Goal: Task Accomplishment & Management: Manage account settings

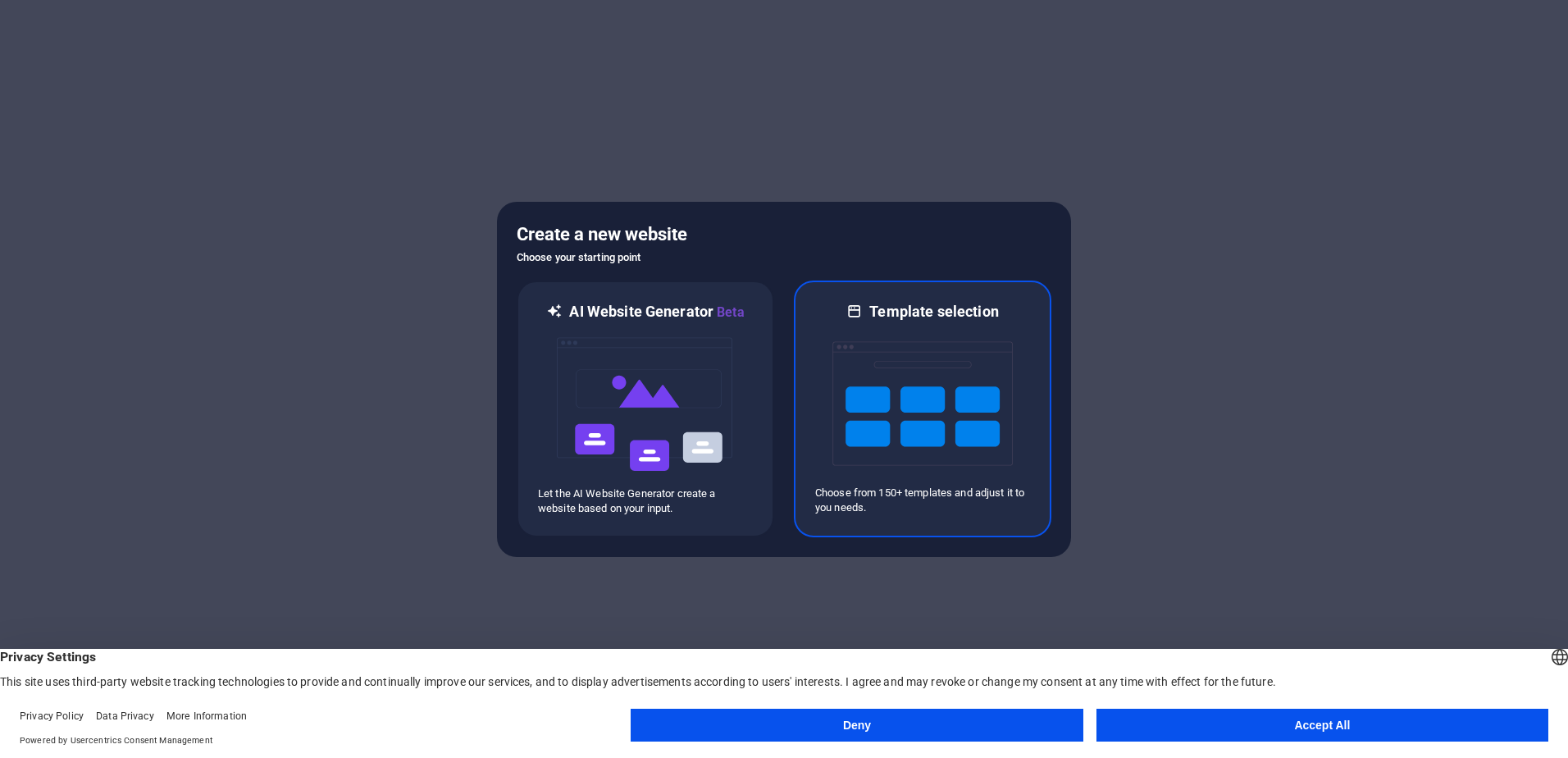
click at [929, 392] on img at bounding box center [922, 403] width 180 height 164
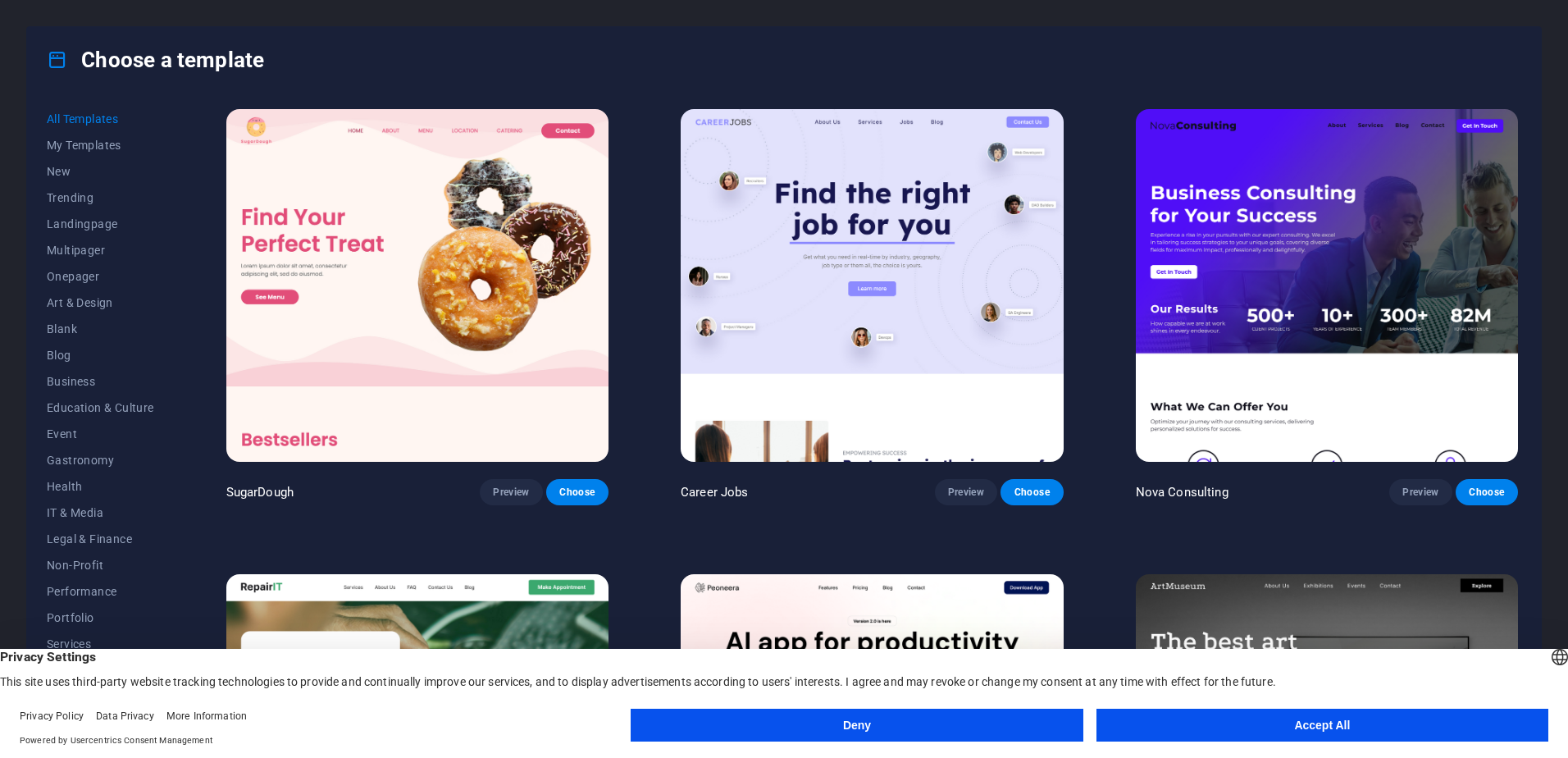
click at [1248, 718] on button "Accept All" at bounding box center [1321, 725] width 451 height 33
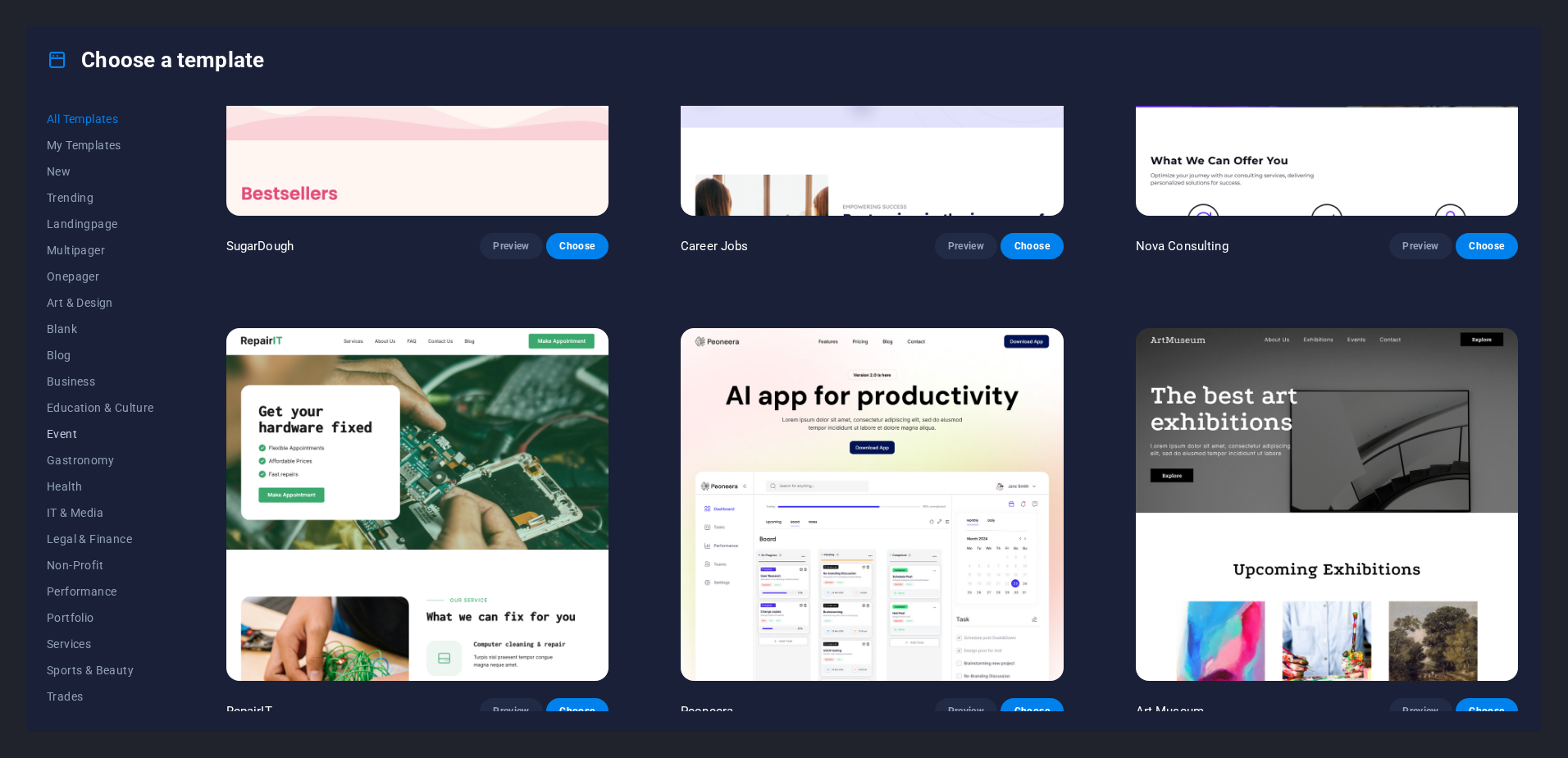
scroll to position [51, 0]
click at [67, 643] on span "Trades" at bounding box center [101, 646] width 108 height 13
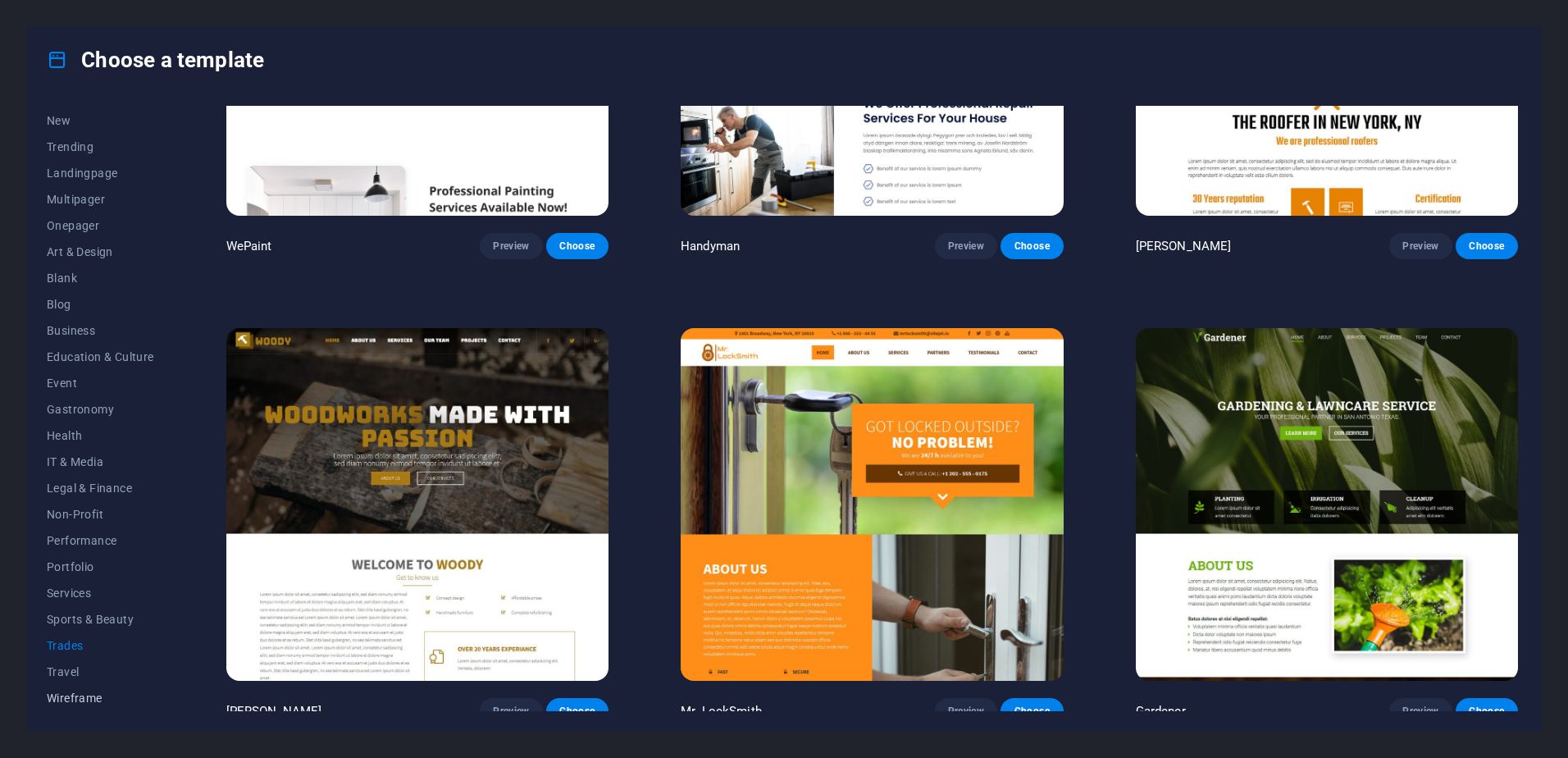
click at [92, 699] on span "Wireframe" at bounding box center [101, 698] width 108 height 13
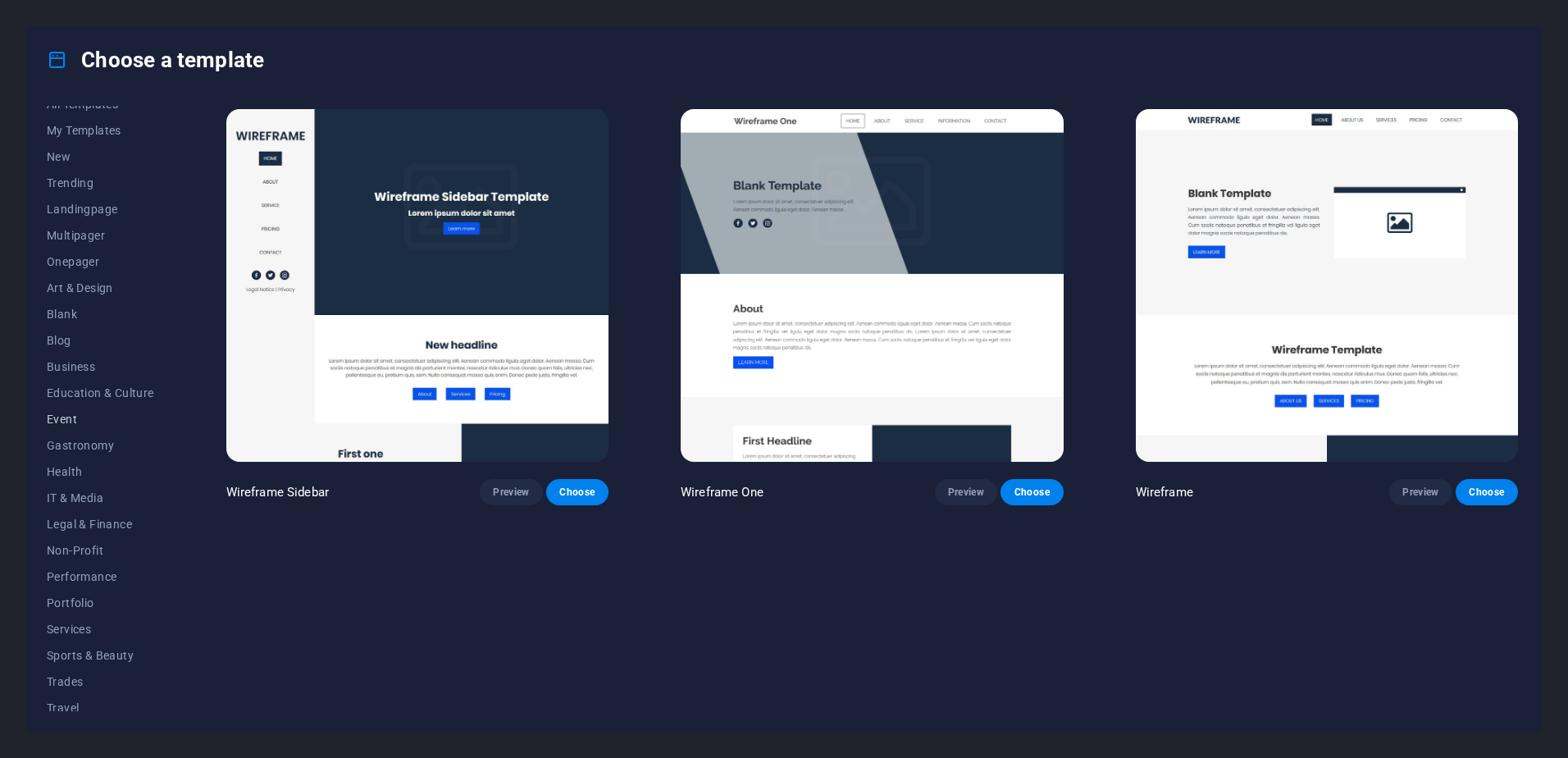
scroll to position [0, 0]
click at [75, 382] on span "Business" at bounding box center [101, 381] width 108 height 13
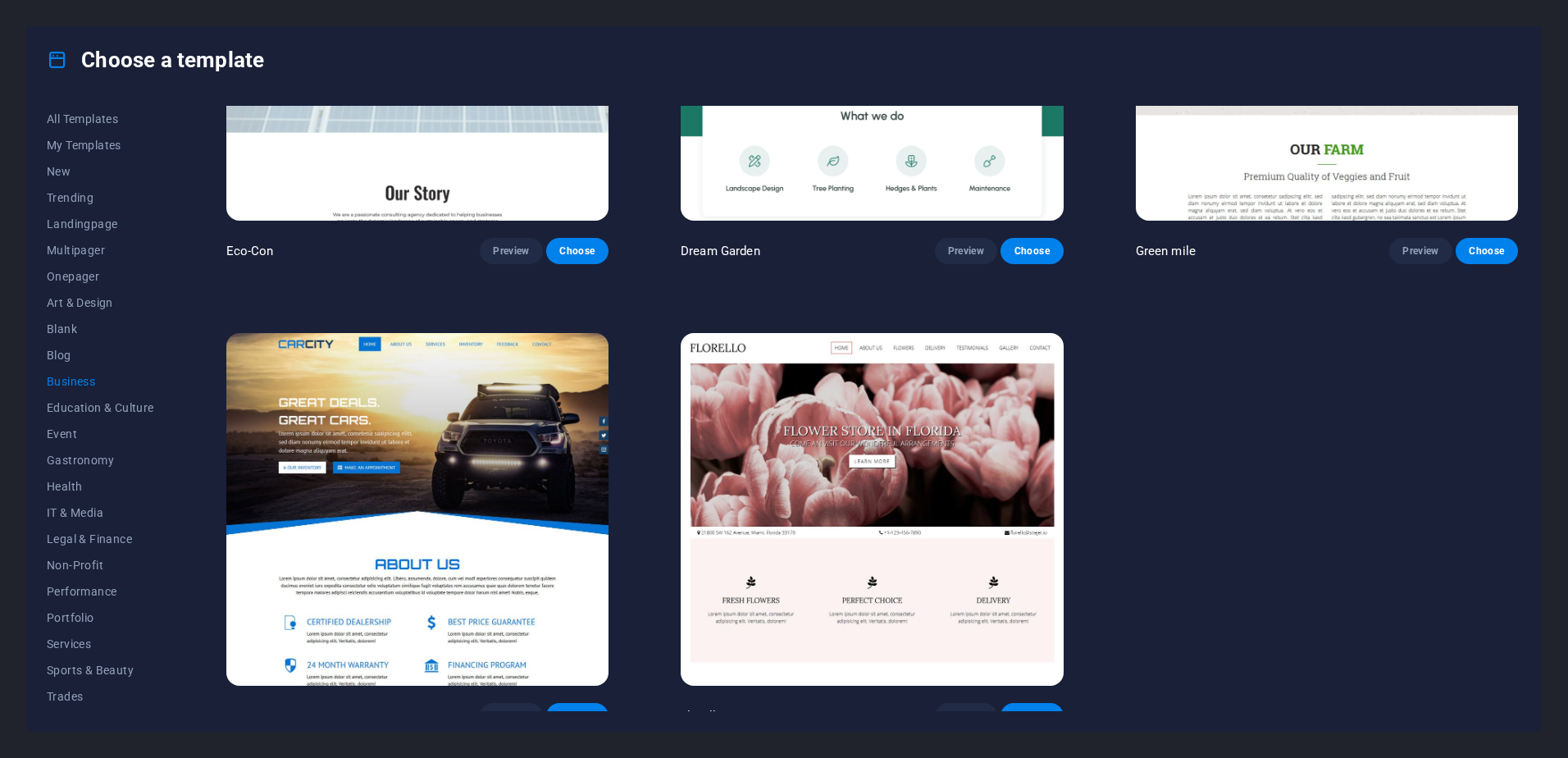
scroll to position [255, 0]
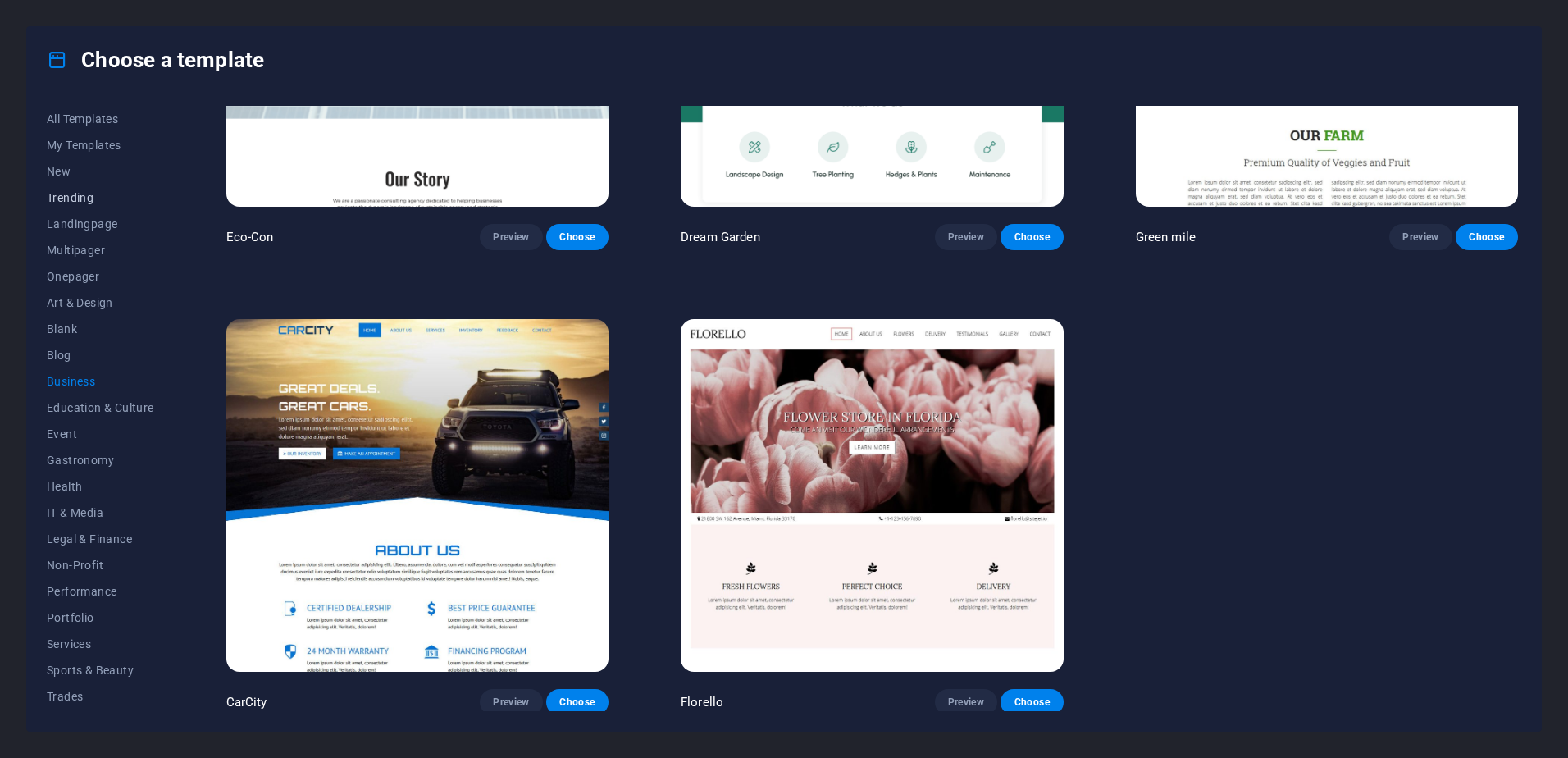
click at [74, 193] on span "Trending" at bounding box center [101, 198] width 108 height 13
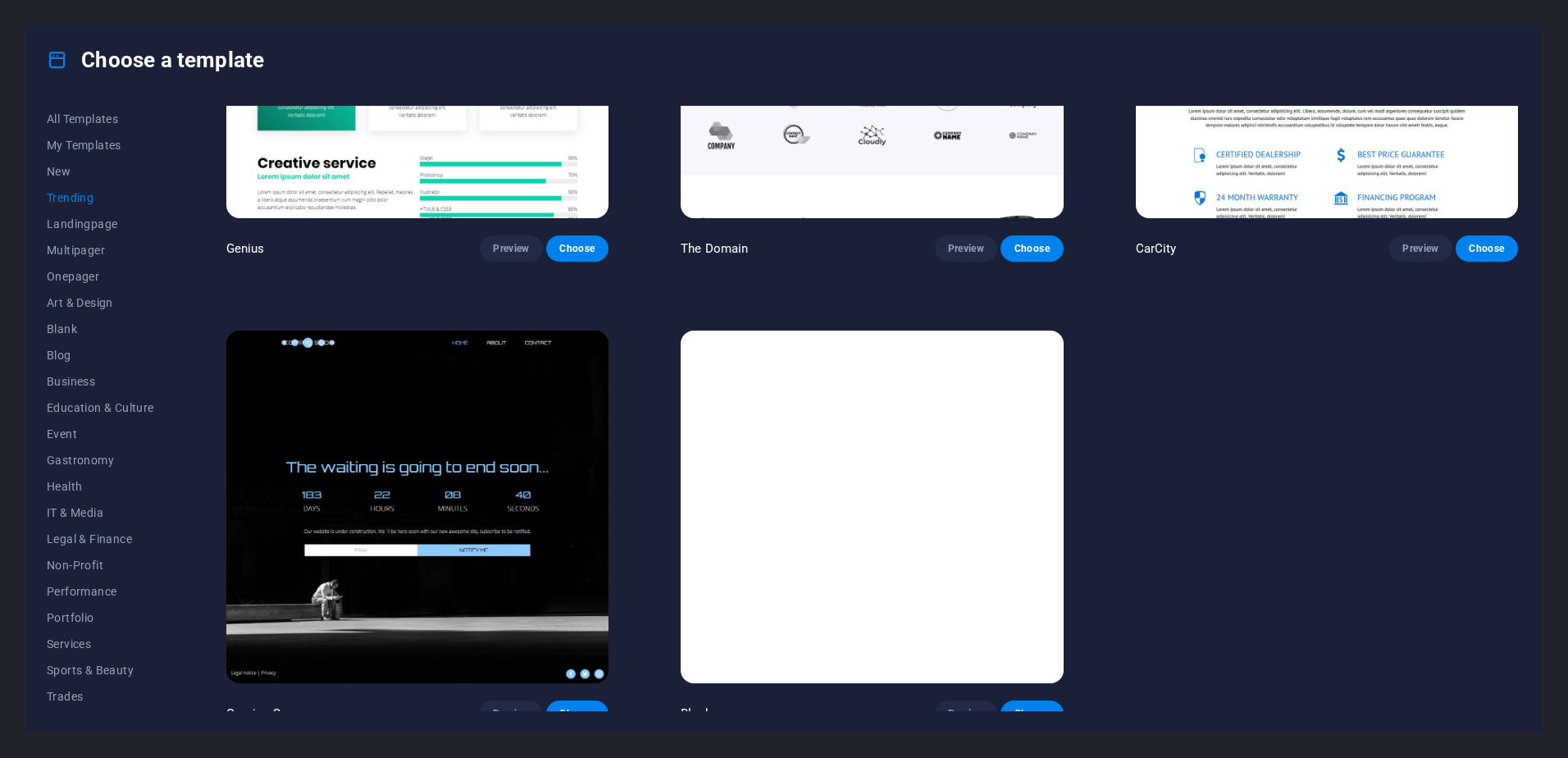
scroll to position [2108, 0]
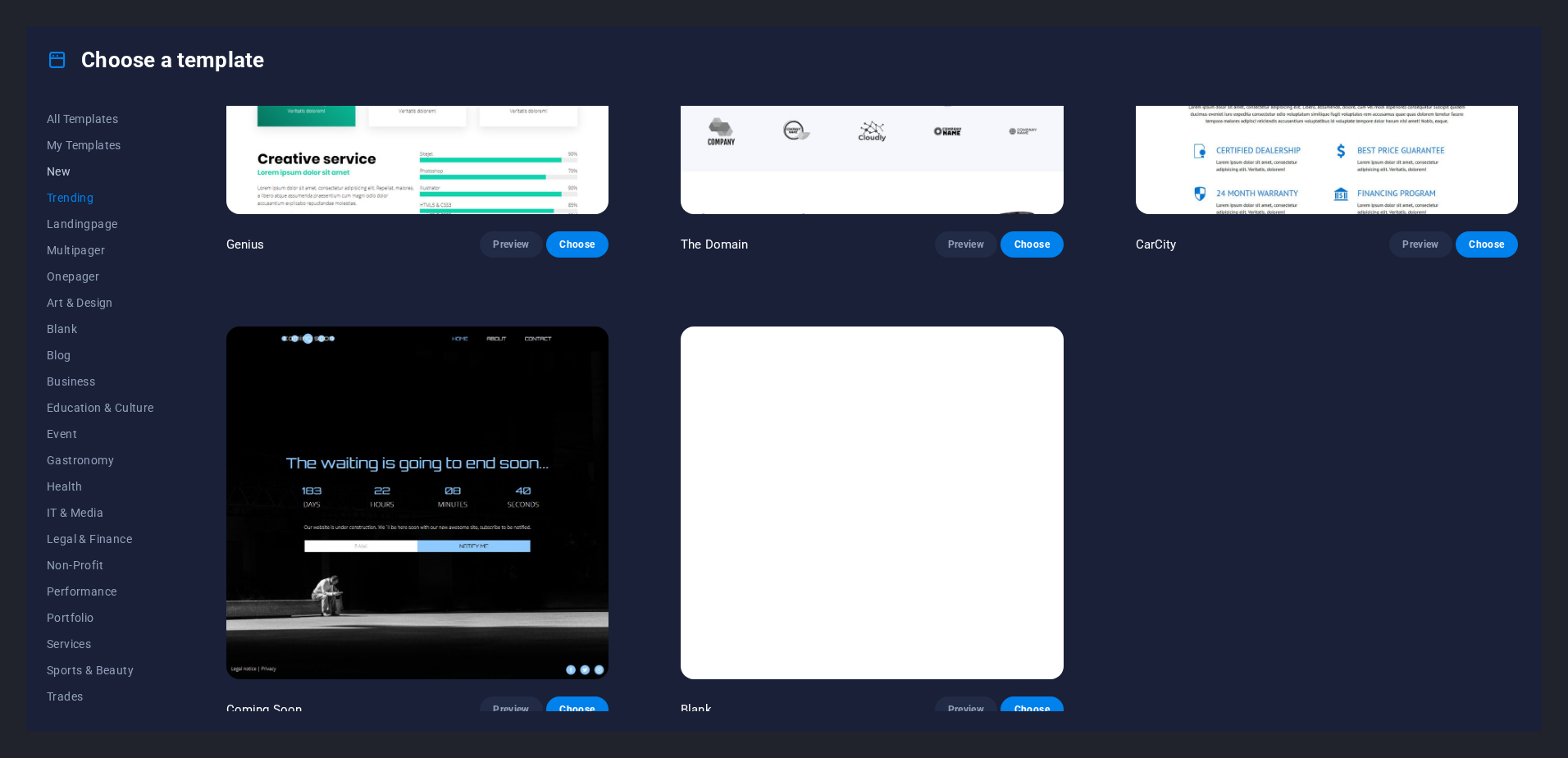
drag, startPoint x: 59, startPoint y: 171, endPoint x: 79, endPoint y: 171, distance: 20.0
click at [59, 172] on span "New" at bounding box center [101, 172] width 108 height 13
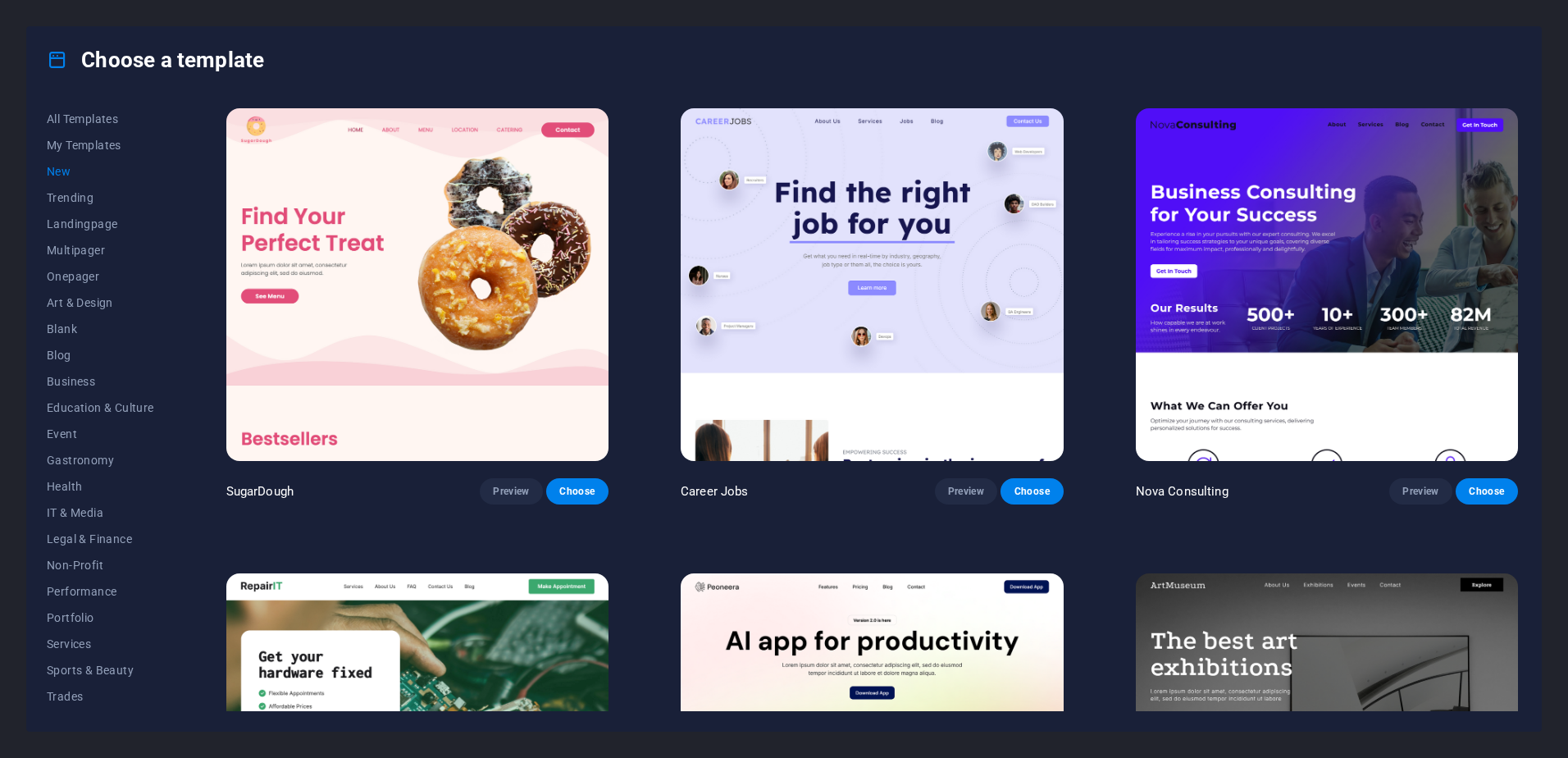
scroll to position [0, 0]
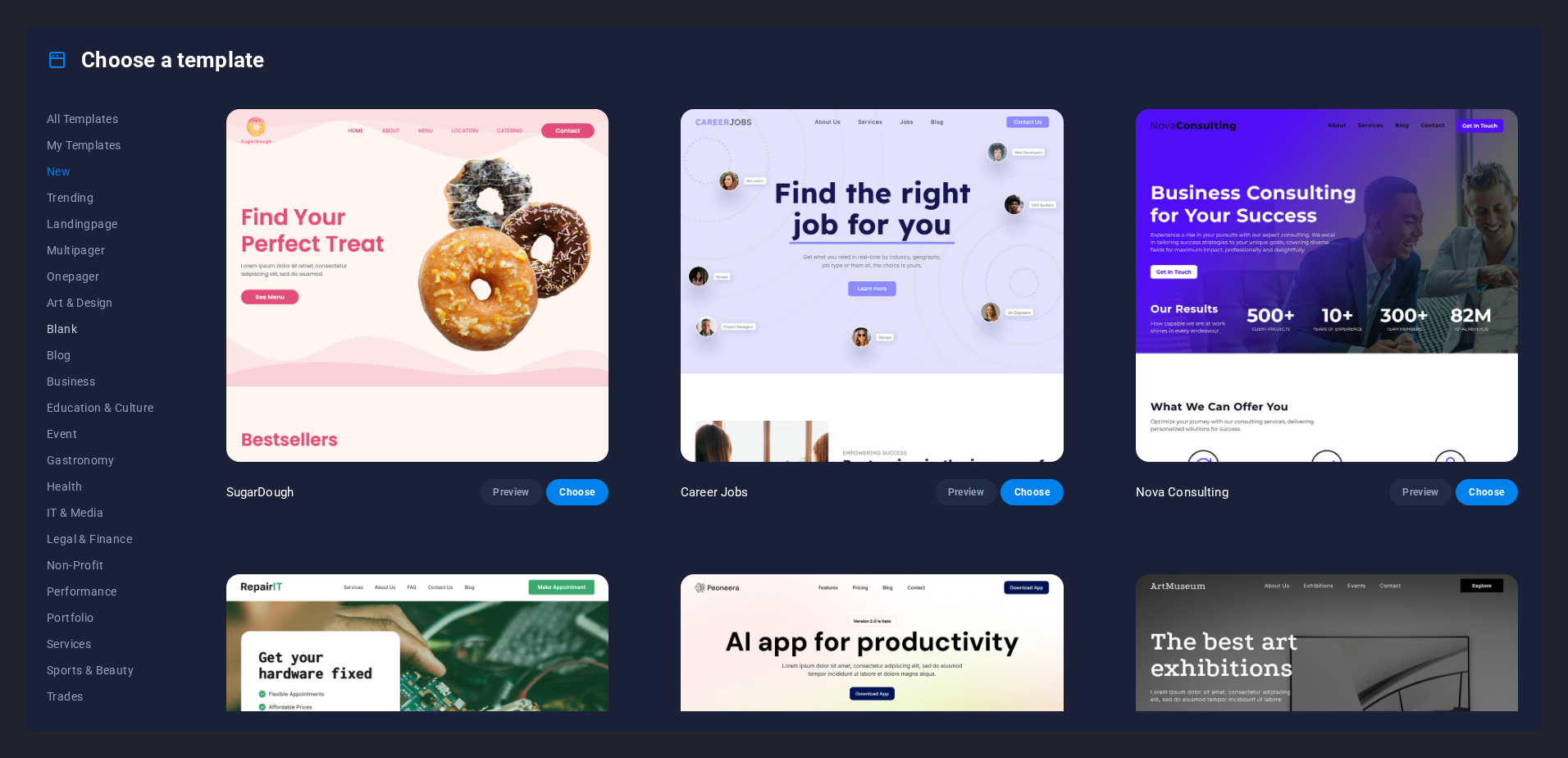
click at [66, 328] on span "Blank" at bounding box center [101, 329] width 108 height 13
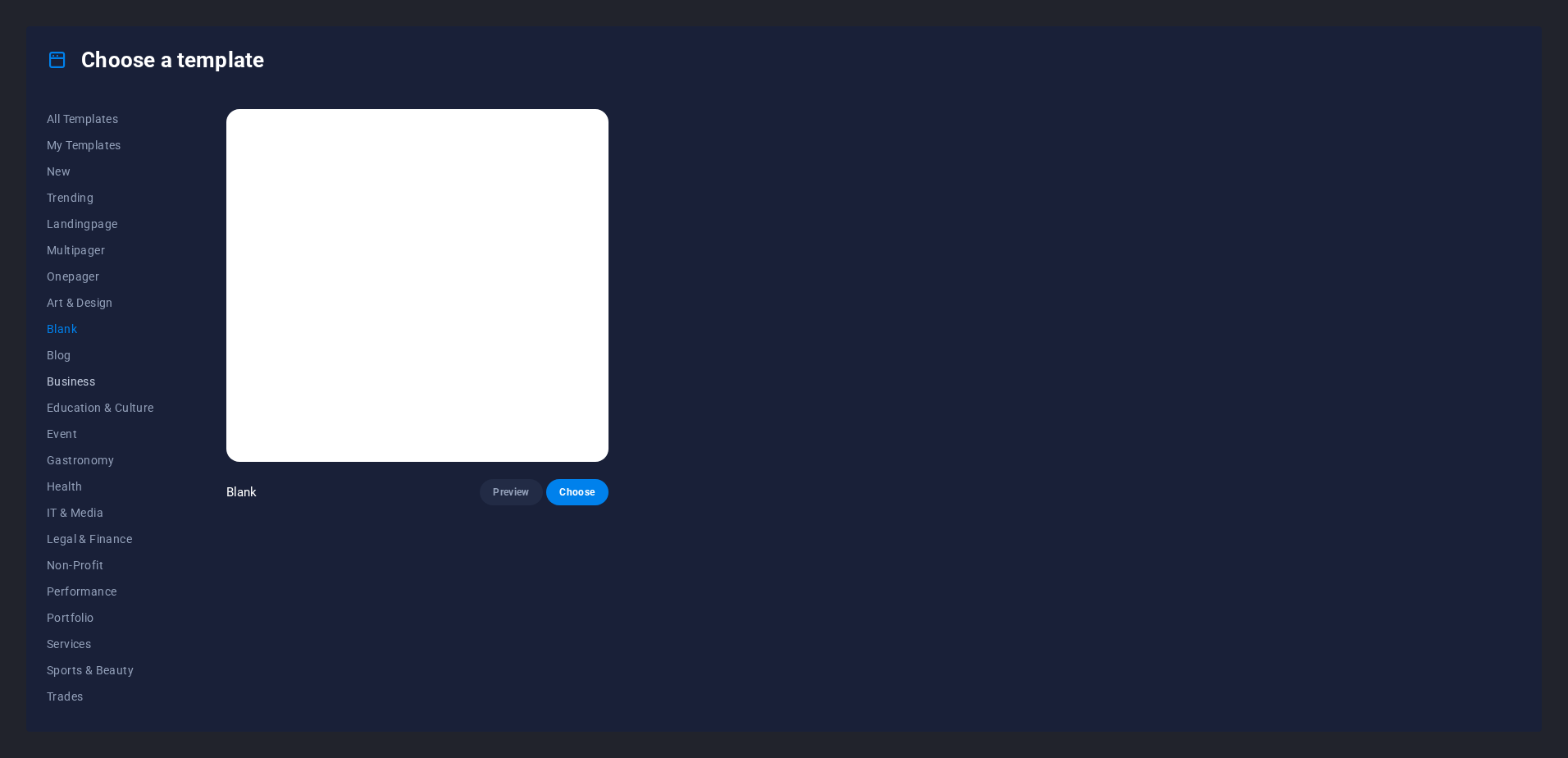
click at [62, 378] on span "Business" at bounding box center [101, 381] width 108 height 13
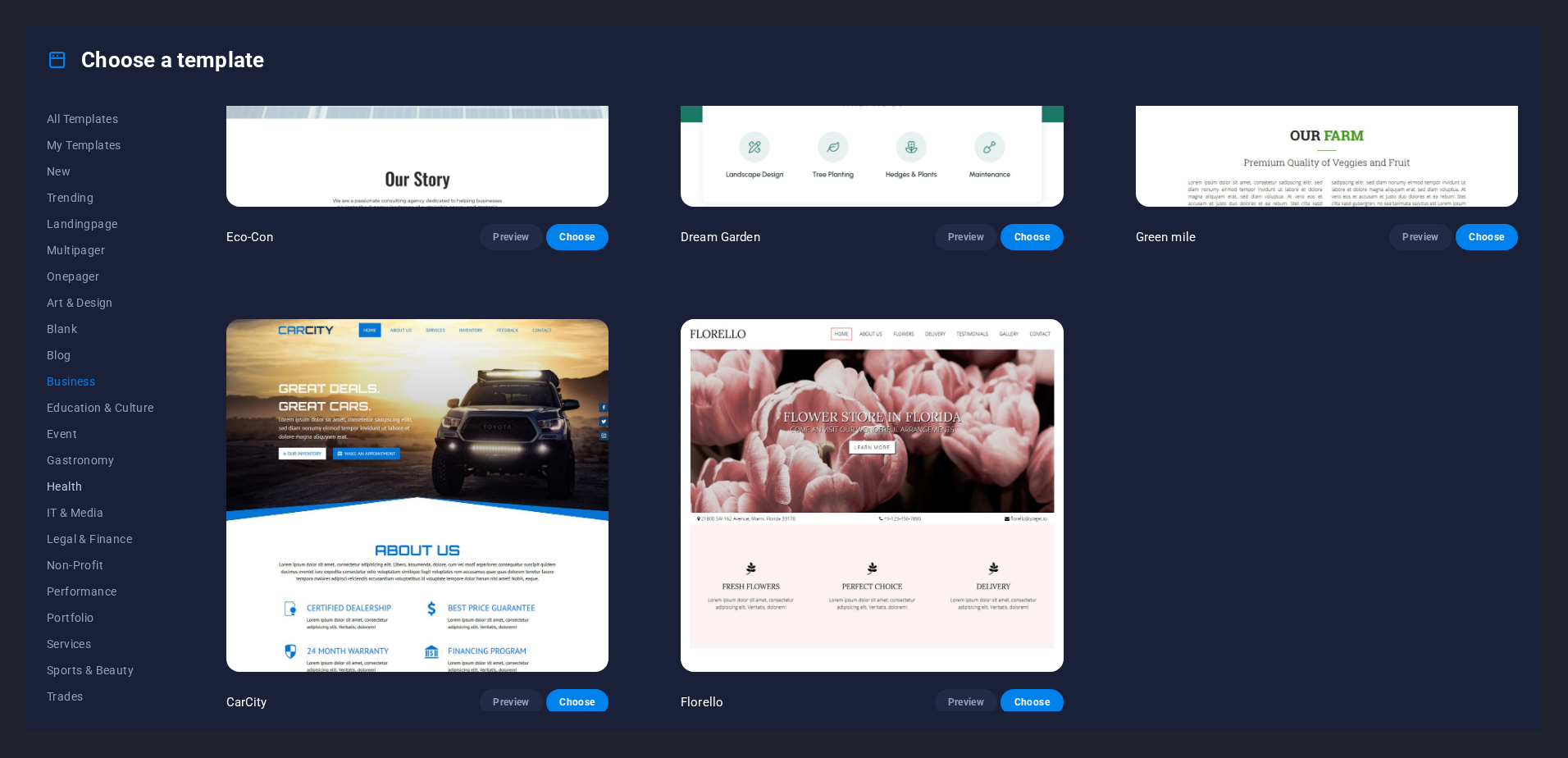
scroll to position [51, 0]
click at [84, 590] on span "Services" at bounding box center [101, 593] width 108 height 13
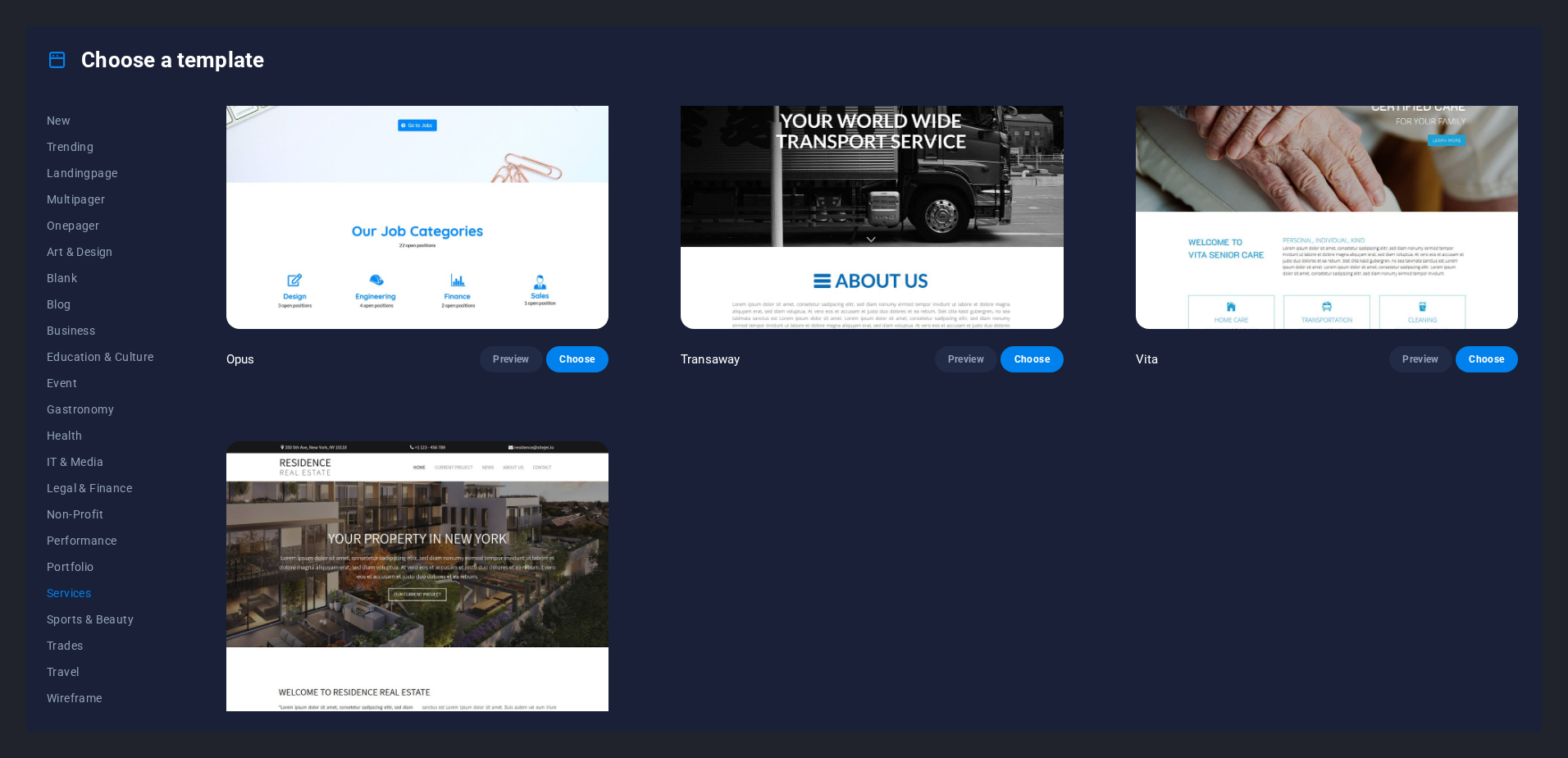
scroll to position [3034, 0]
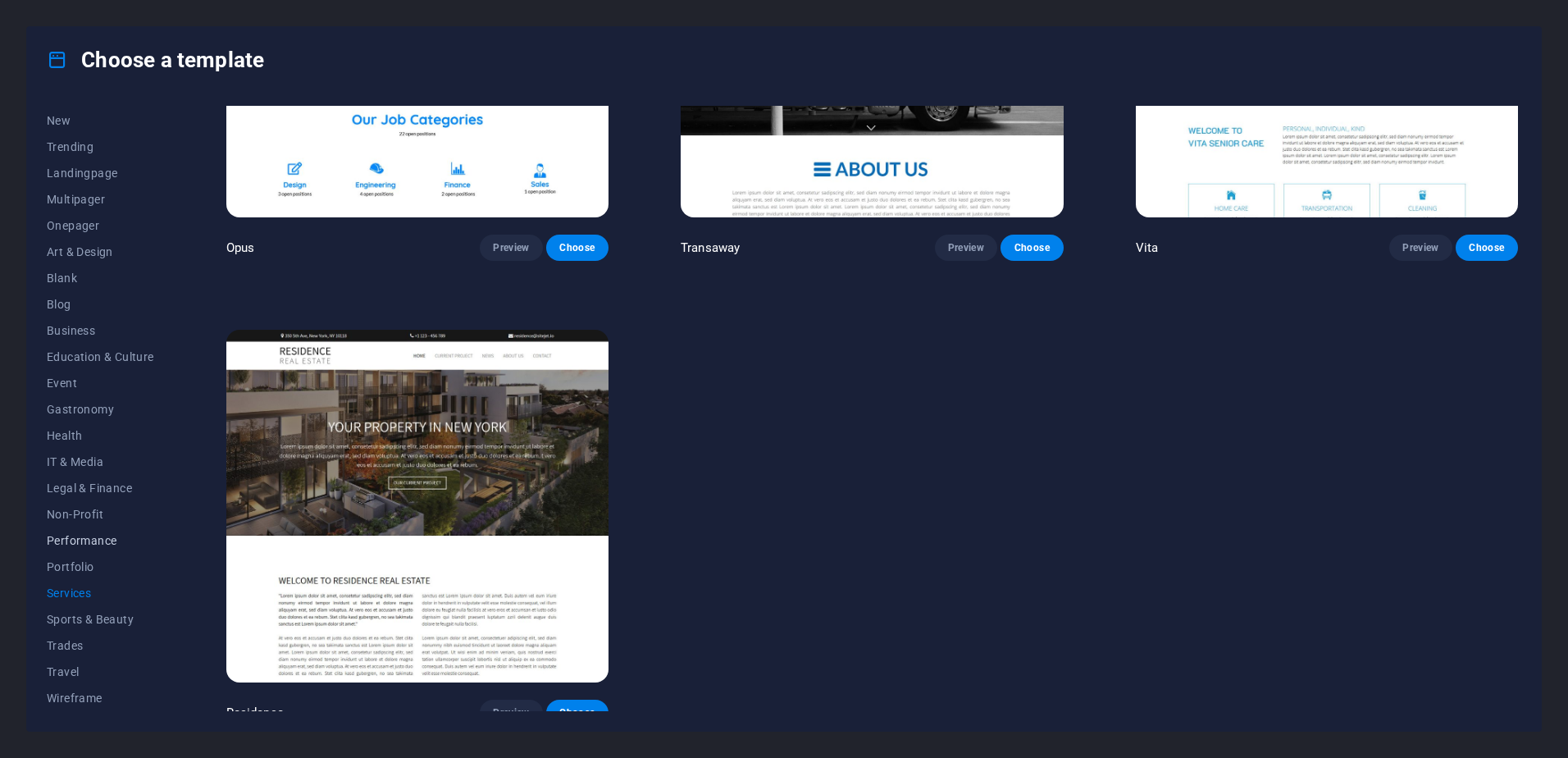
click at [81, 539] on span "Performance" at bounding box center [101, 541] width 108 height 13
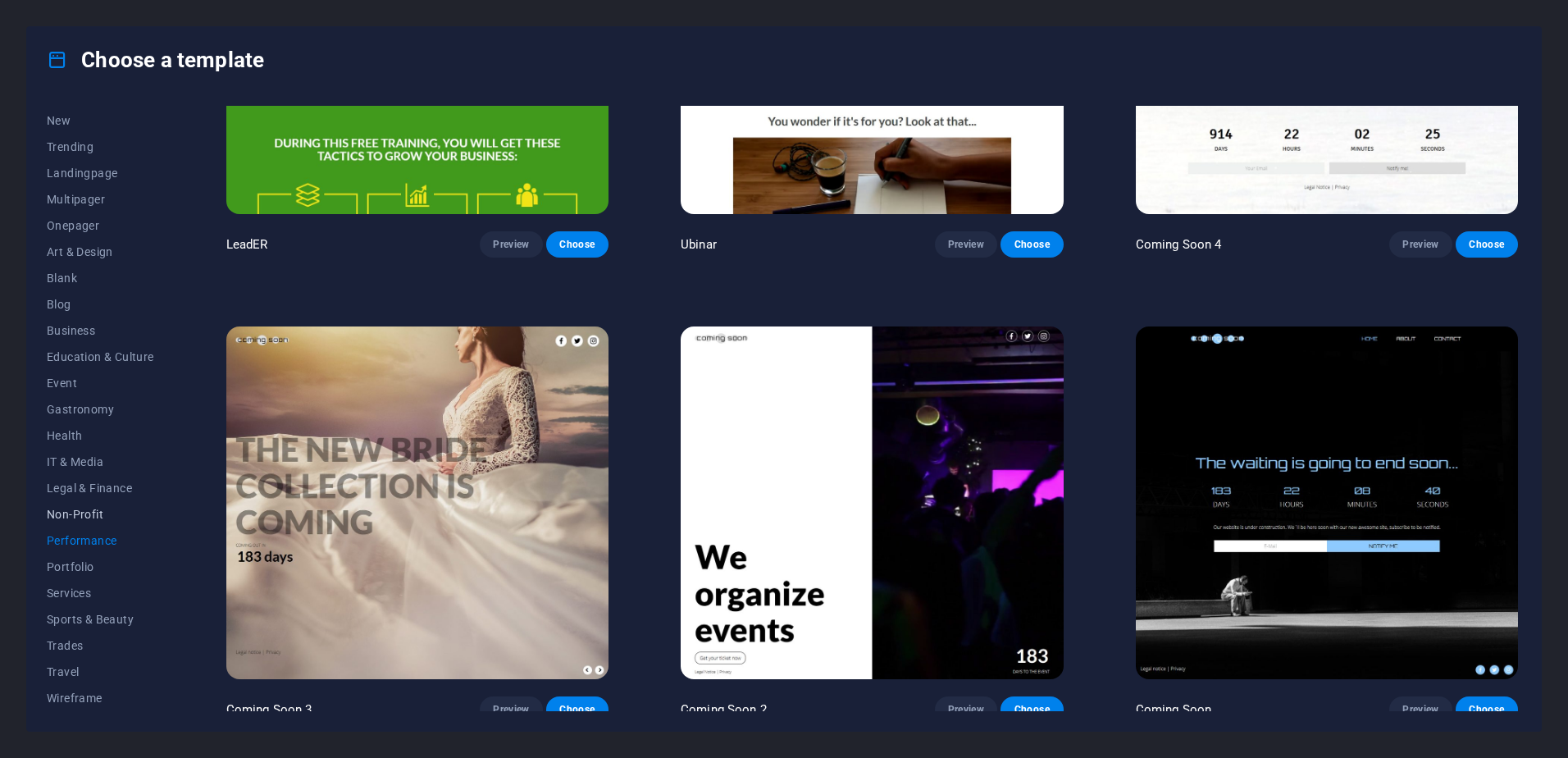
click at [83, 510] on span "Non-Profit" at bounding box center [101, 514] width 108 height 13
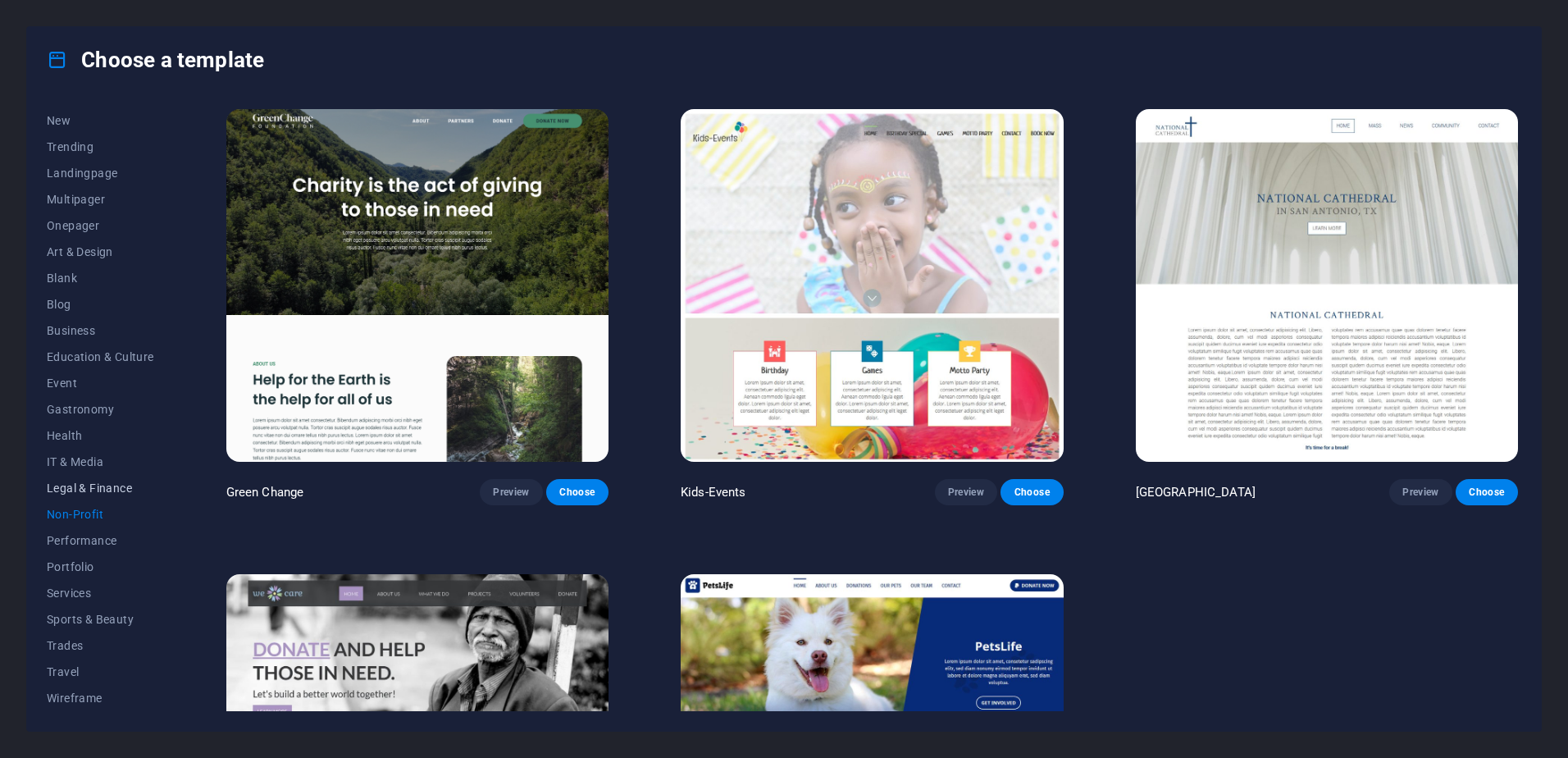
click at [100, 488] on span "Legal & Finance" at bounding box center [101, 488] width 108 height 13
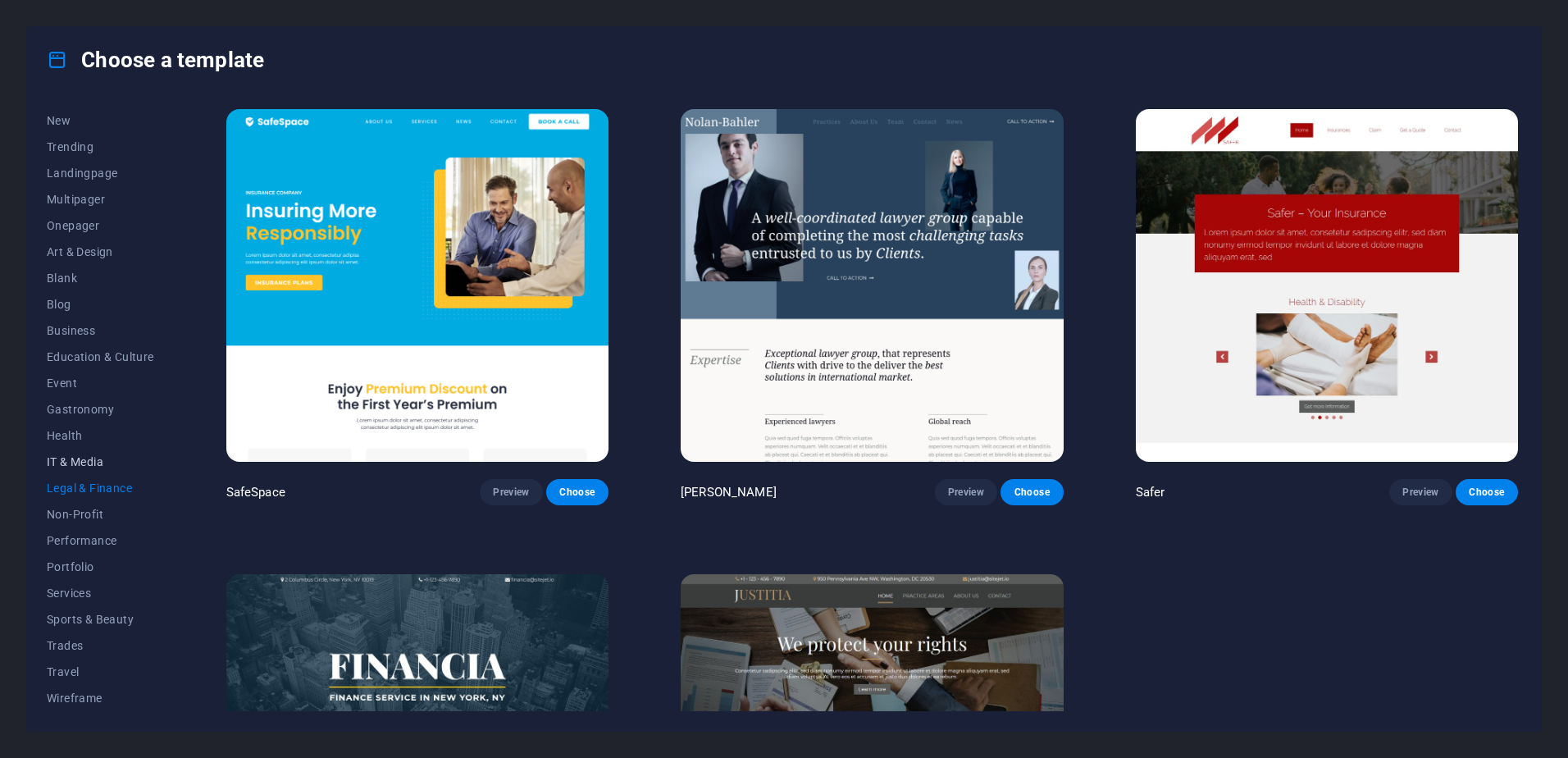
click at [83, 455] on span "IT & Media" at bounding box center [101, 462] width 108 height 13
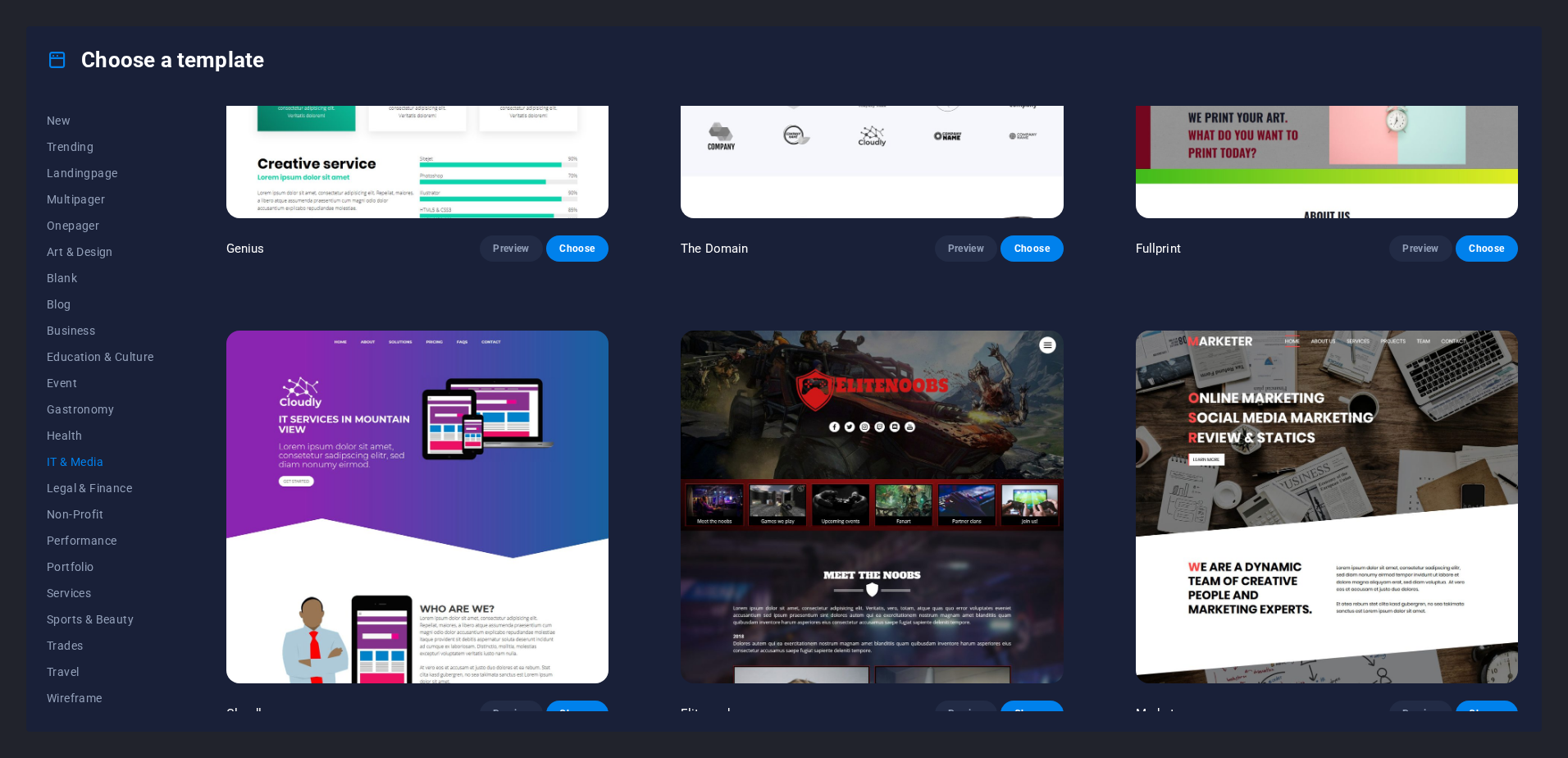
scroll to position [1182, 0]
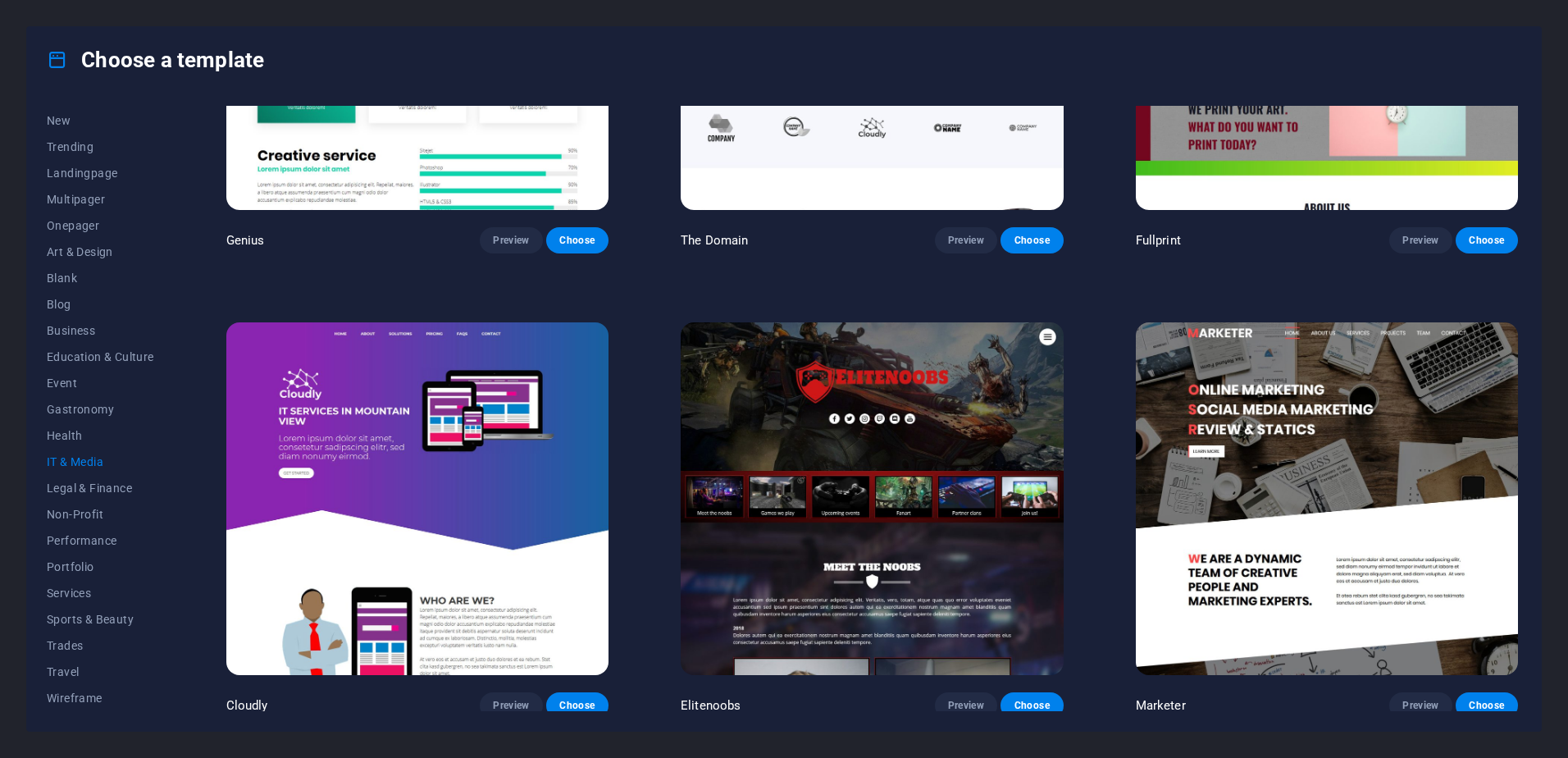
click at [43, 433] on div "All Templates My Templates New Trending Landingpage Multipager Onepager Art & D…" at bounding box center [784, 411] width 1513 height 639
click at [63, 381] on span "Event" at bounding box center [101, 383] width 108 height 13
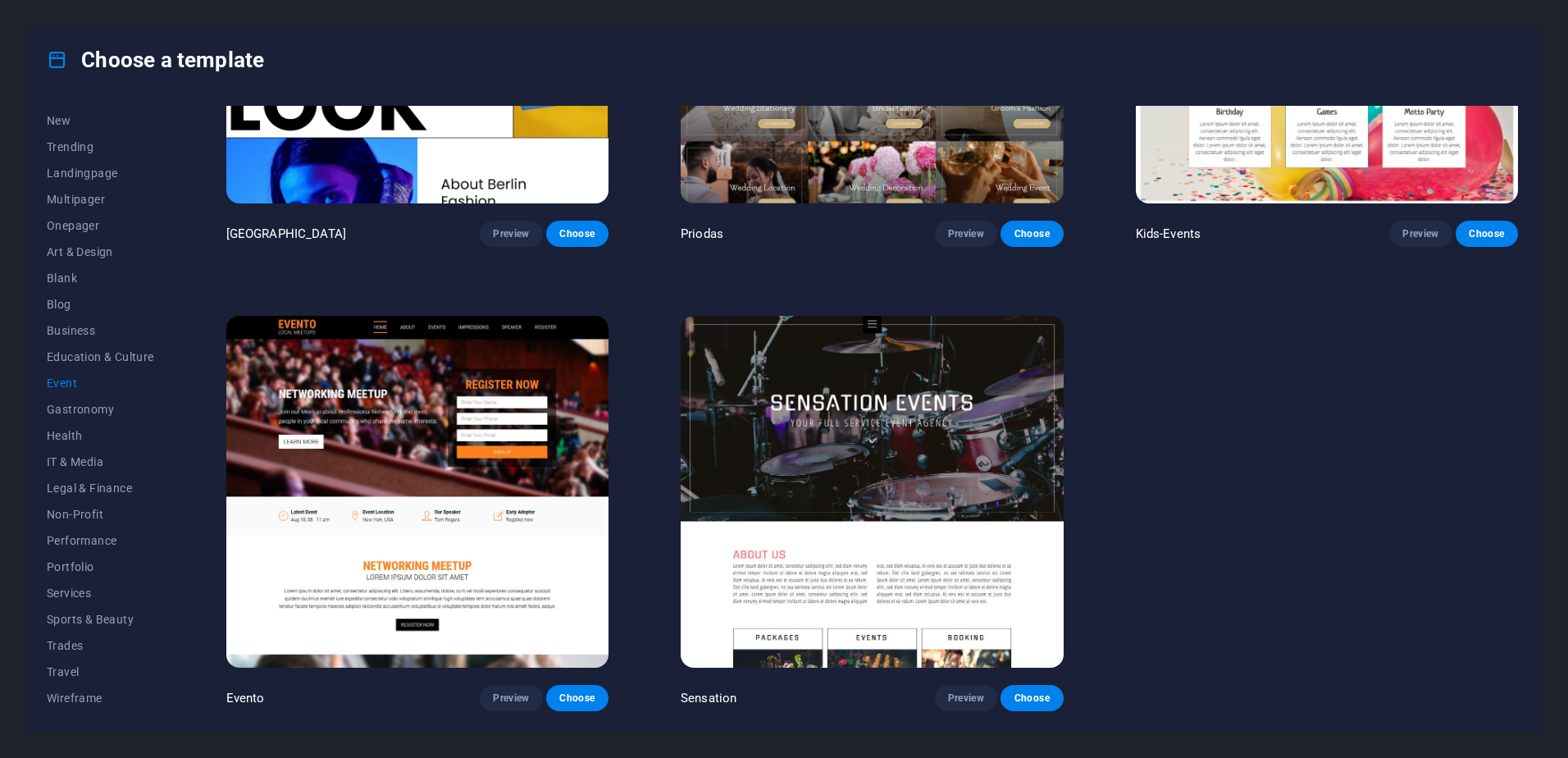
scroll to position [718, 0]
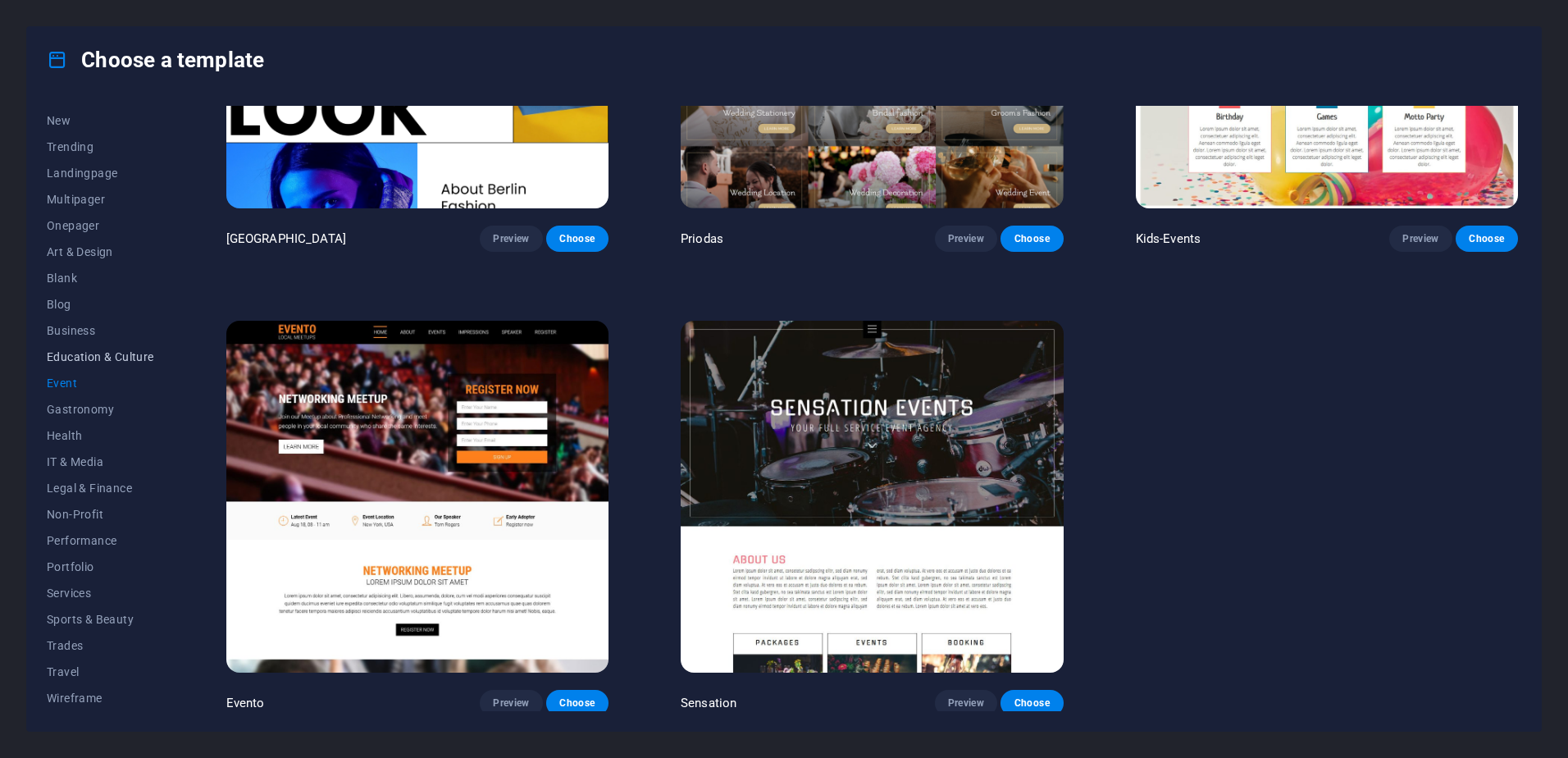
click at [95, 356] on span "Education & Culture" at bounding box center [101, 357] width 108 height 13
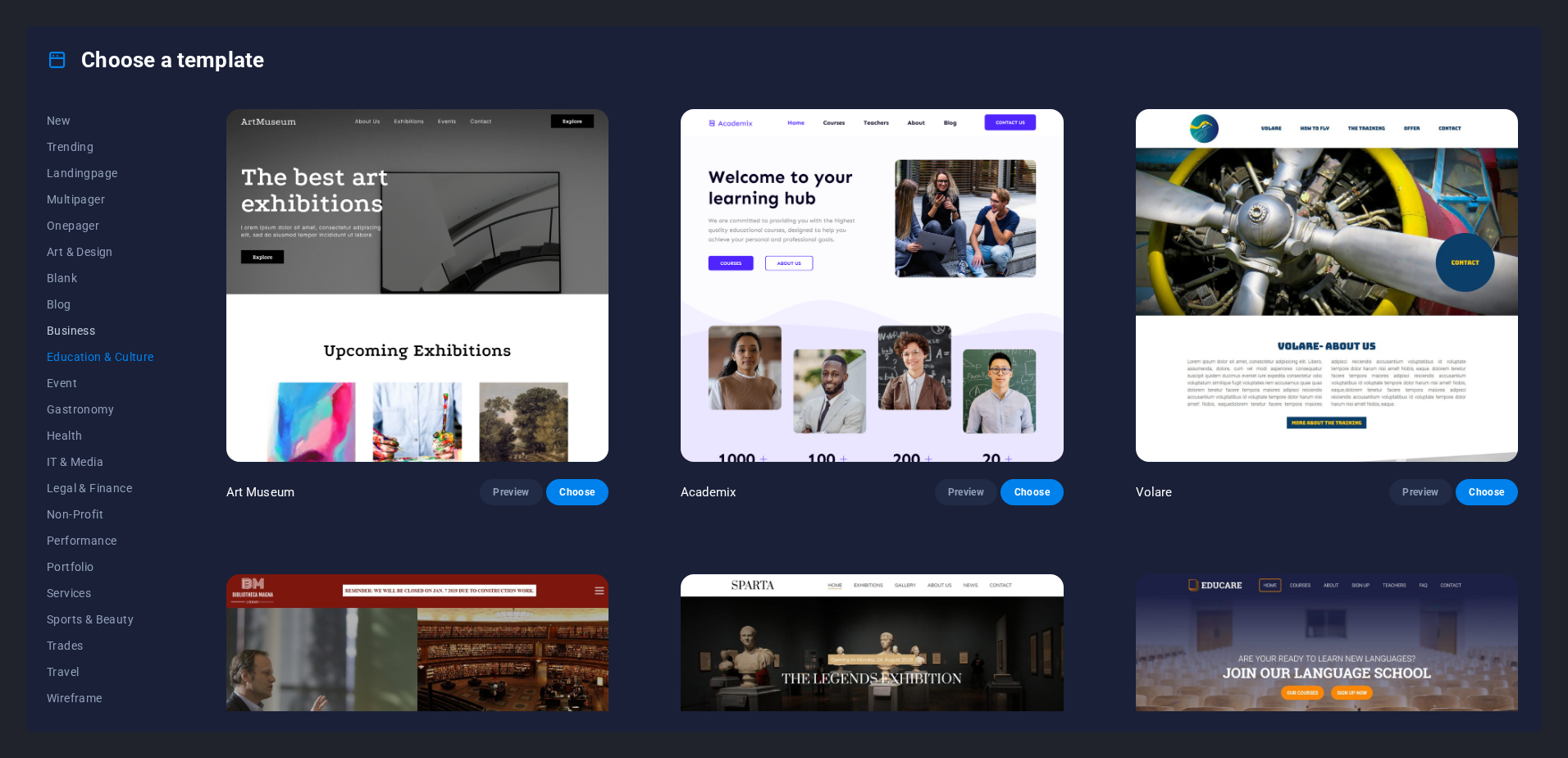
click at [74, 332] on span "Business" at bounding box center [101, 331] width 108 height 13
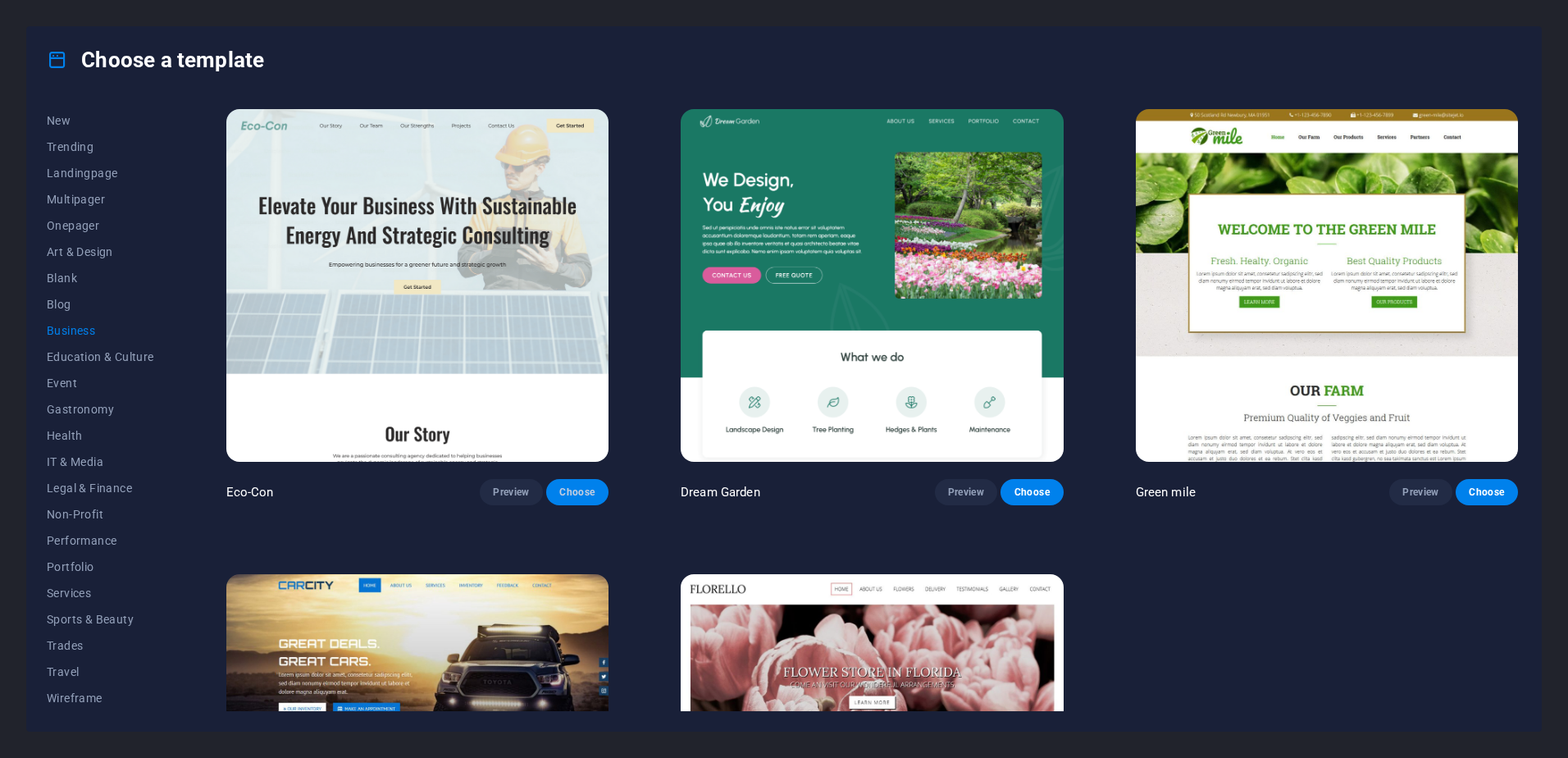
click at [583, 490] on span "Choose" at bounding box center [577, 492] width 36 height 13
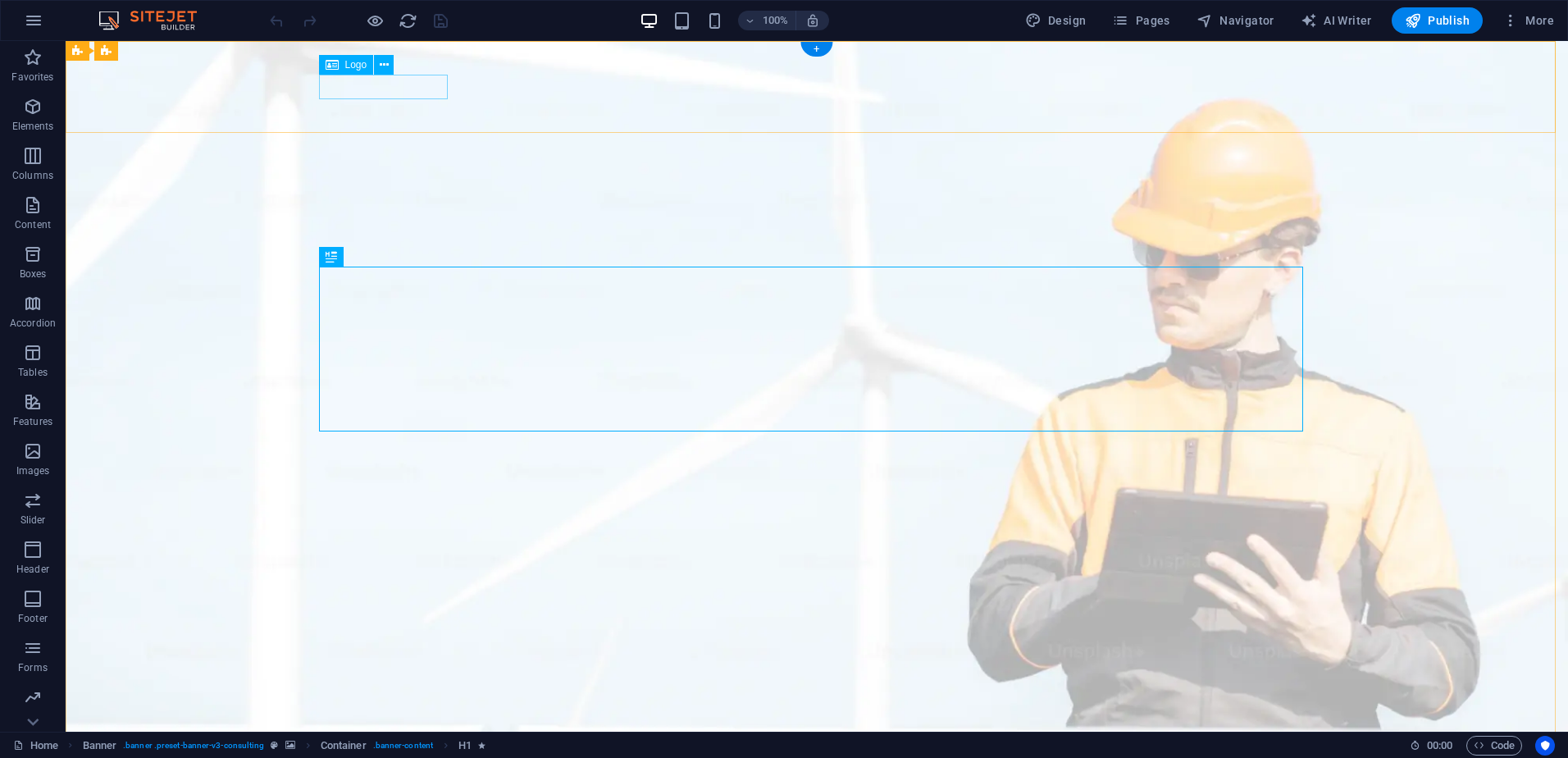
select select "px"
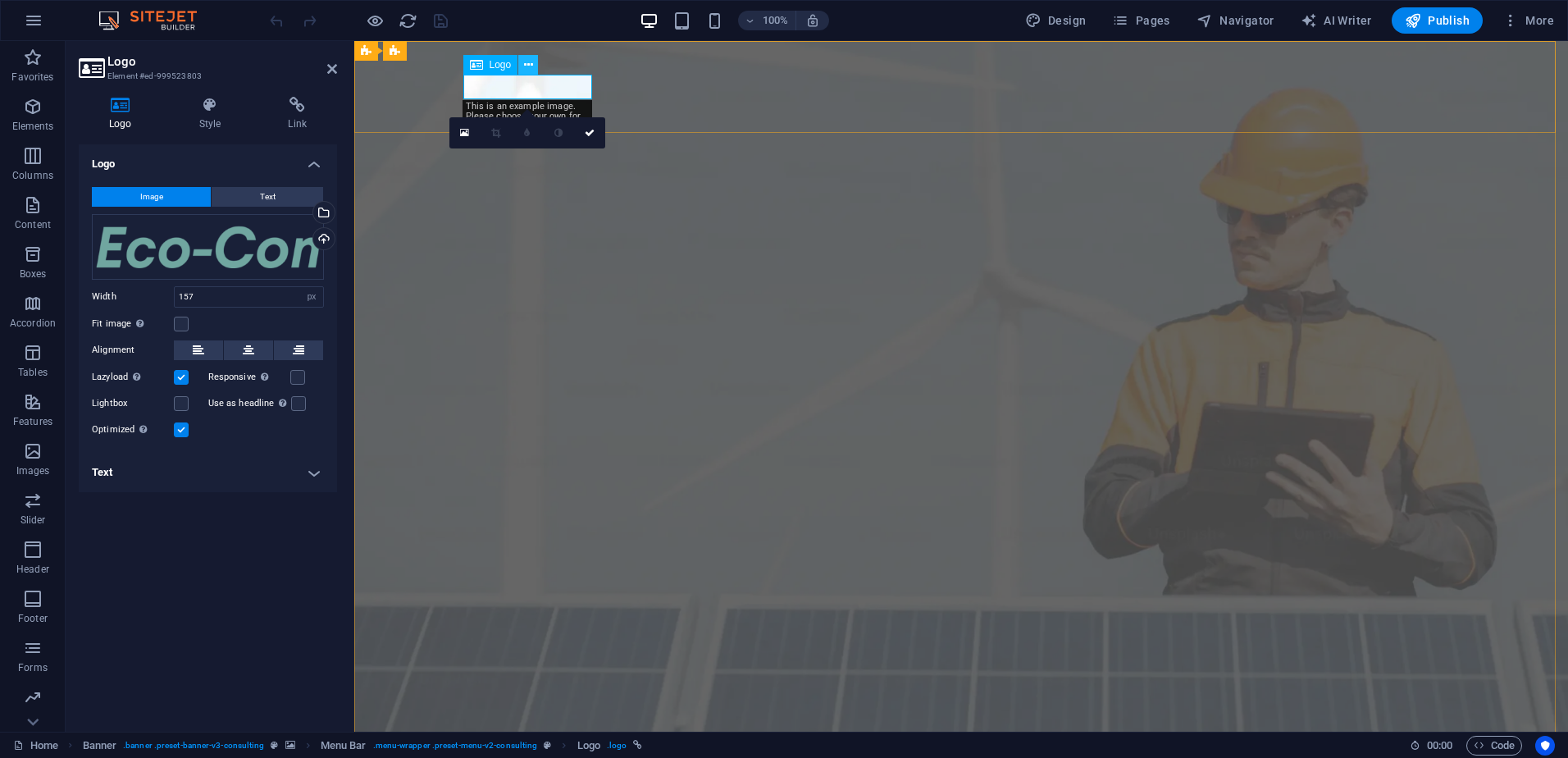
click at [529, 66] on icon at bounding box center [529, 65] width 9 height 17
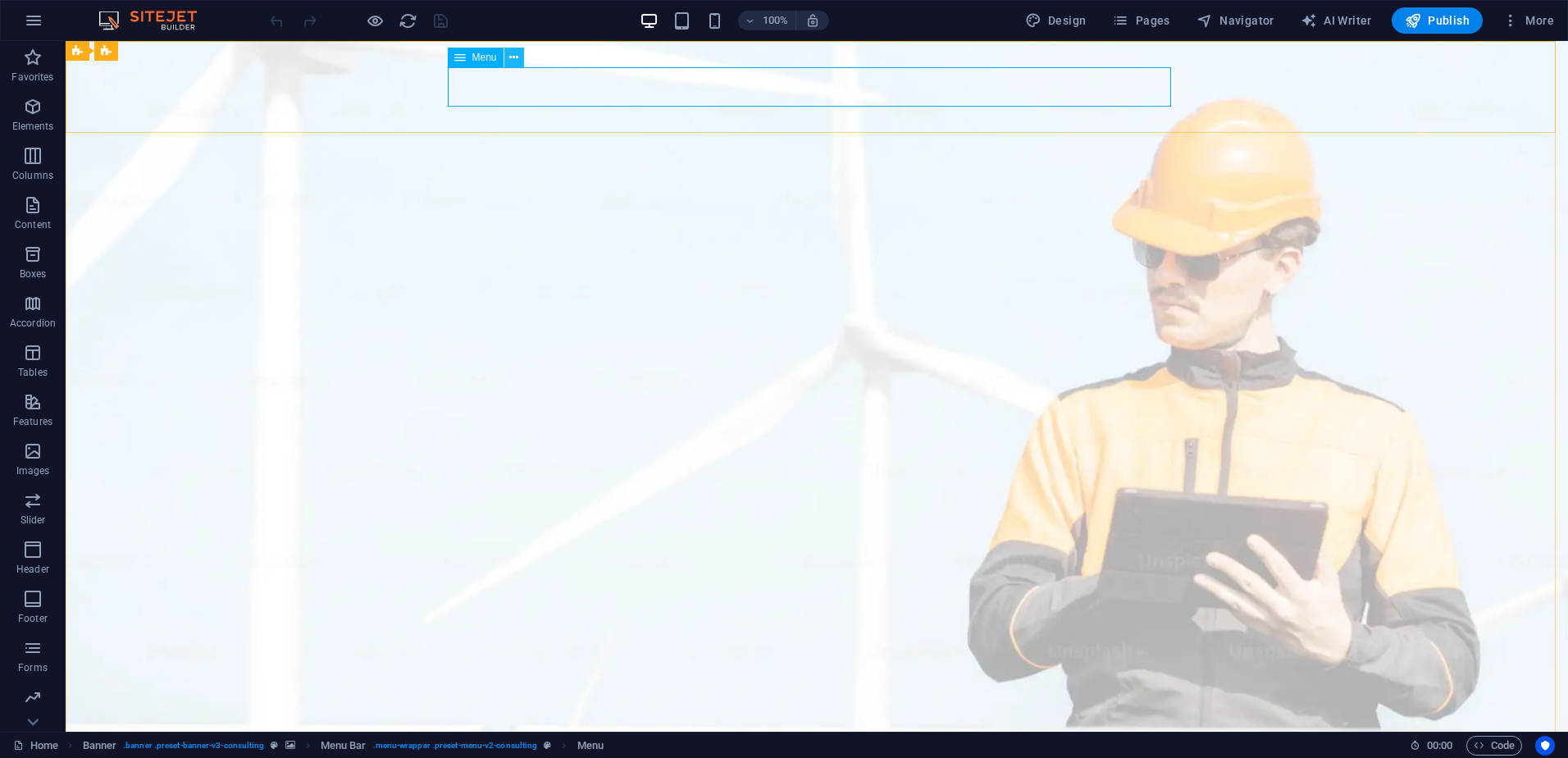
click at [518, 62] on icon at bounding box center [513, 57] width 9 height 17
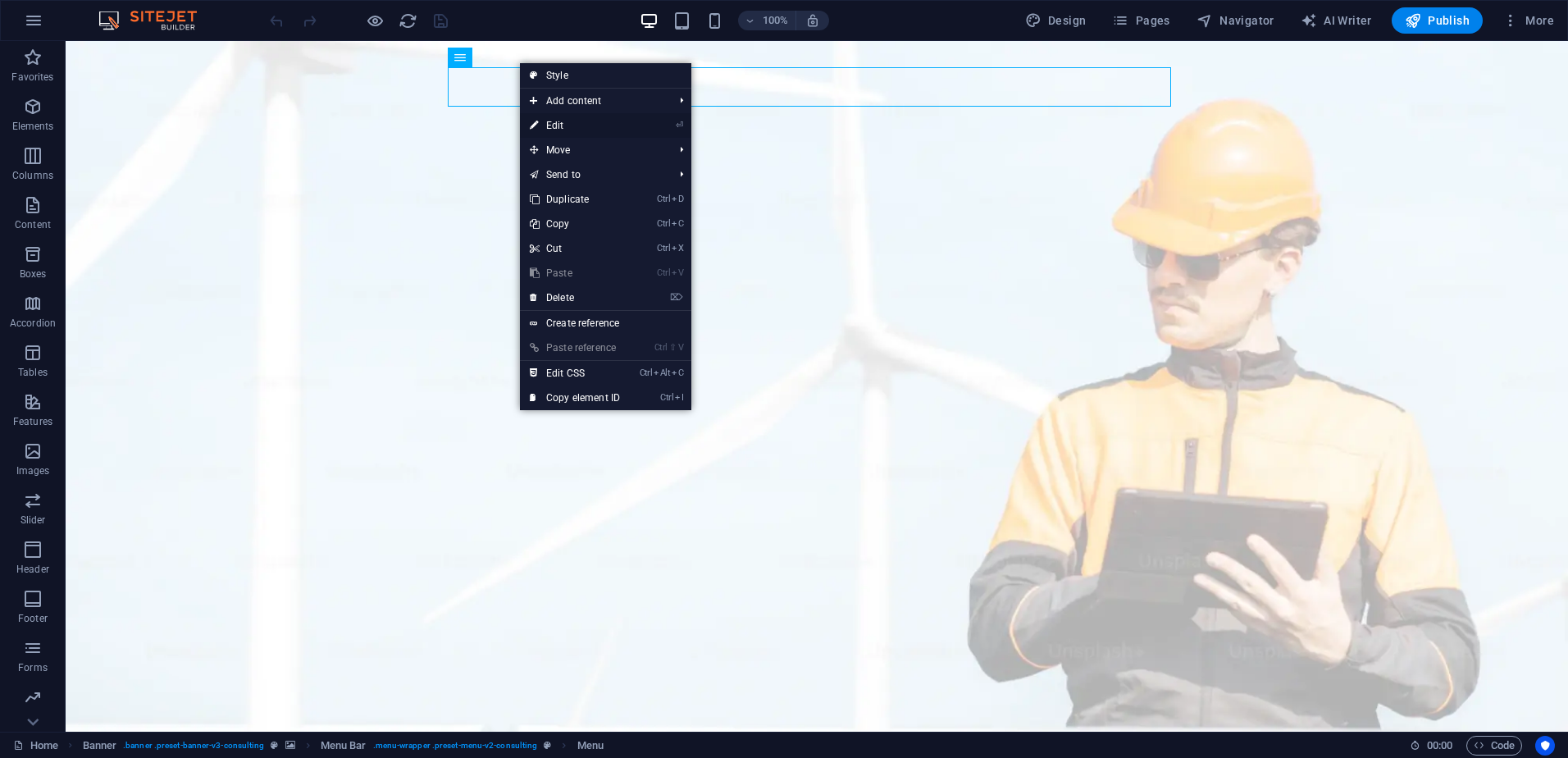
drag, startPoint x: 547, startPoint y: 123, endPoint x: 206, endPoint y: 87, distance: 342.9
click at [547, 123] on link "⏎ Edit" at bounding box center [574, 125] width 109 height 24
select select
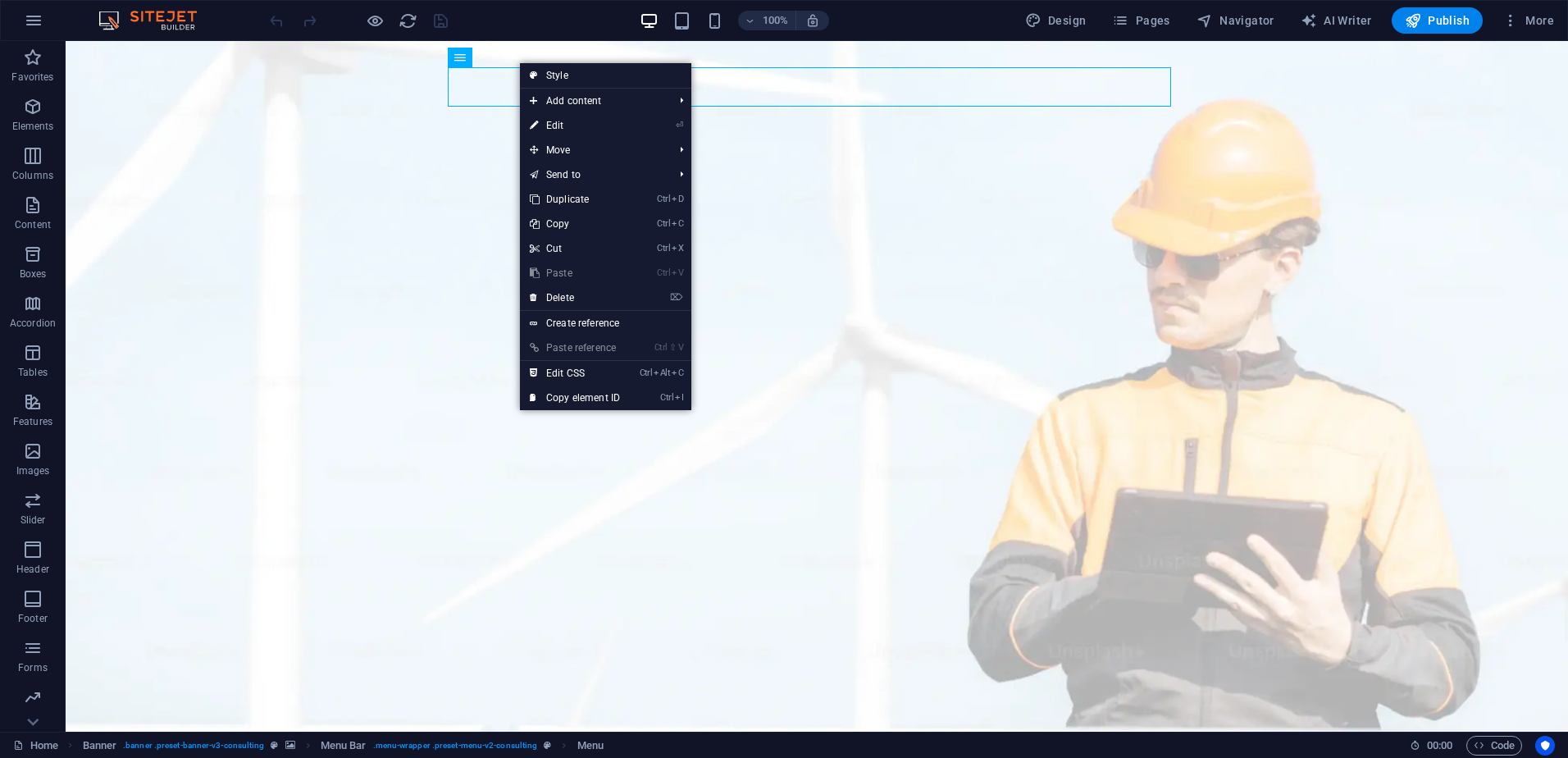
select select
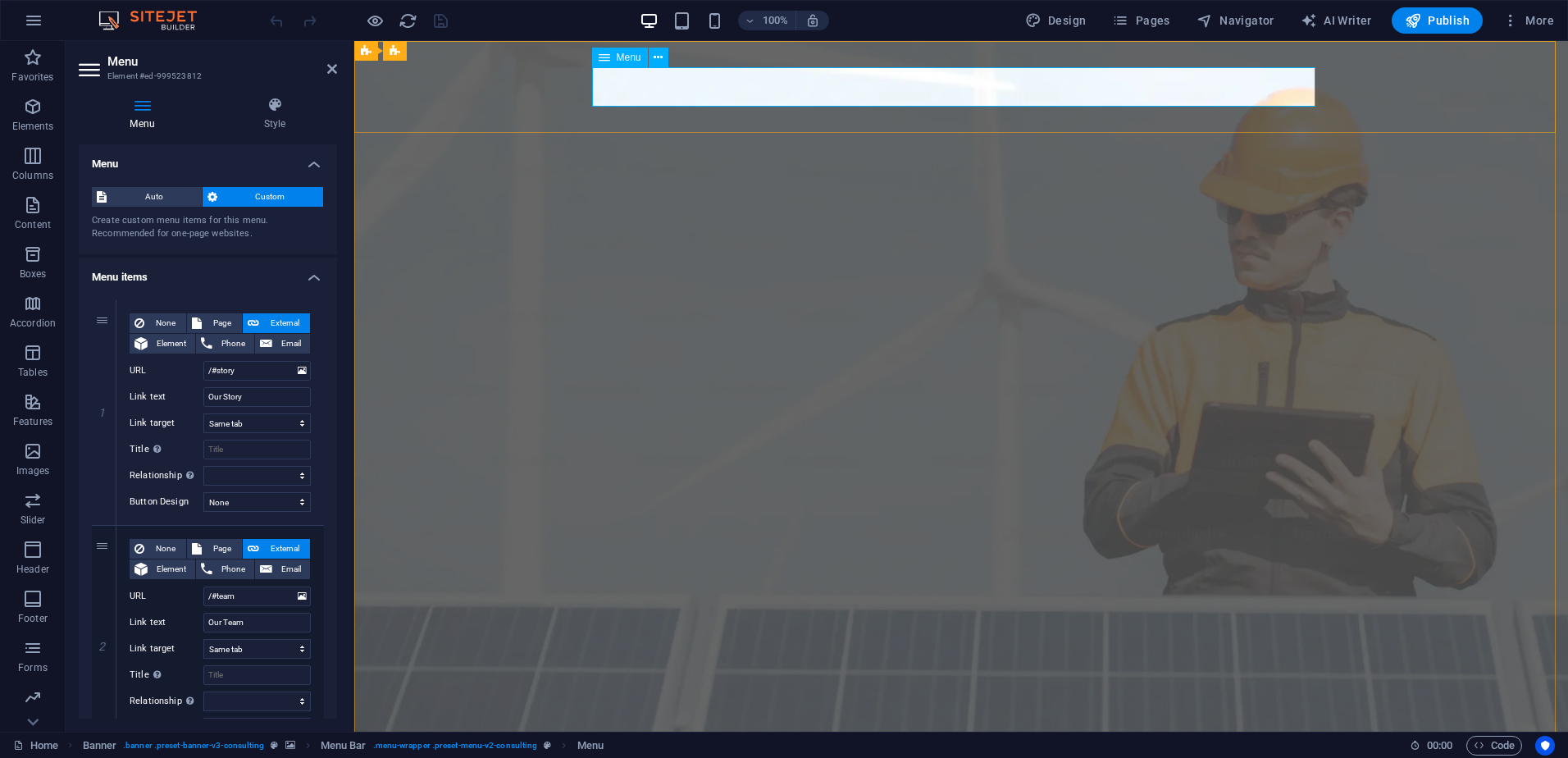
drag, startPoint x: 250, startPoint y: 398, endPoint x: 171, endPoint y: 400, distance: 79.0
click at [171, 400] on div "Link text Our Story" at bounding box center [220, 397] width 181 height 20
type input "Despre"
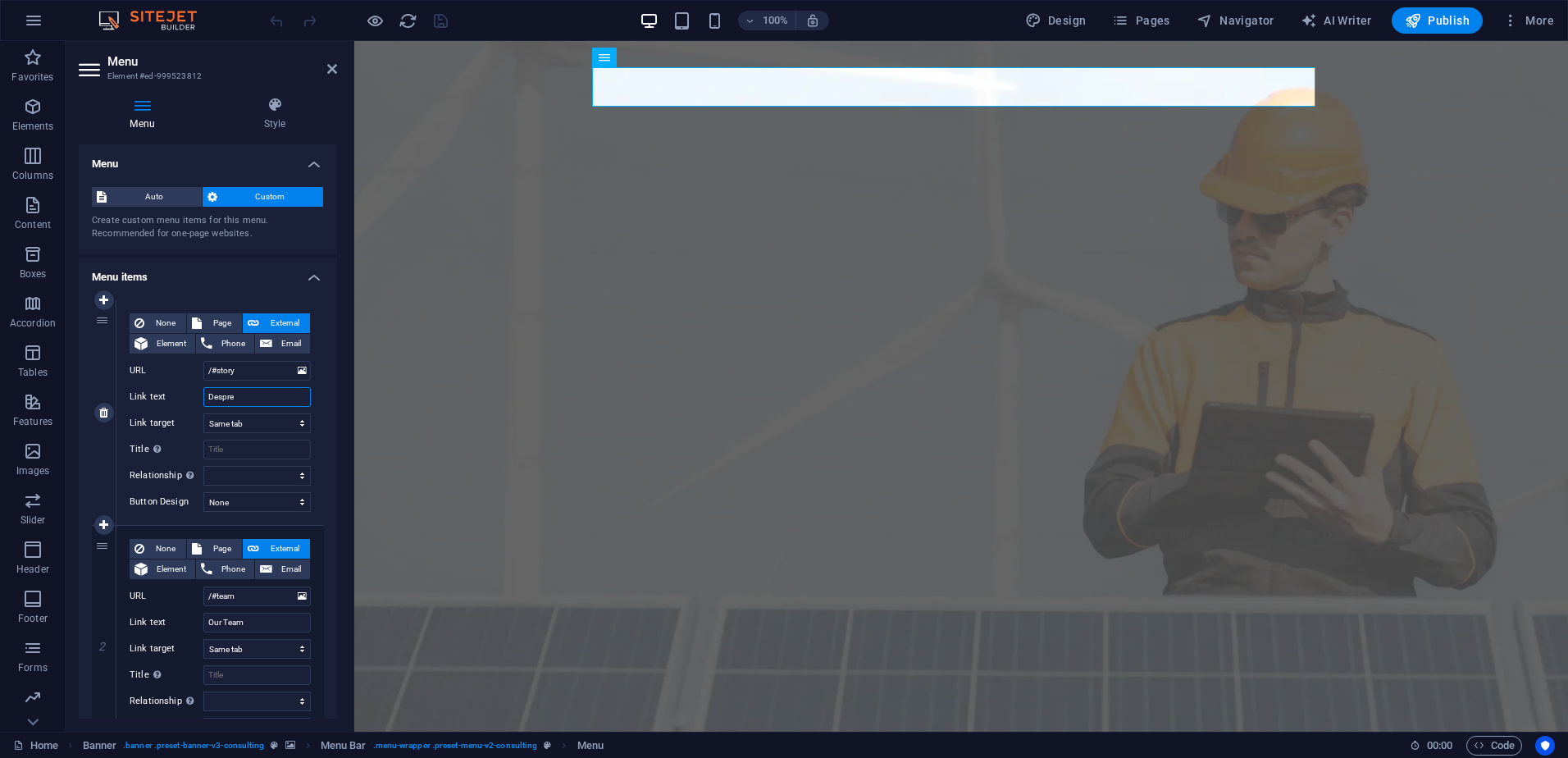
select select
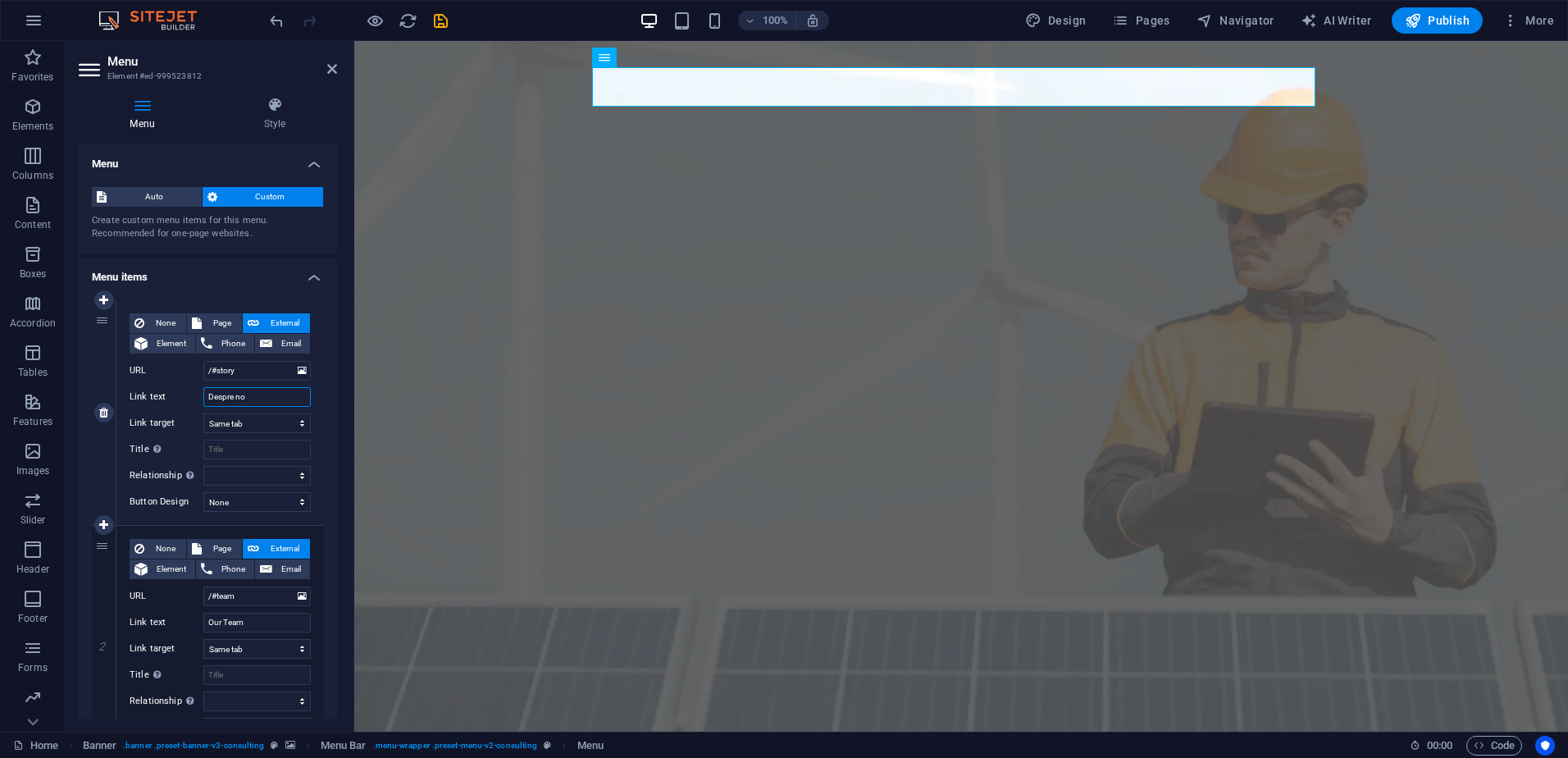
type input "Despre noi"
select select
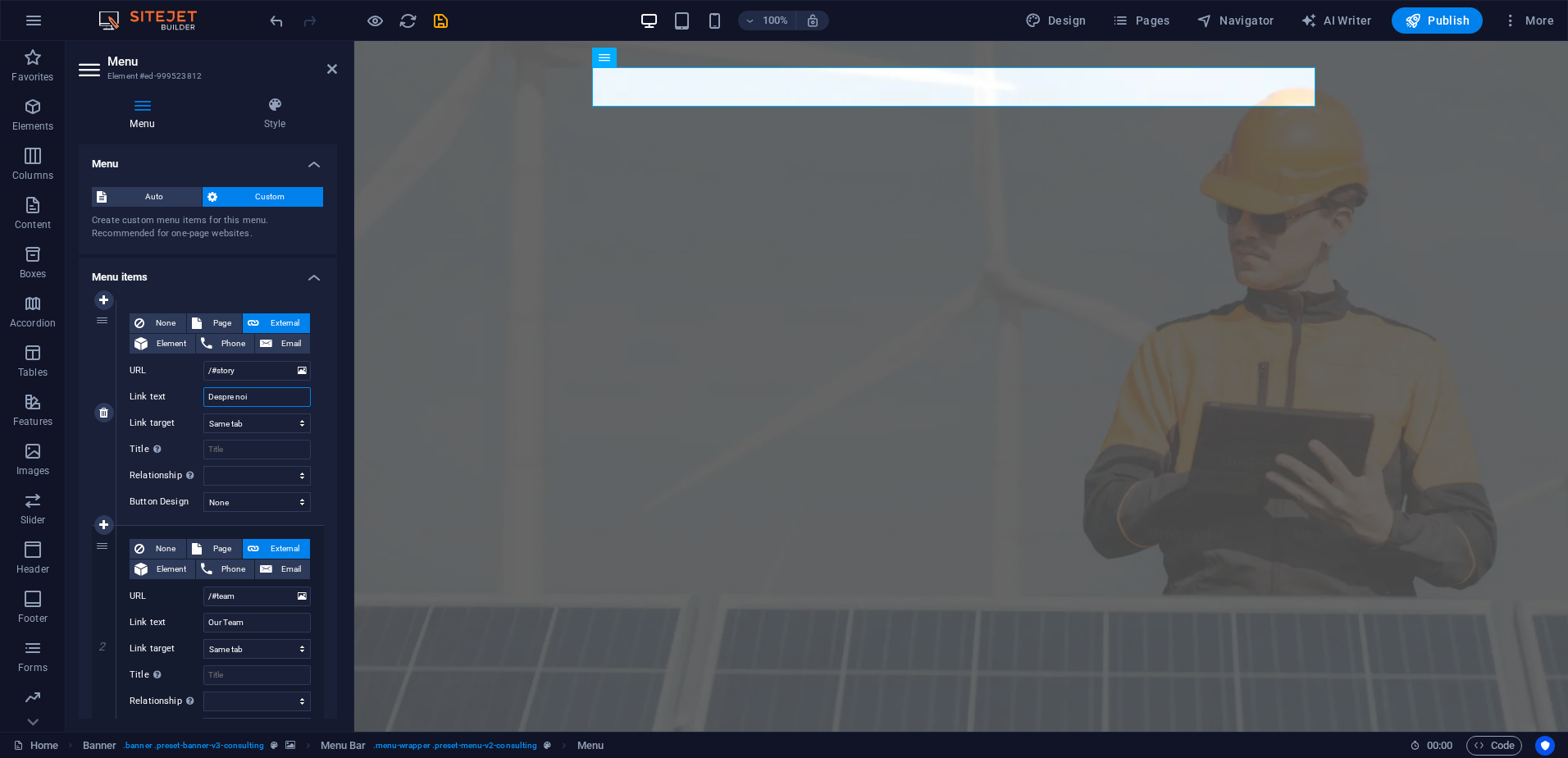
select select
type input "Despre noi"
click at [252, 621] on input "Our Team" at bounding box center [258, 622] width 108 height 20
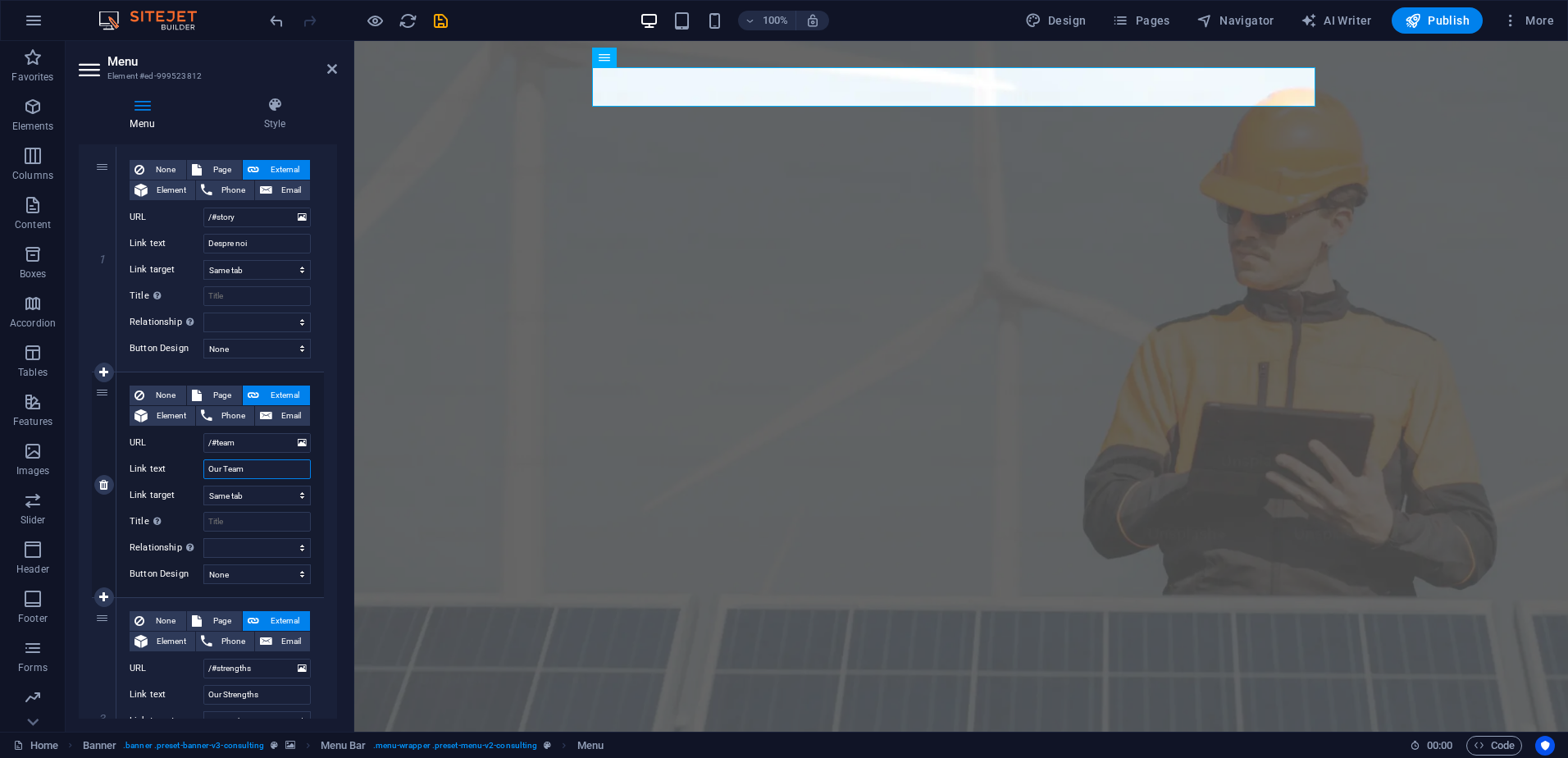
scroll to position [164, 0]
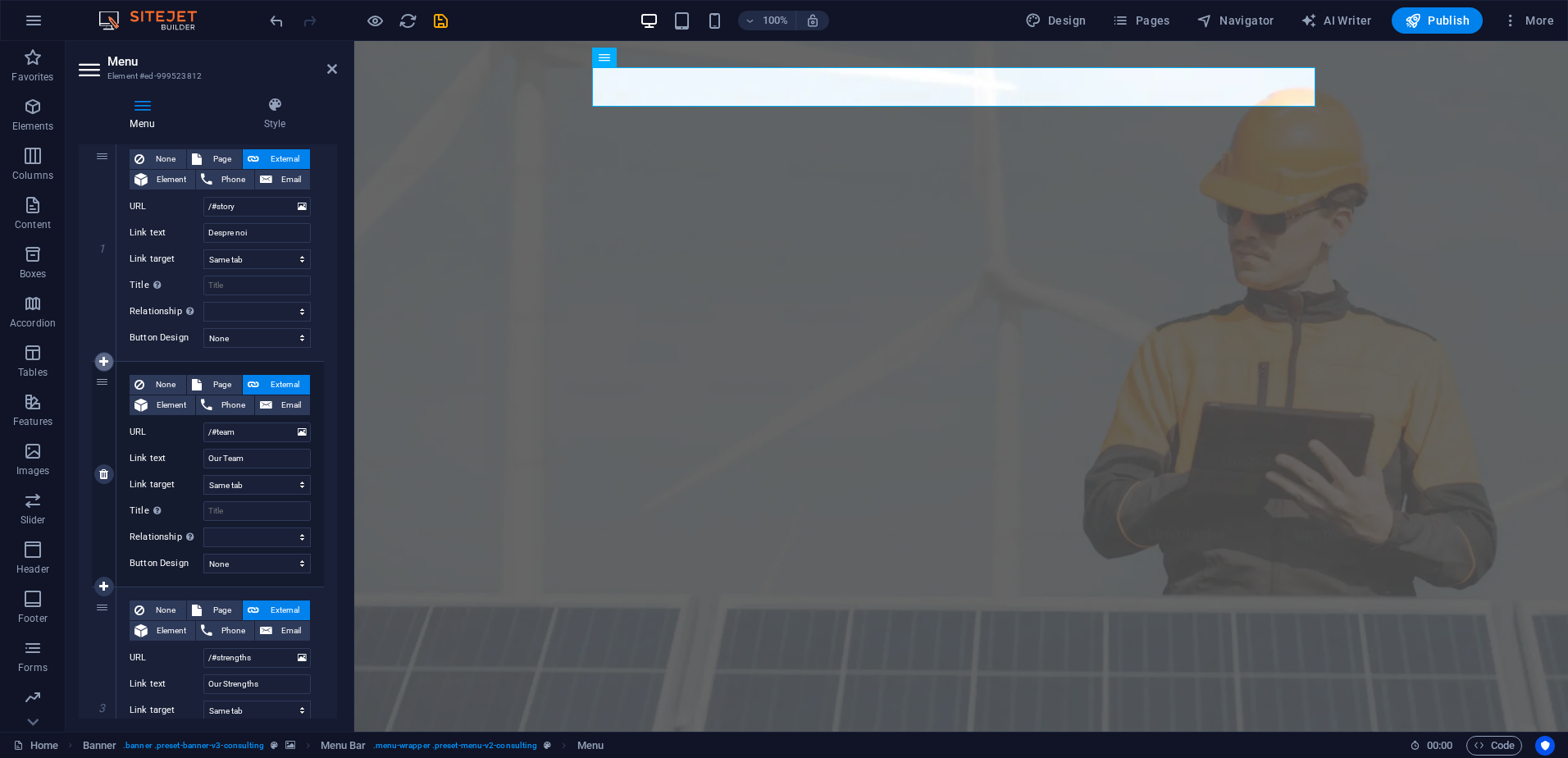
click at [100, 361] on icon at bounding box center [104, 361] width 9 height 12
select select
type input "/#team"
type input "Our Team"
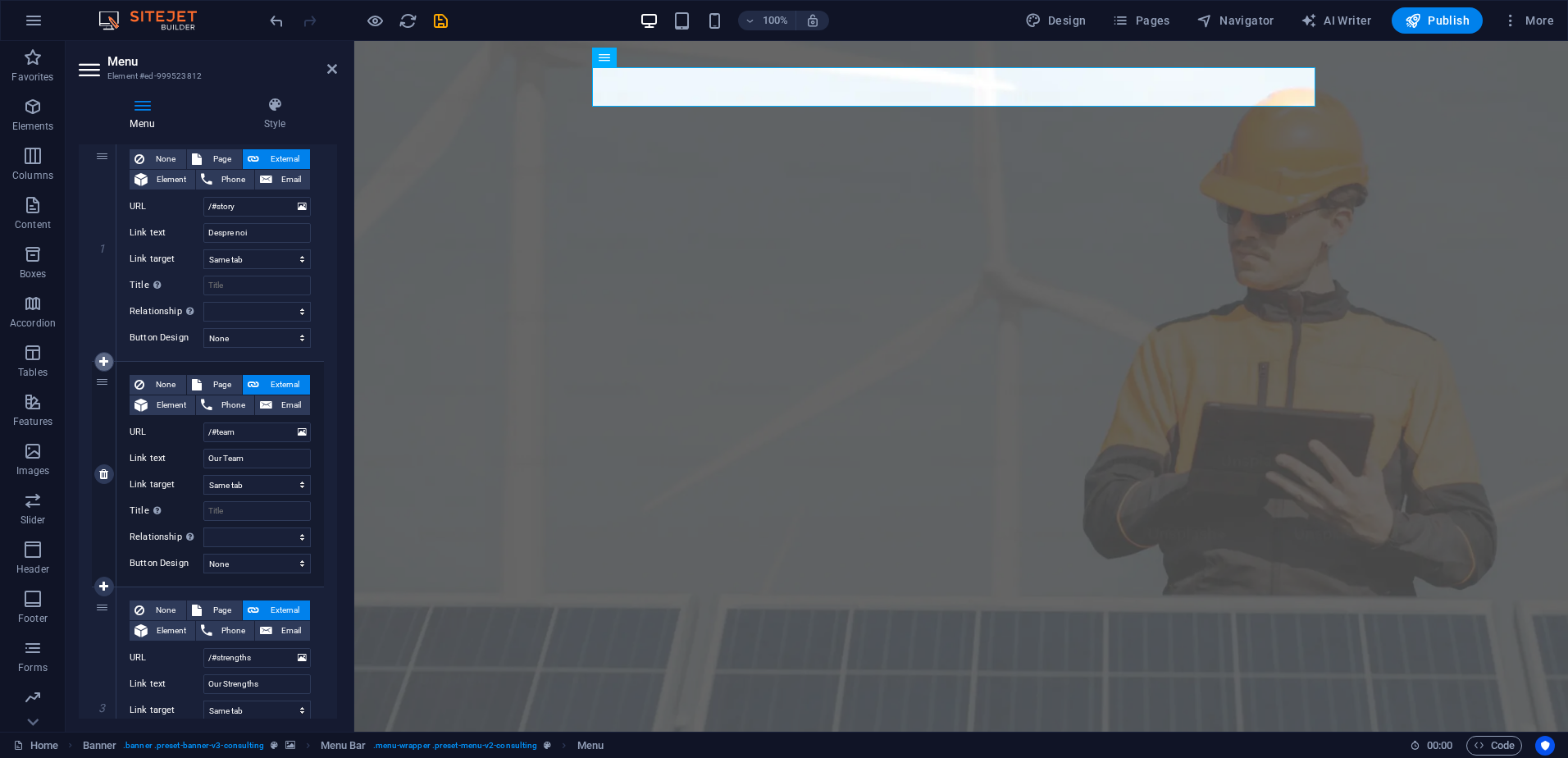
select select
type input "/#strengths"
type input "Our Strengths"
select select
type input "/#projects"
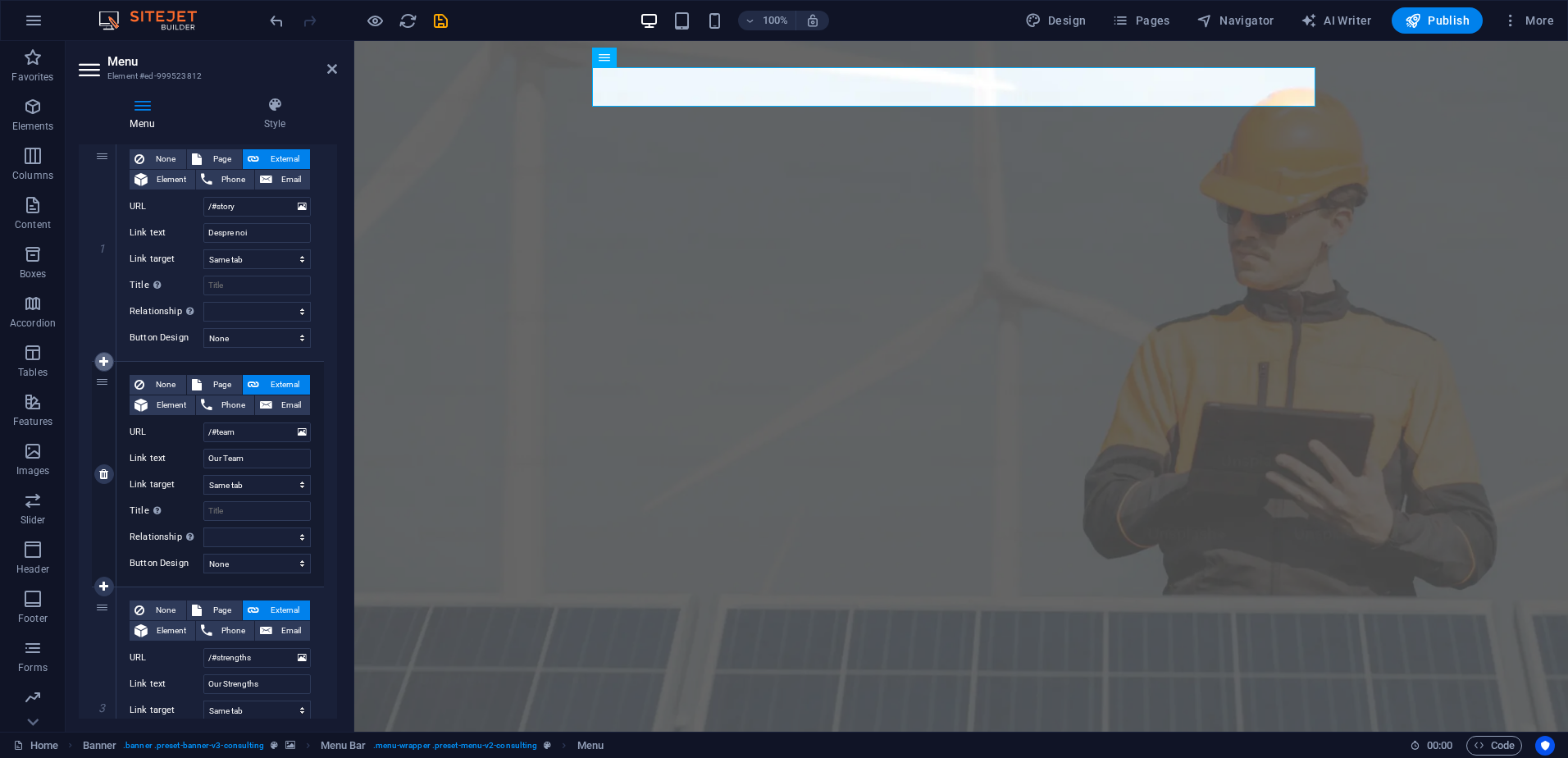
type input "Projects"
select select
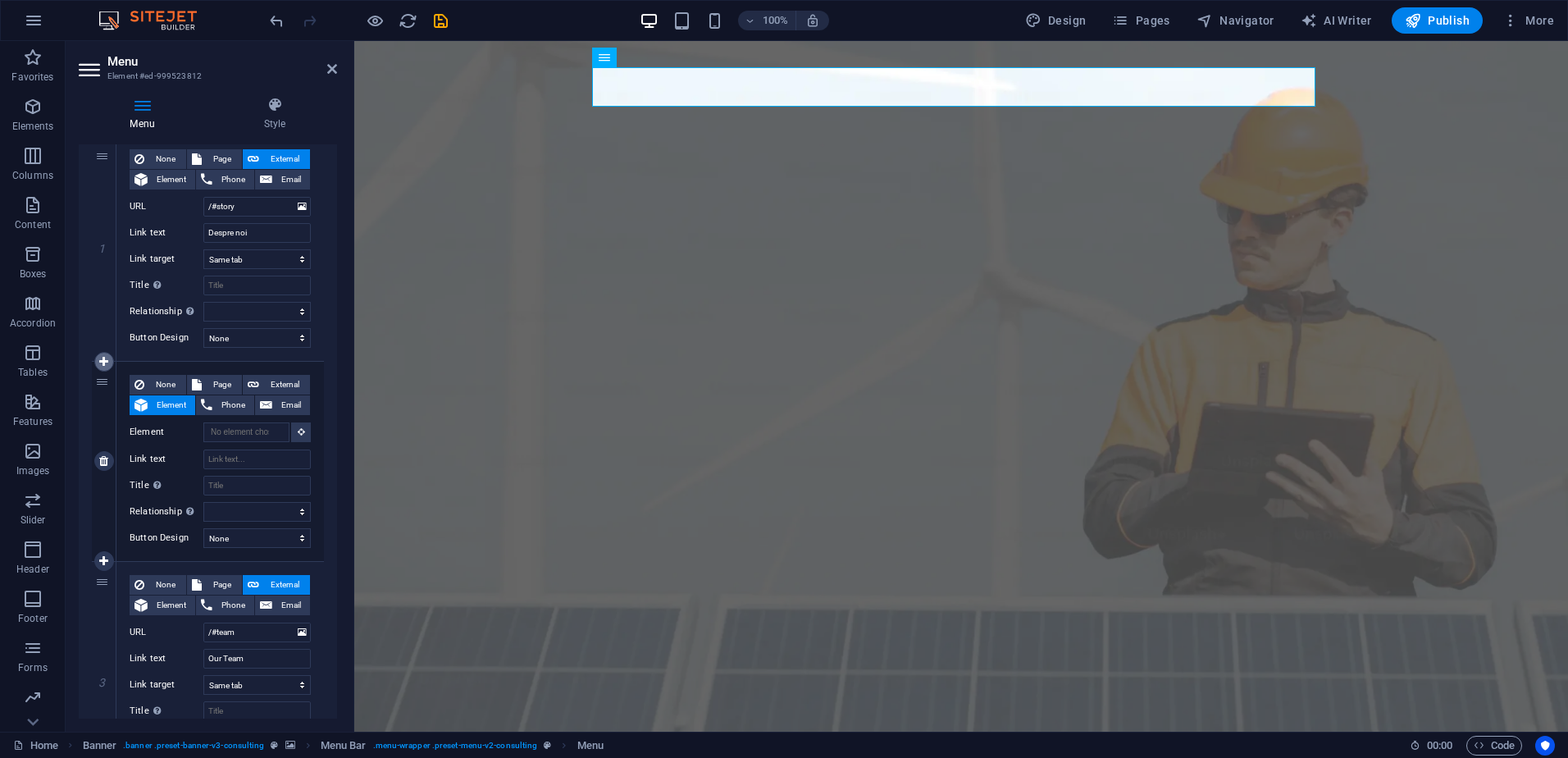
click at [100, 361] on icon at bounding box center [104, 361] width 9 height 12
select select
type input "/#team"
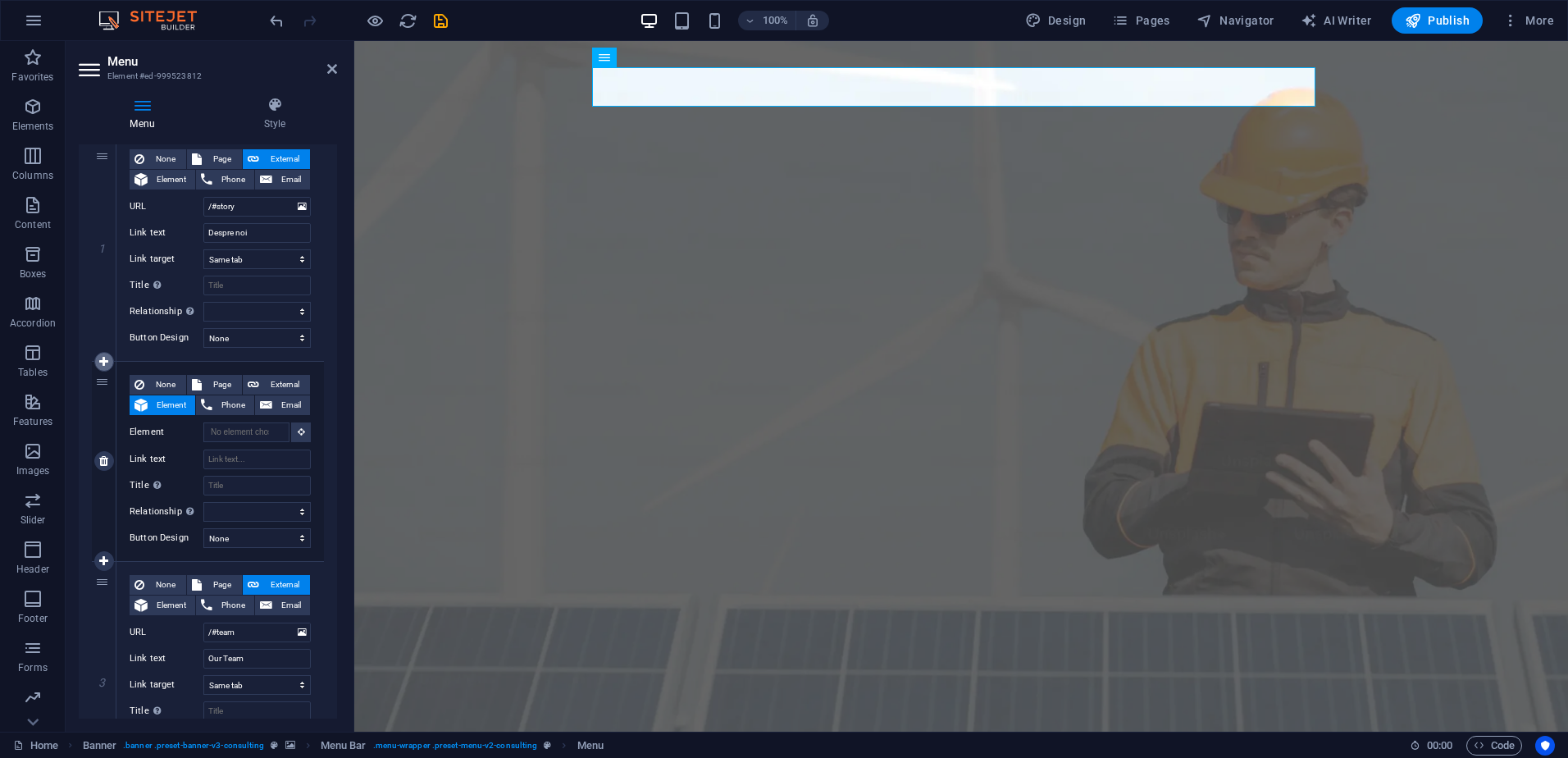
type input "Our Team"
select select
type input "/#strengths"
type input "Our Strengths"
select select
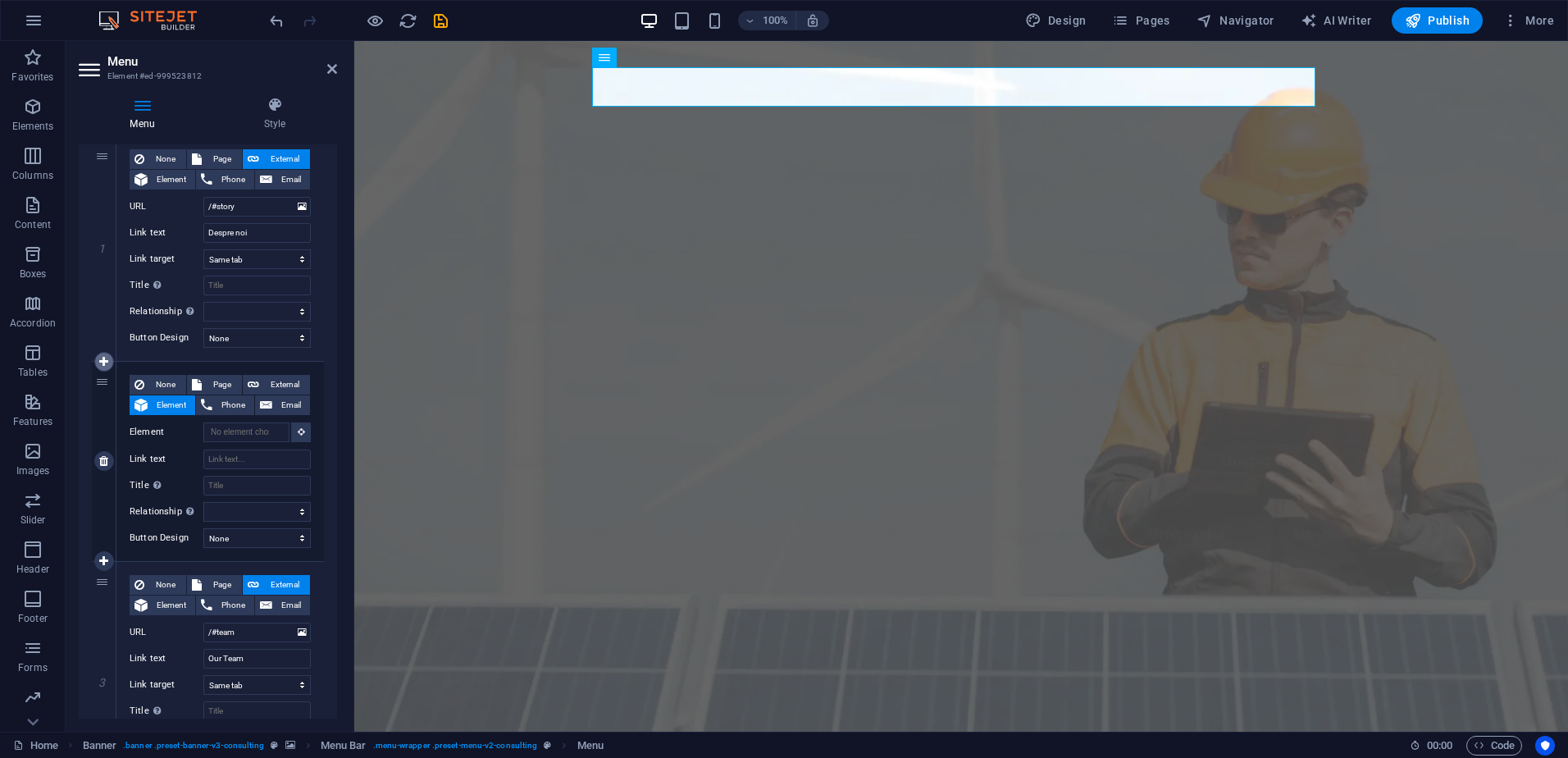
type input "/#projects"
type input "Projects"
select select
click at [102, 461] on icon at bounding box center [104, 461] width 9 height 12
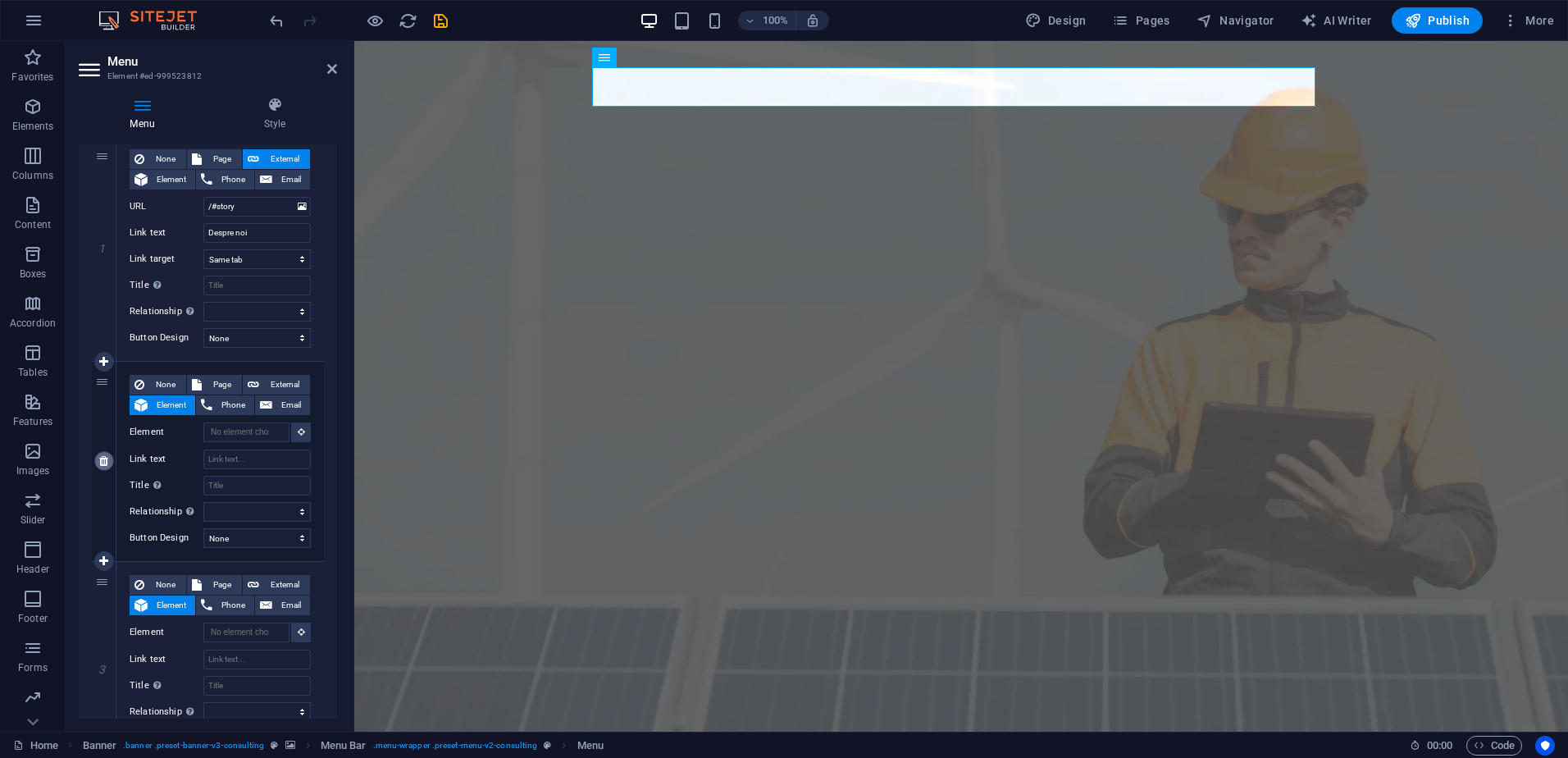
select select
type input "/#team"
type input "Our Team"
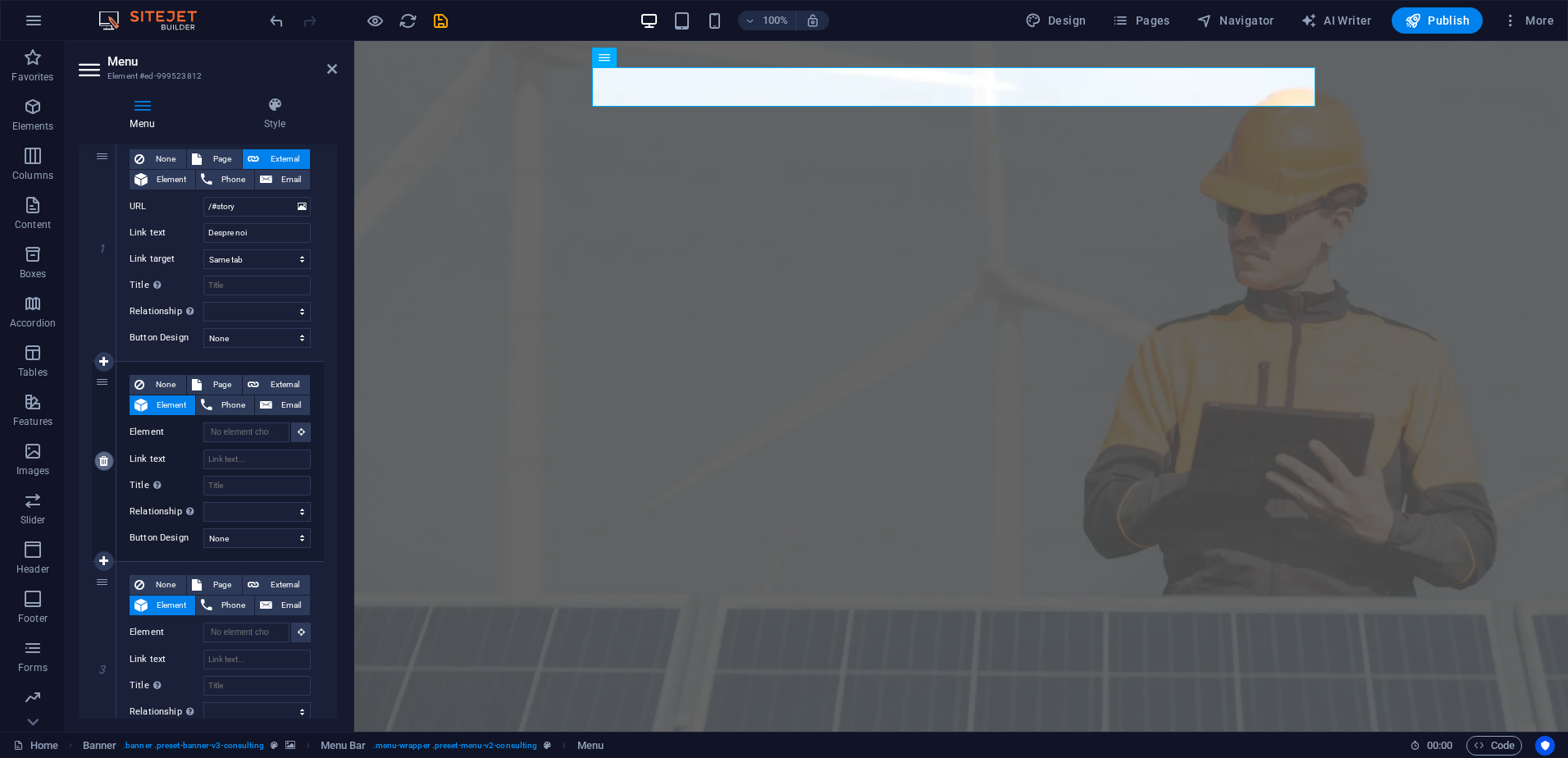
select select
type input "/#strengths"
type input "Our Strengths"
select select
type input "/#projects"
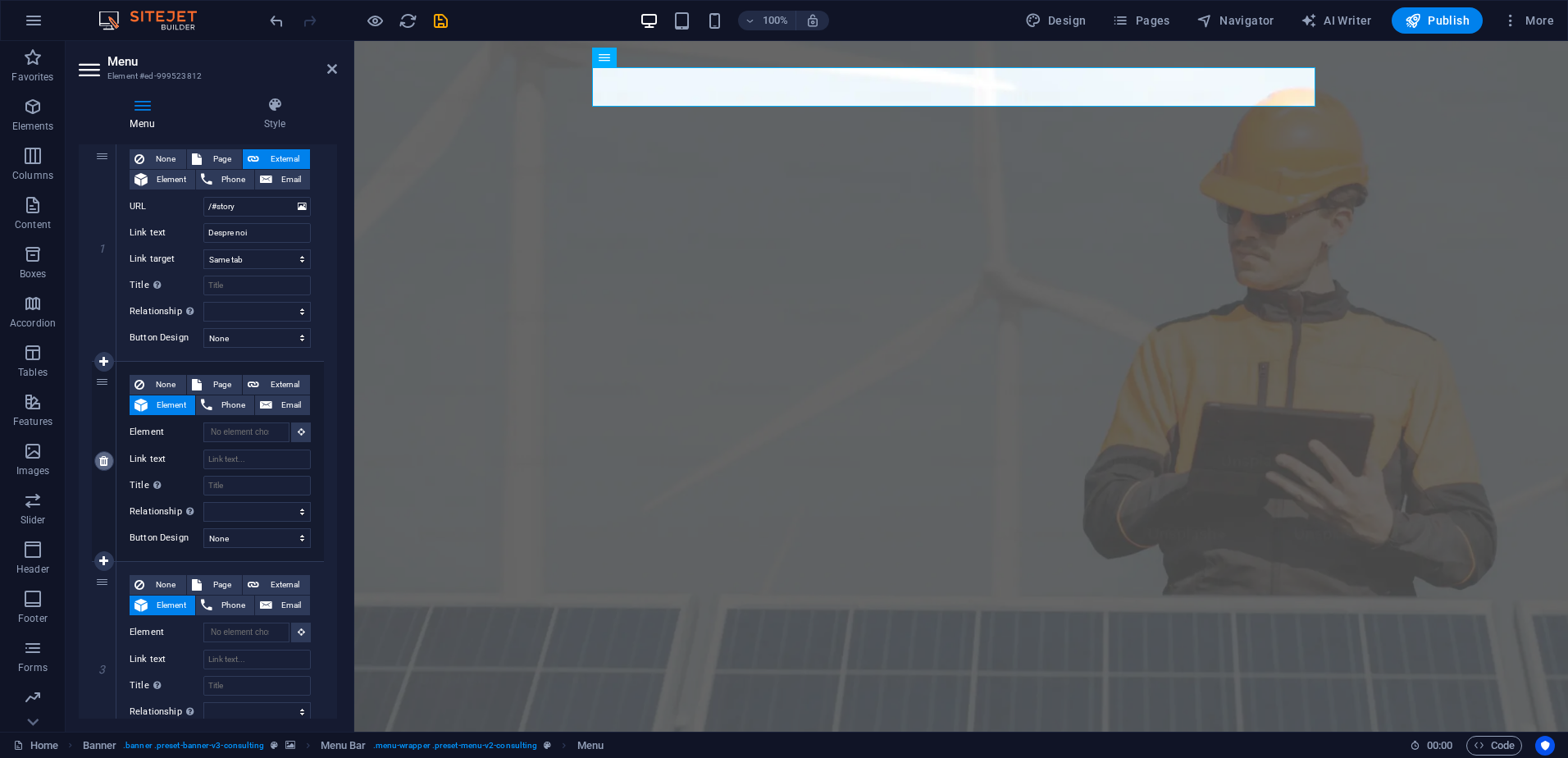
type input "Projects"
select select
type input "/#contact"
type input "Contact Us"
select select
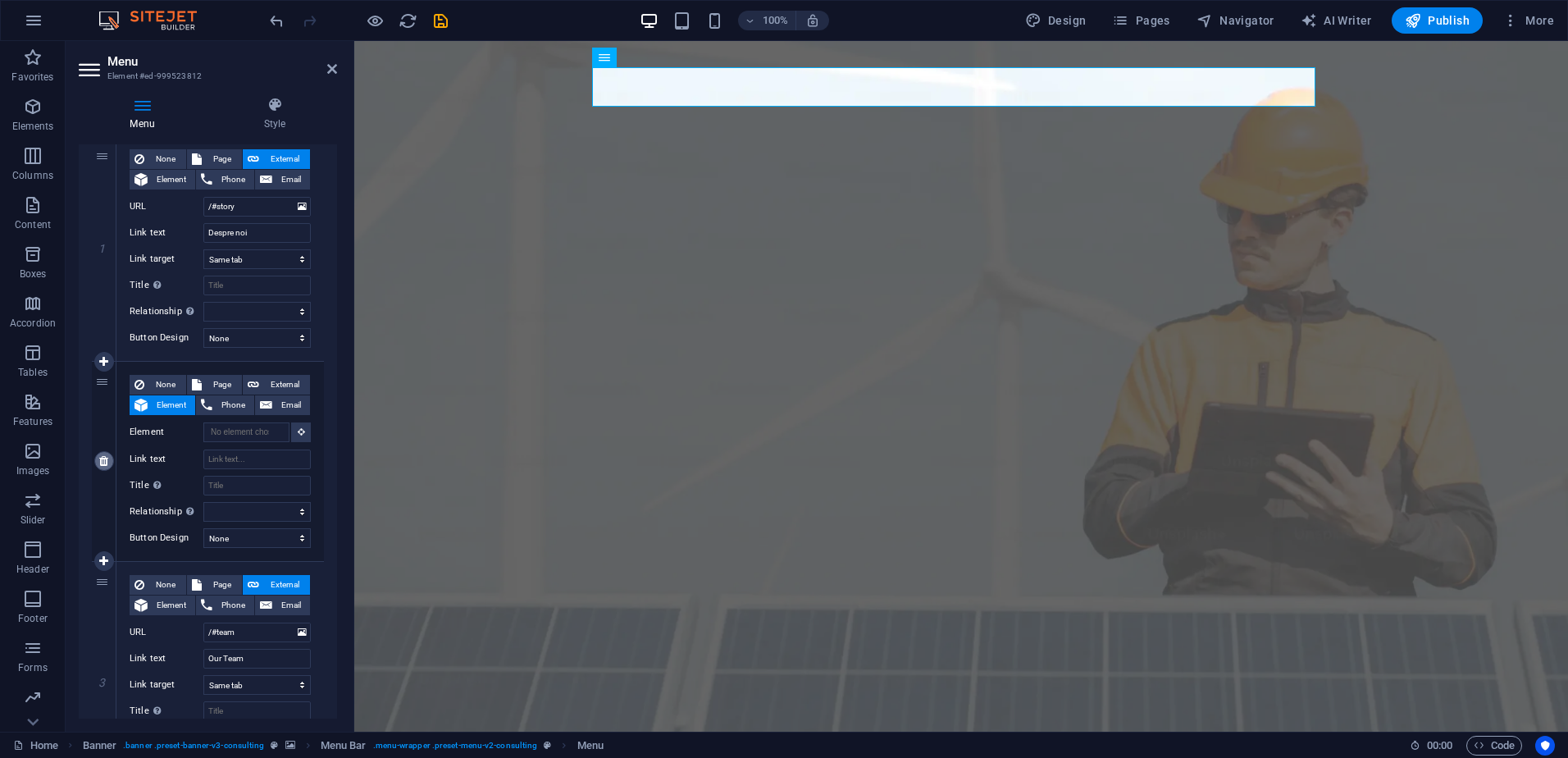
click at [102, 461] on icon at bounding box center [104, 461] width 9 height 12
select select
type input "/#team"
type input "Our Team"
select select
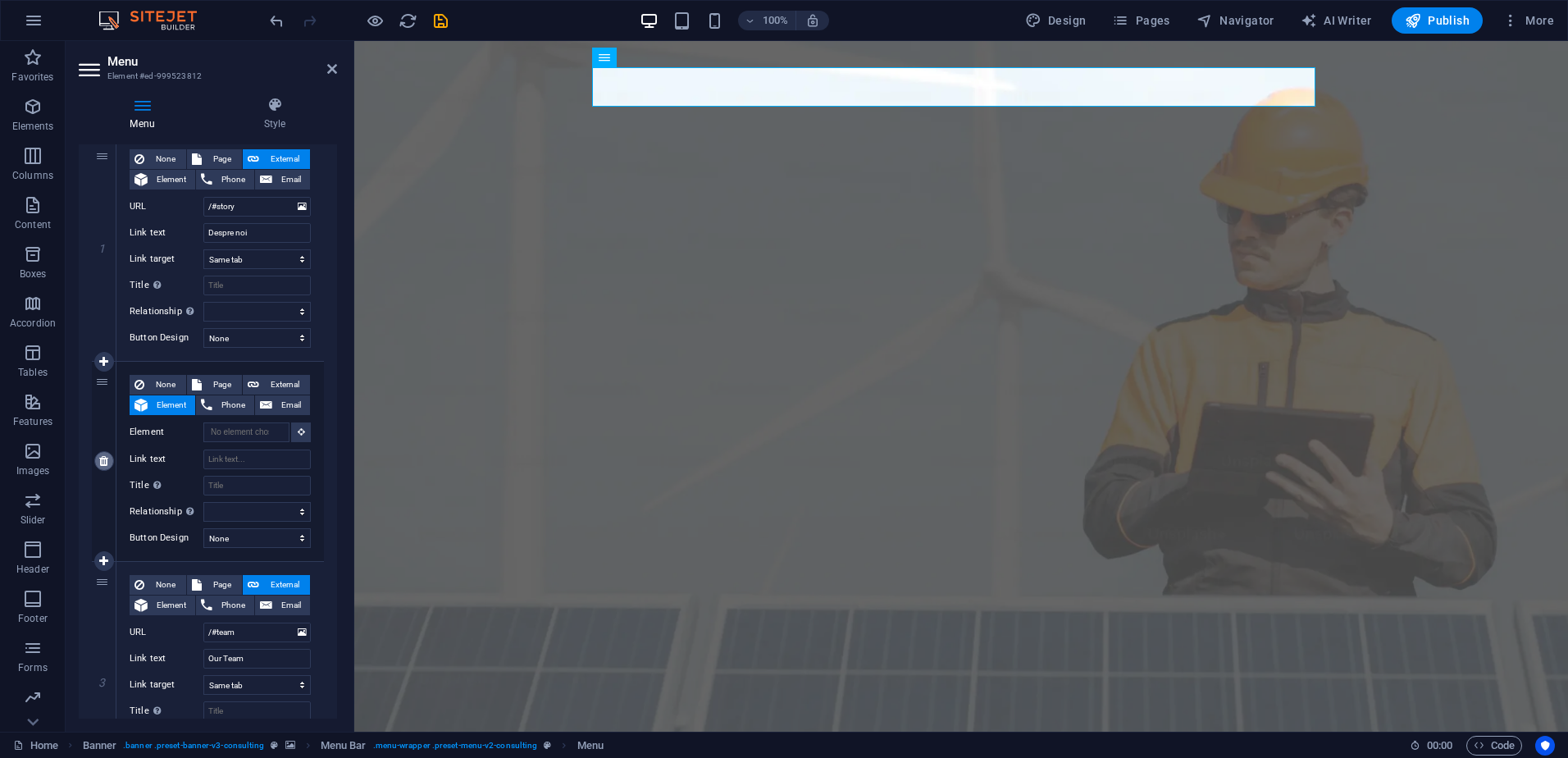
type input "/#strengths"
type input "Our Strengths"
select select
type input "/#projects"
type input "Projects"
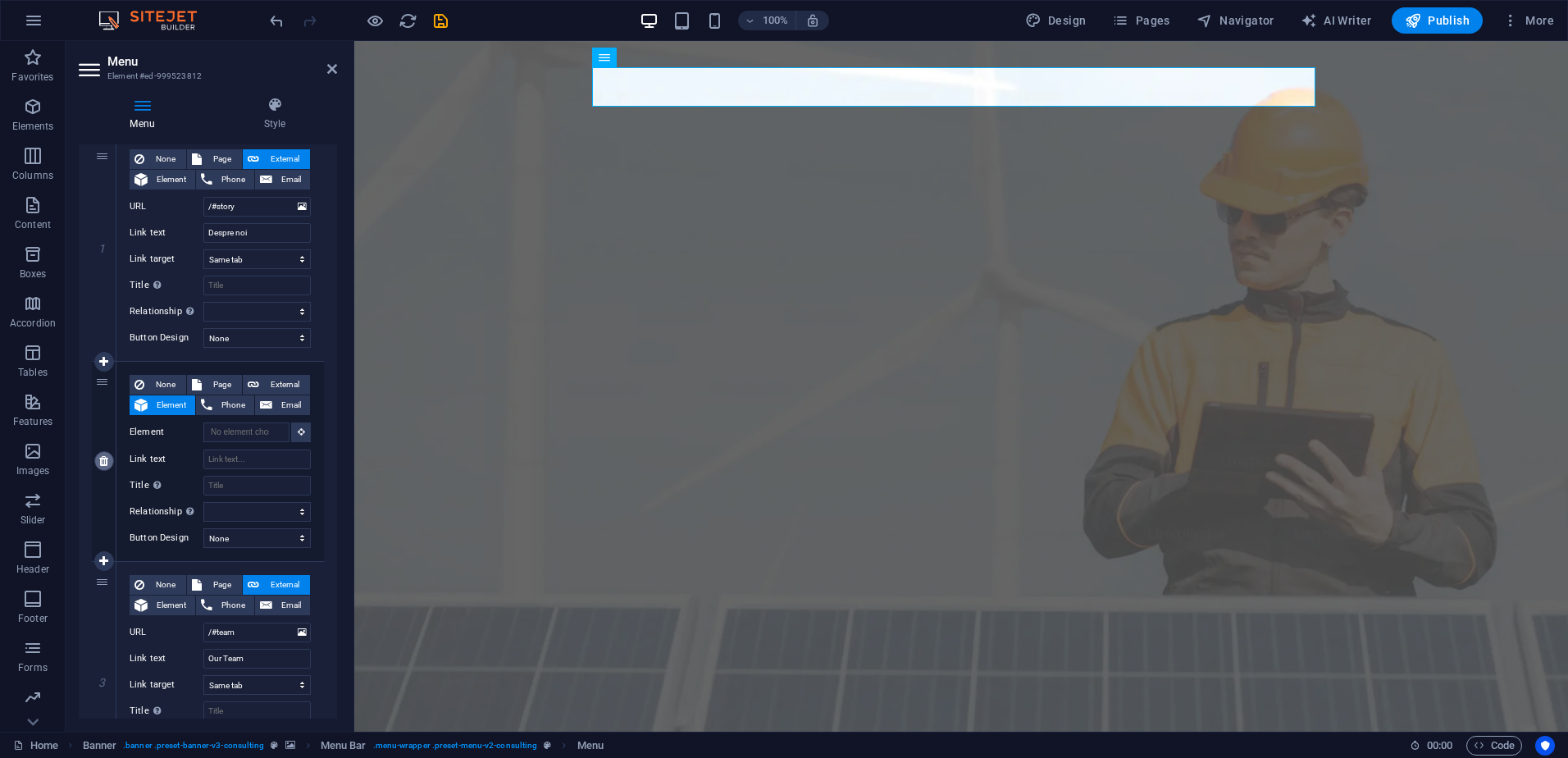
select select
type input "/#contact"
type input "Contact Us"
select select
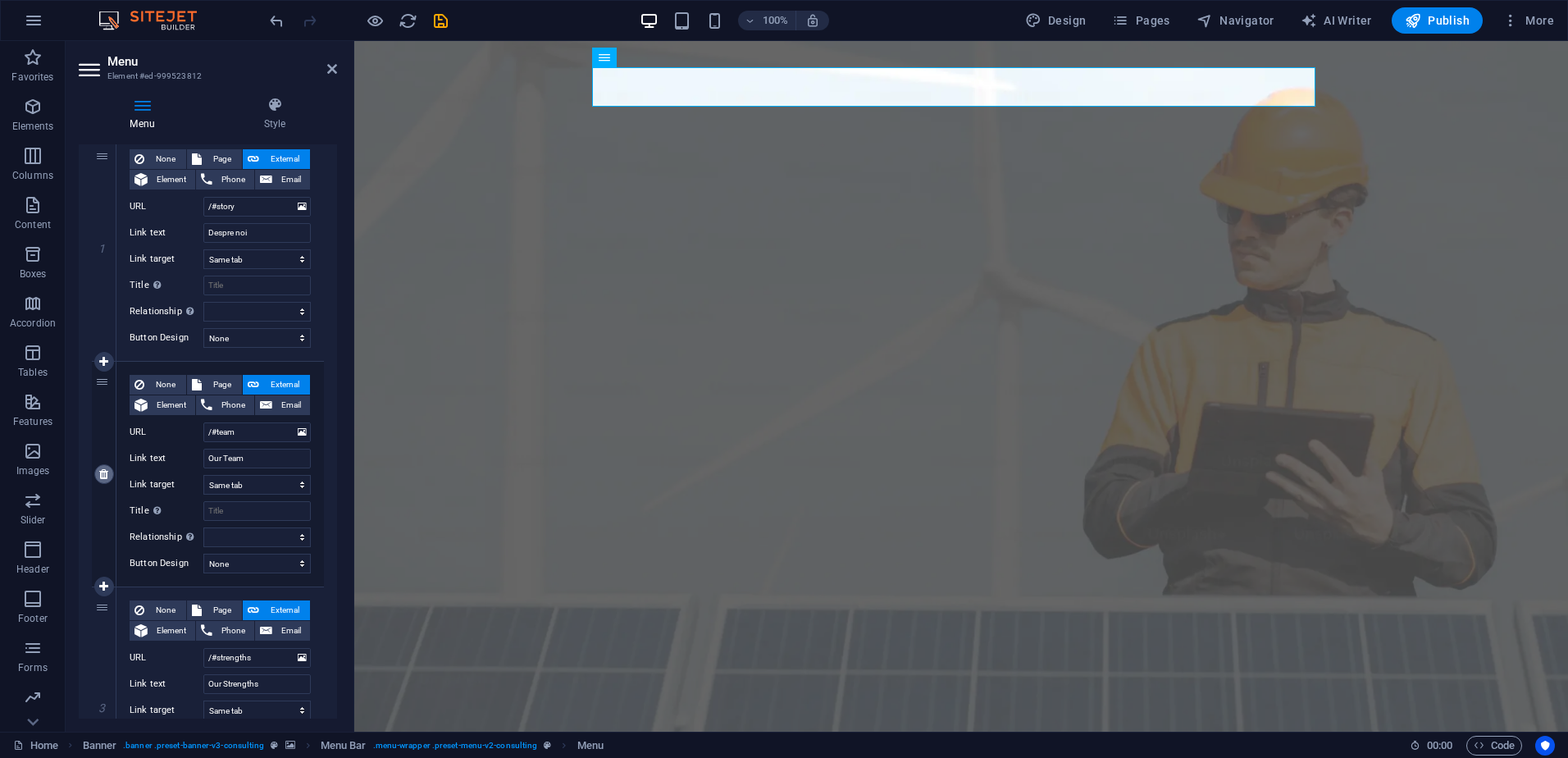
click at [105, 474] on icon at bounding box center [104, 474] width 9 height 12
select select
type input "/#strengths"
type input "Our Strengths"
select select
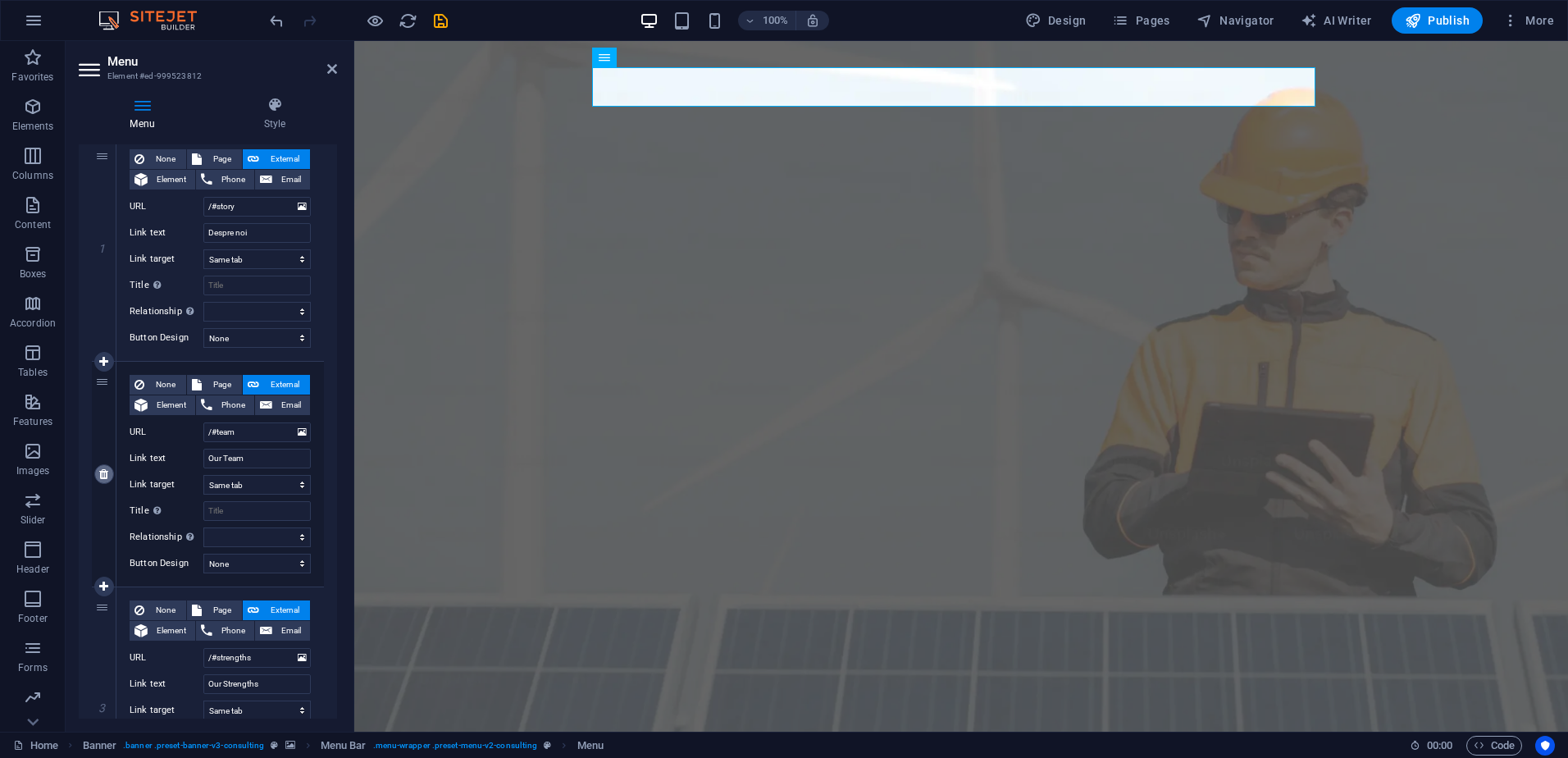
type input "/#projects"
type input "Projects"
select select
type input "/#contact"
type input "Contact Us"
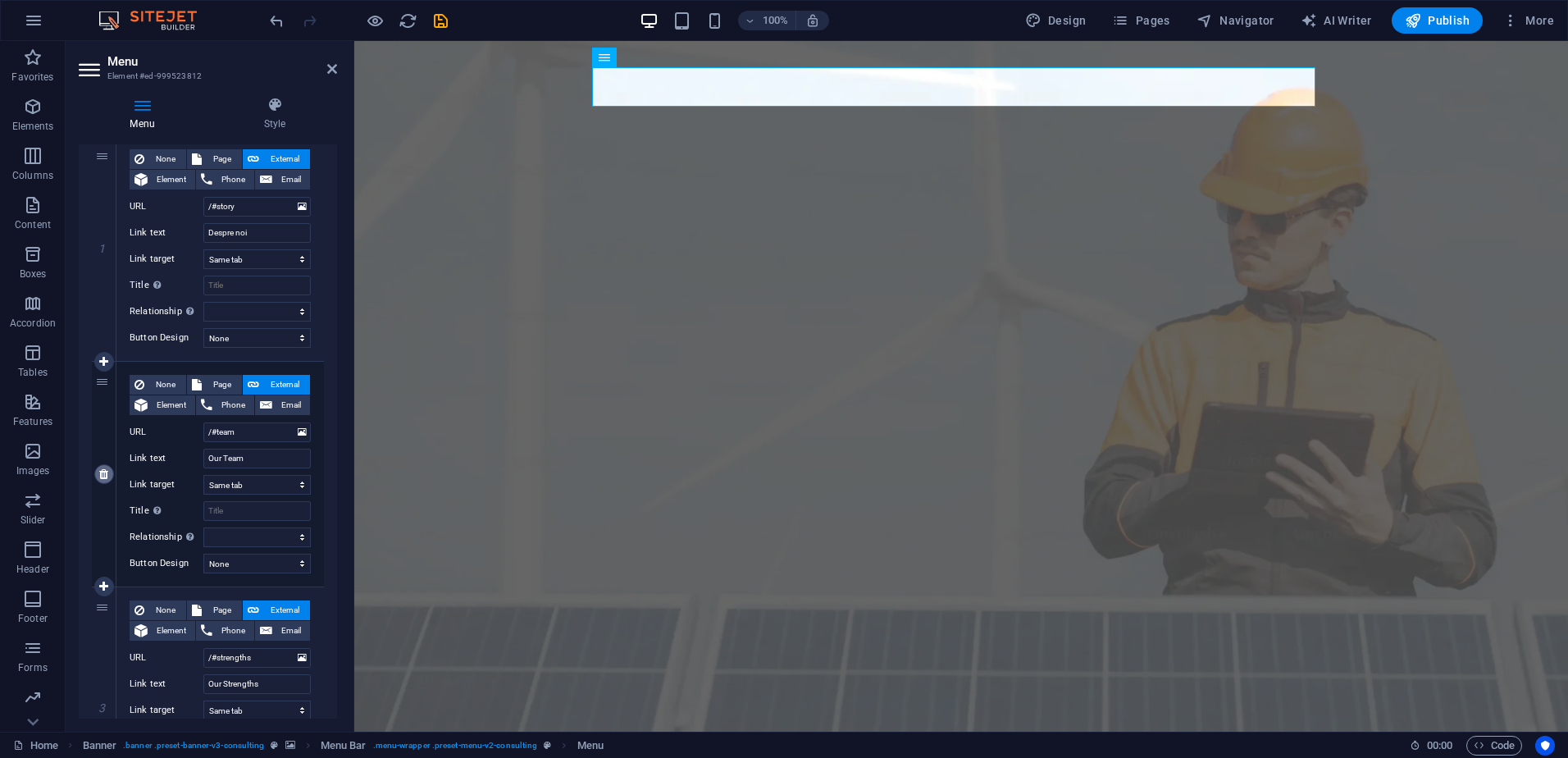
select select
drag, startPoint x: 264, startPoint y: 456, endPoint x: 202, endPoint y: 459, distance: 62.1
click at [202, 459] on div "Link text Our Strengths" at bounding box center [220, 459] width 181 height 20
type input "Pr"
select select
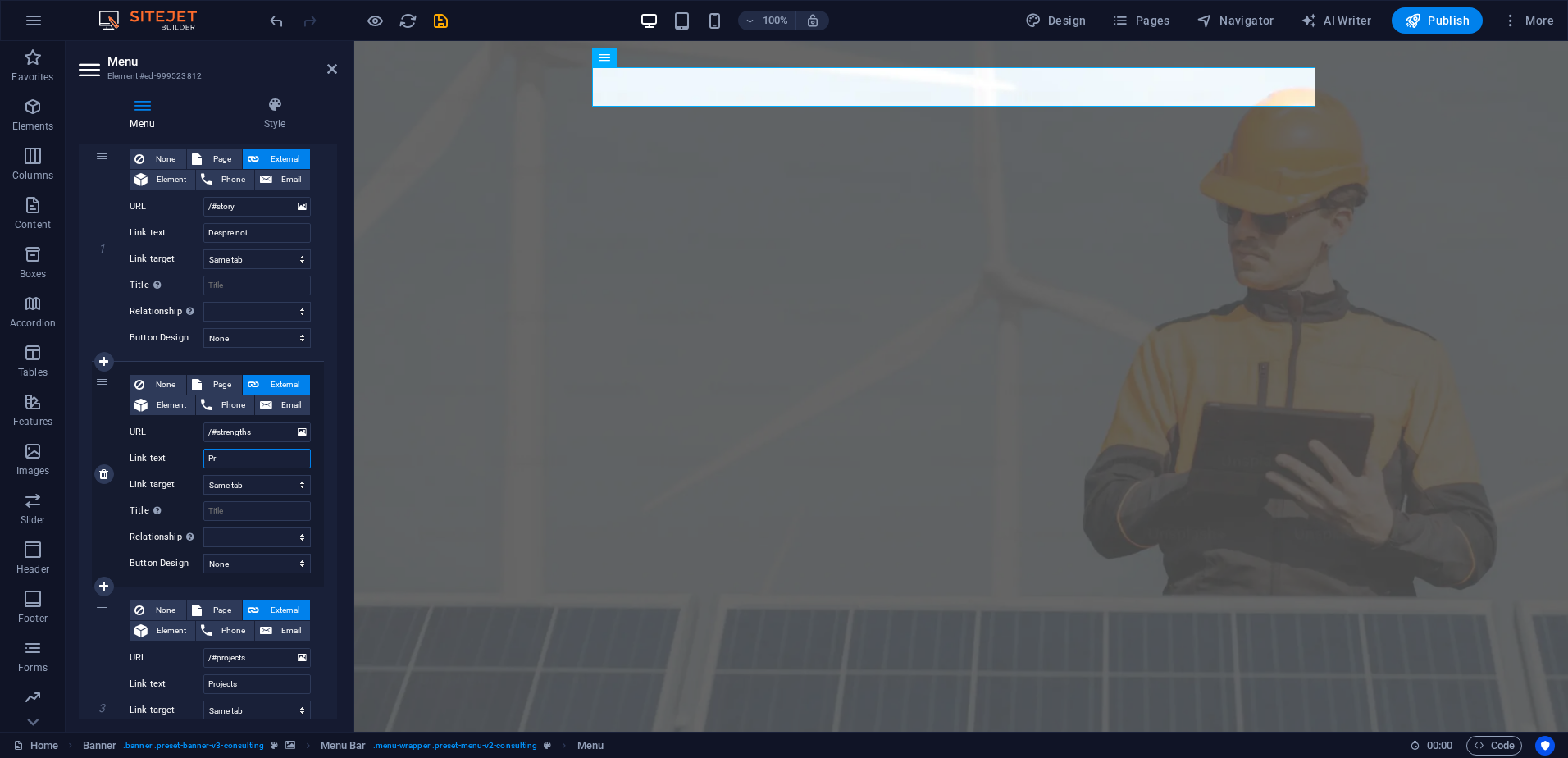
select select
type input "Produ"
select select
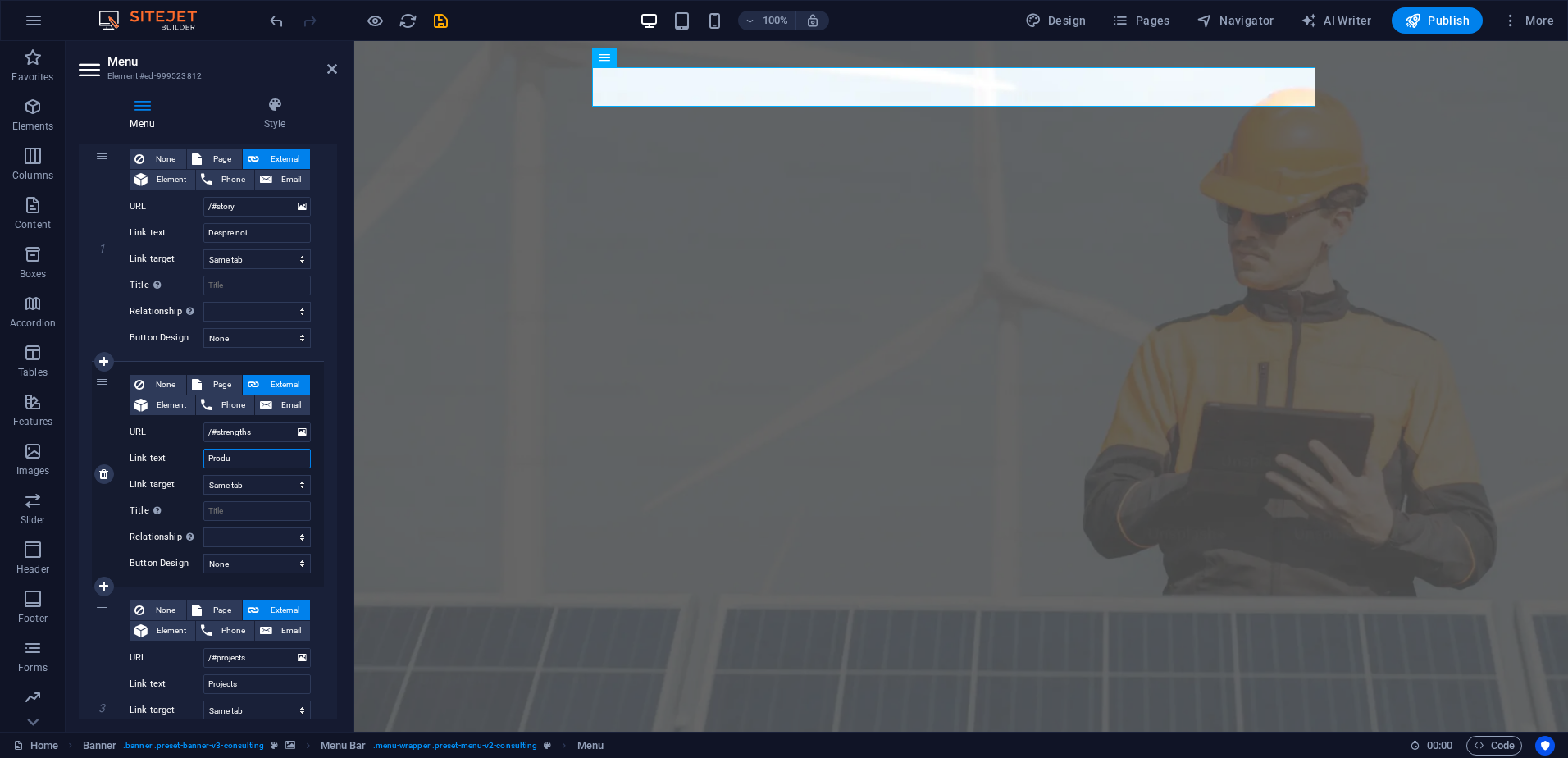
select select
type input "Produ"
click at [104, 477] on icon at bounding box center [104, 474] width 9 height 12
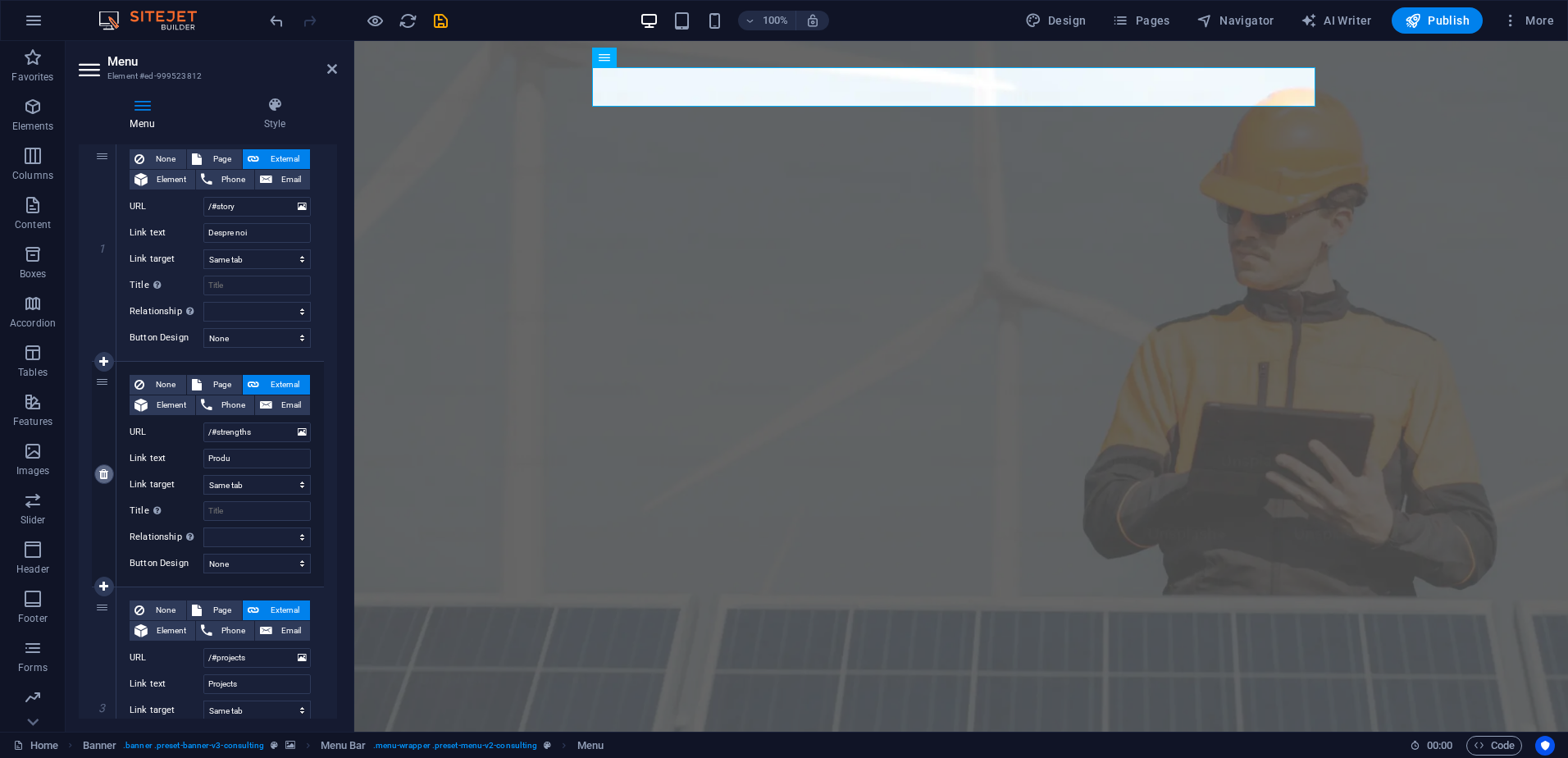
select select
type input "/#projects"
type input "Projects"
select select
type input "/#contact"
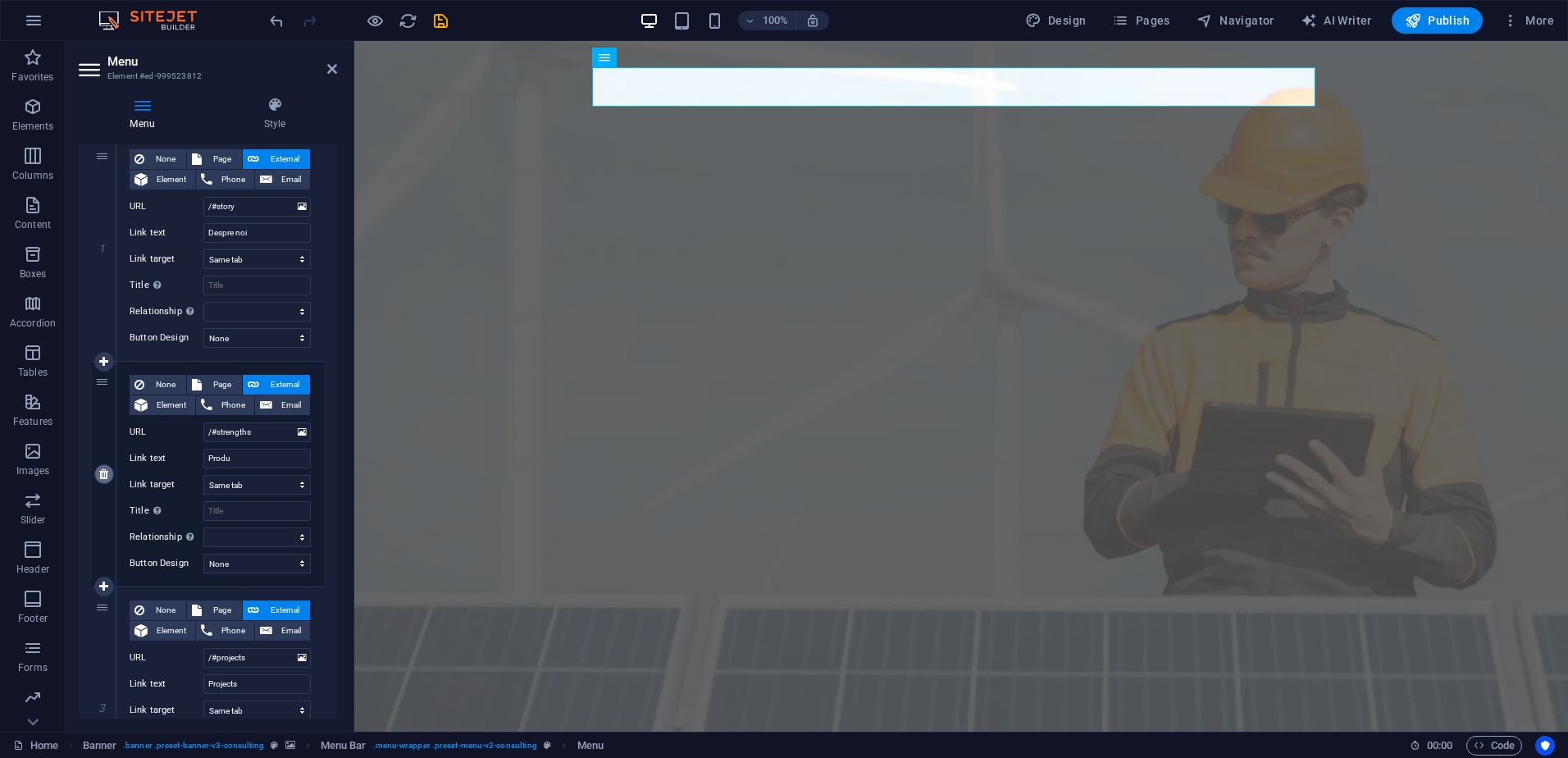
type input "Contact Us"
select select
drag, startPoint x: 251, startPoint y: 461, endPoint x: 207, endPoint y: 461, distance: 44.0
click at [207, 461] on input "Projects" at bounding box center [258, 459] width 108 height 20
type input "Proi"
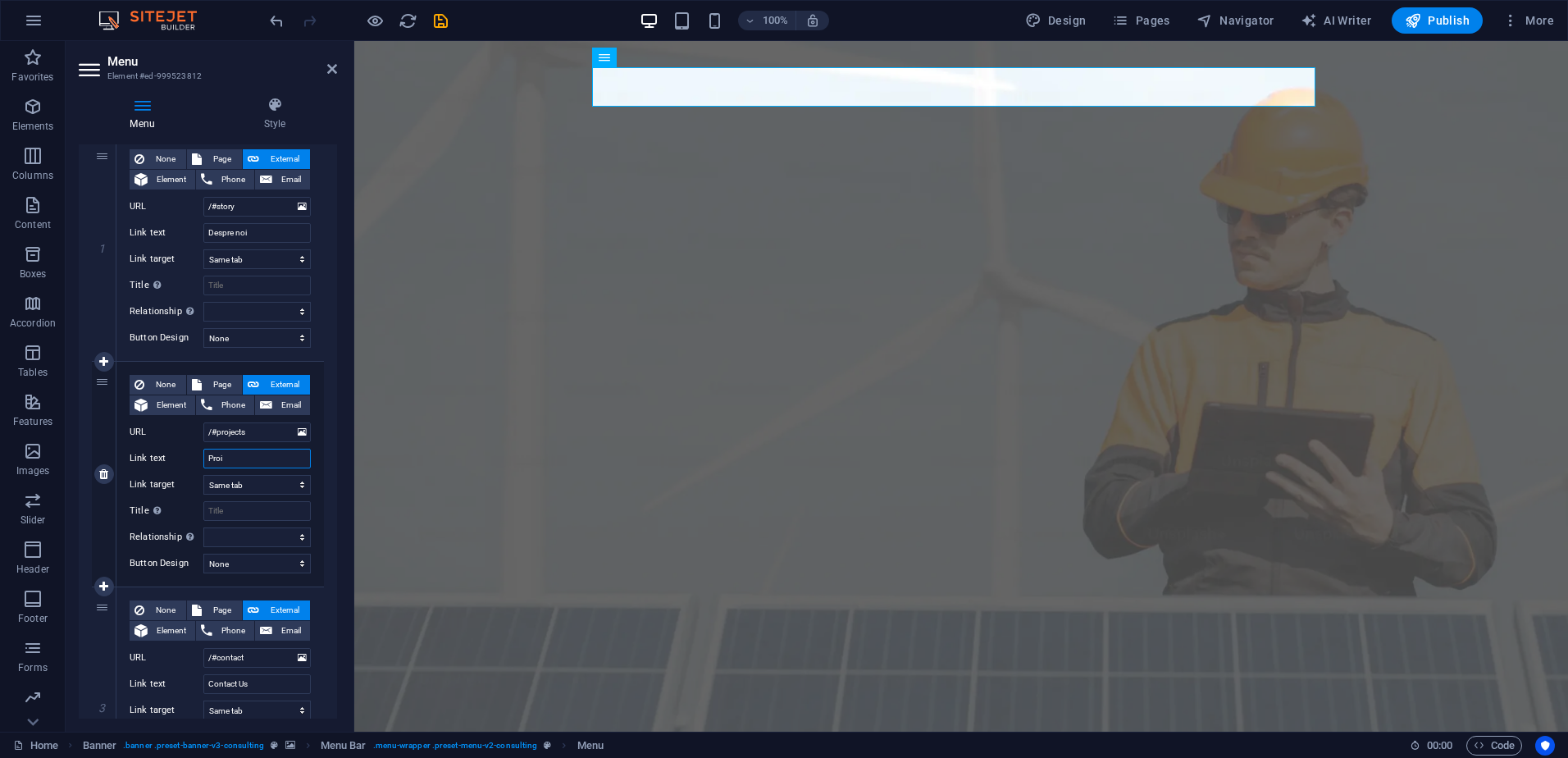
select select
type input "Proiecte"
select select
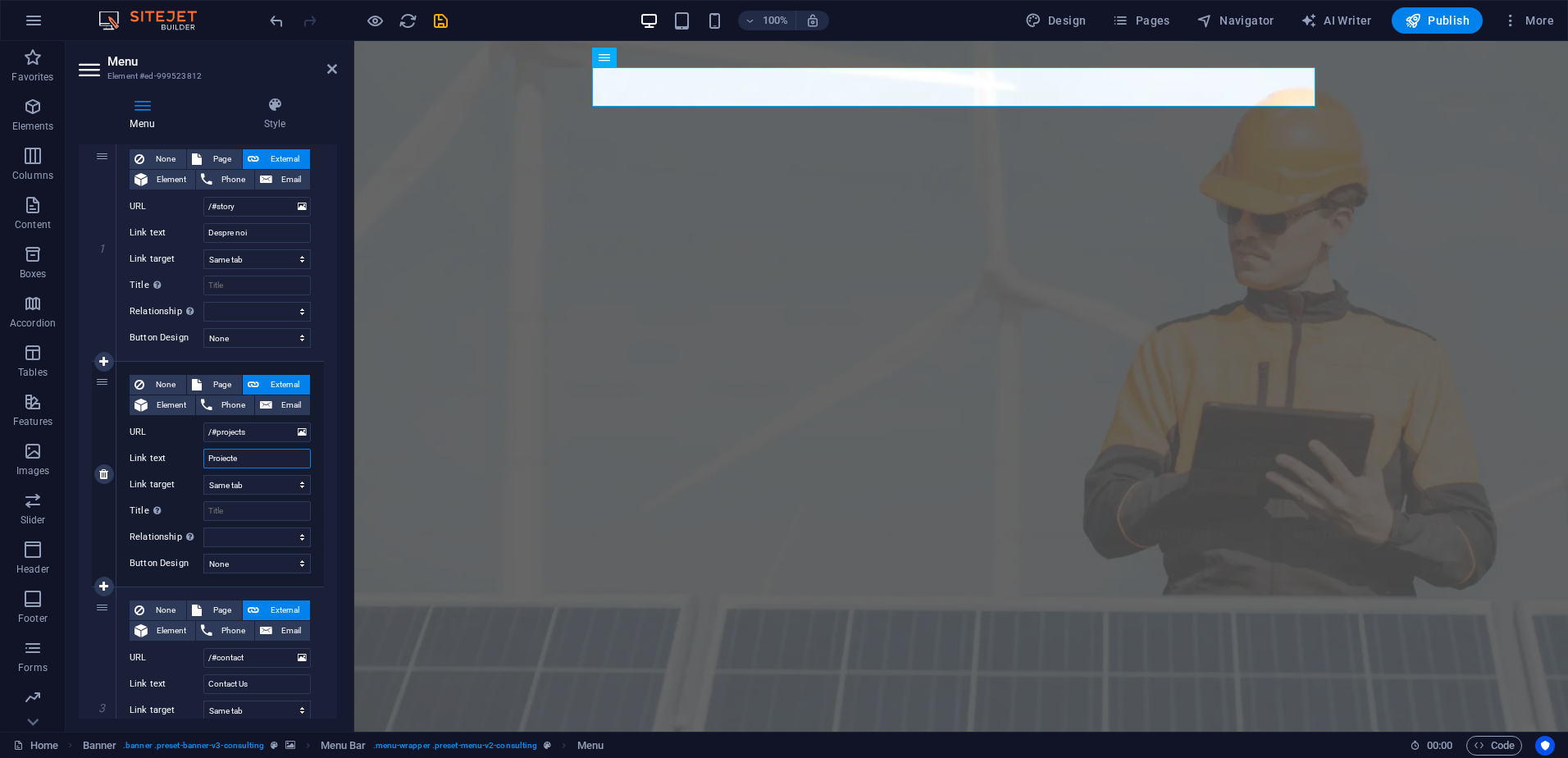
select select
type input "Proiecte"
drag, startPoint x: 257, startPoint y: 681, endPoint x: 200, endPoint y: 682, distance: 57.0
click at [200, 682] on div "Link text Contact Us" at bounding box center [220, 684] width 181 height 20
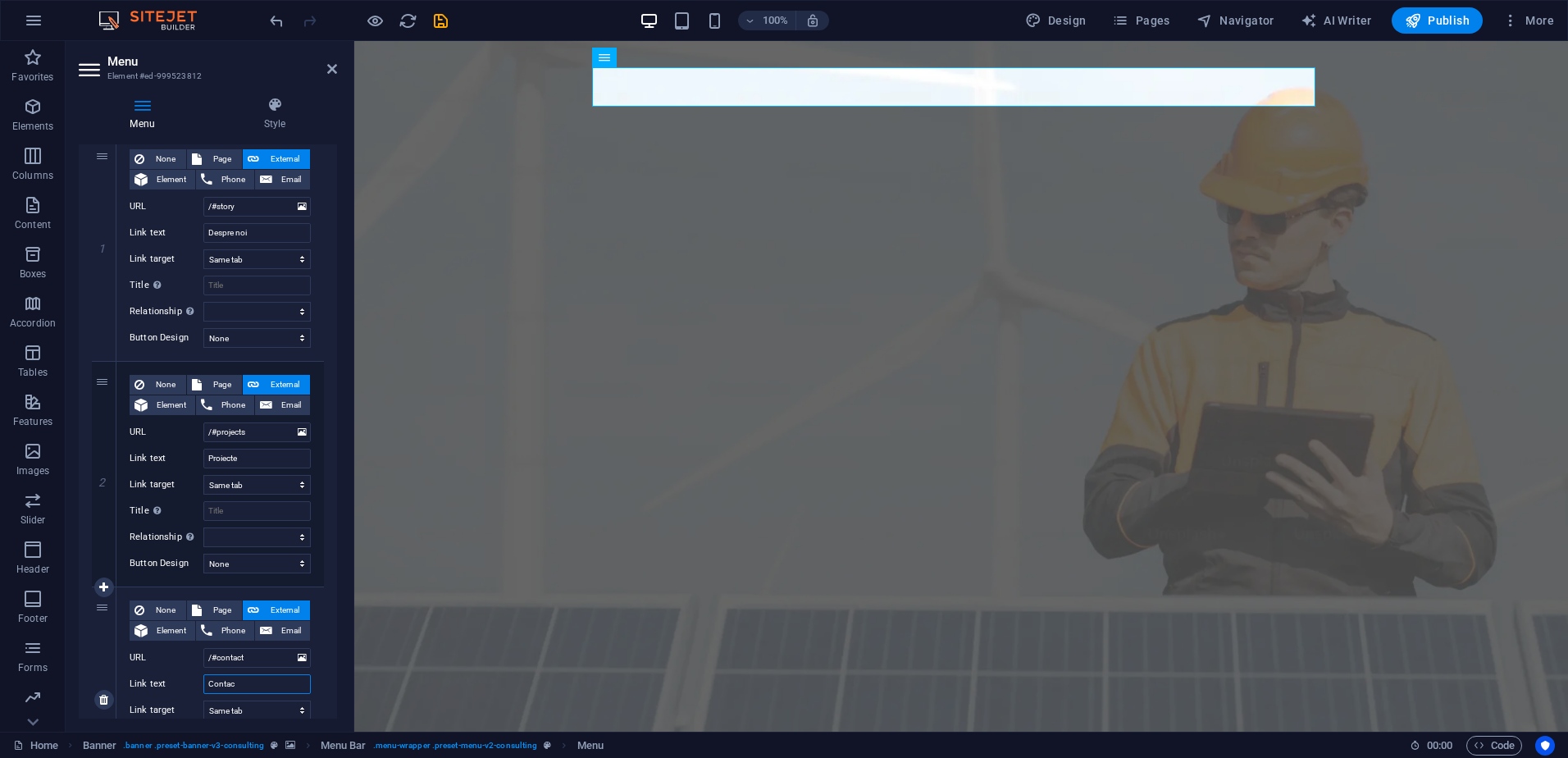
type input "Contact"
select select
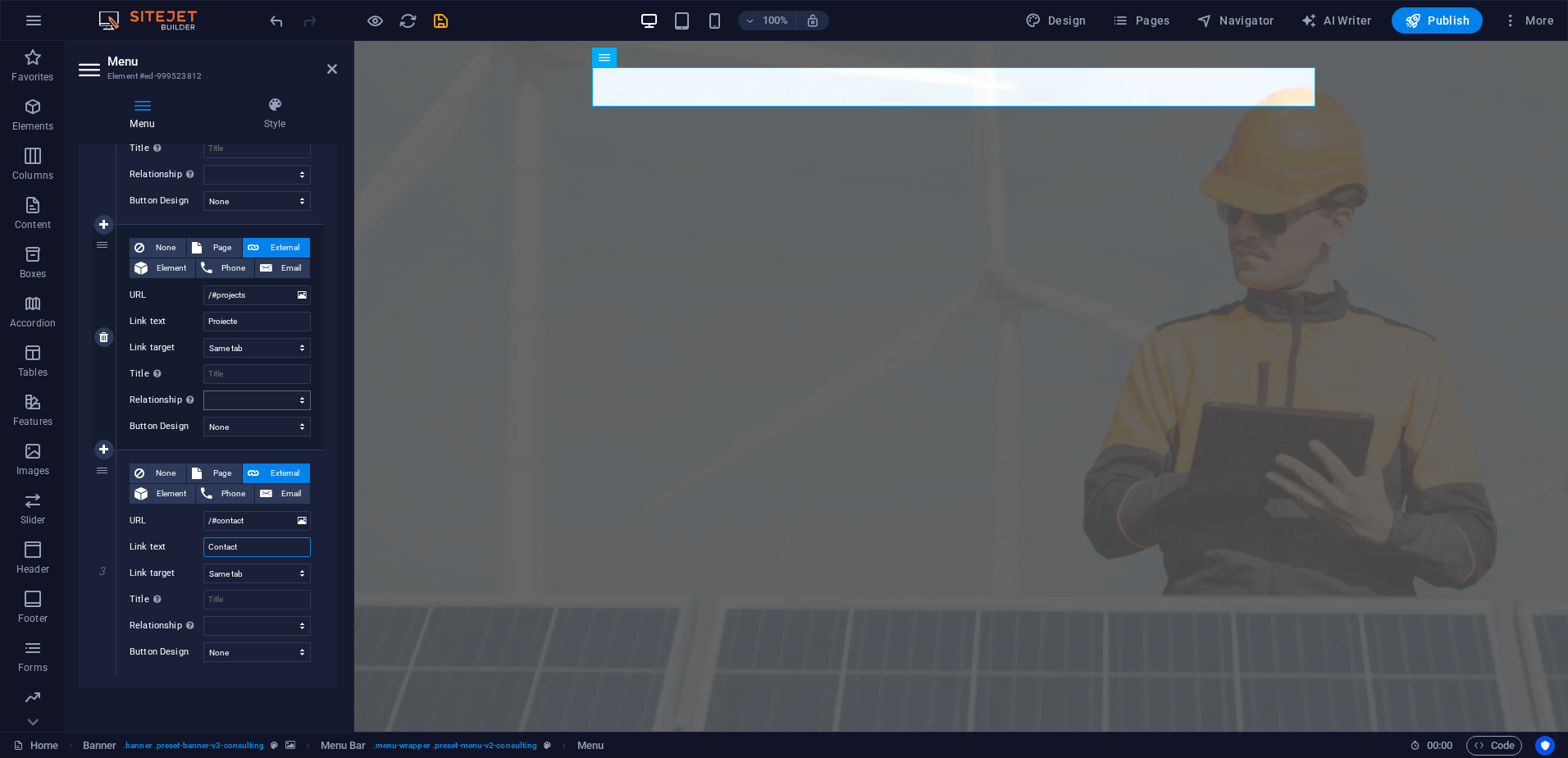
scroll to position [304, 0]
type input "Contact"
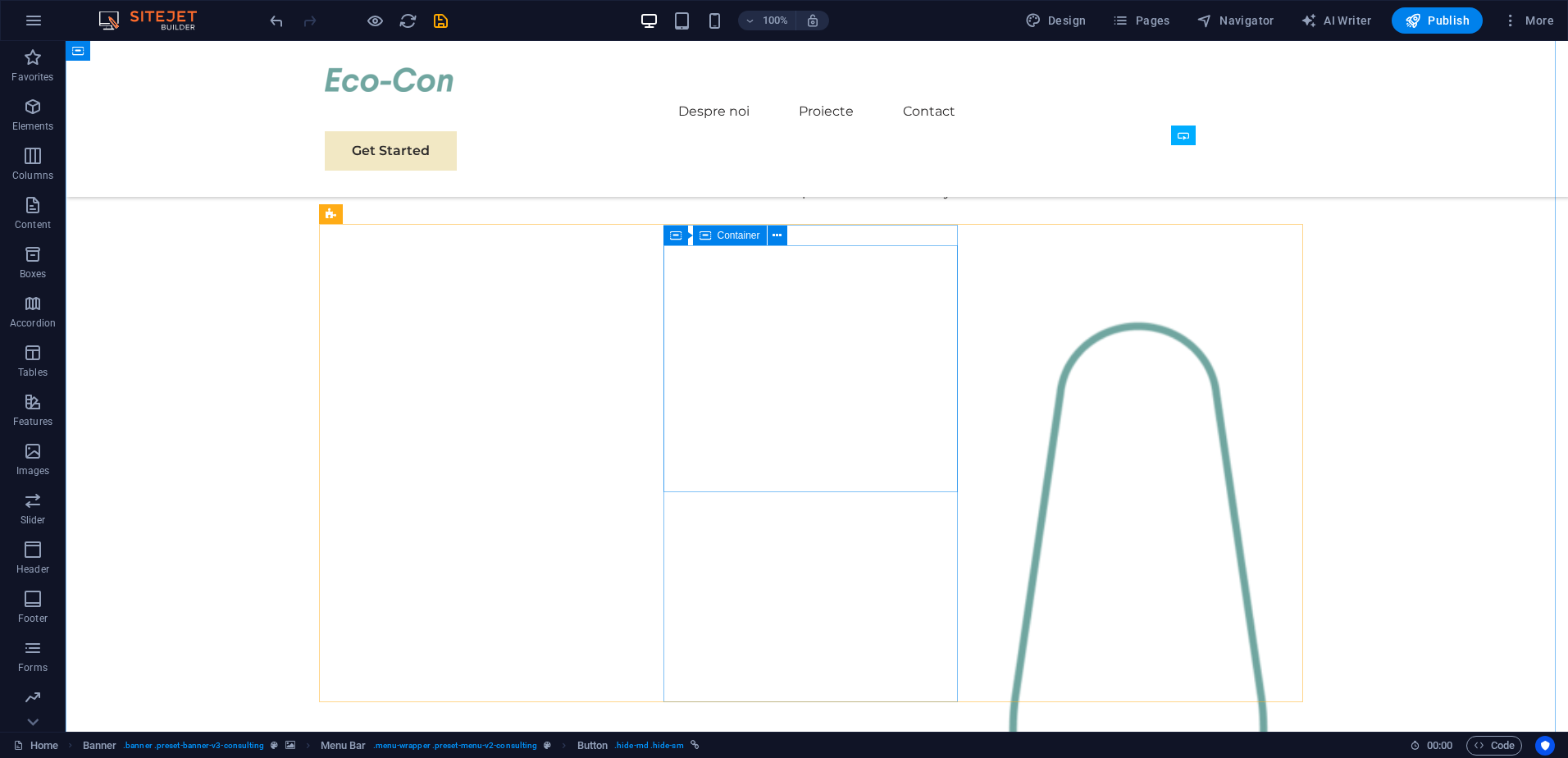
scroll to position [1395, 0]
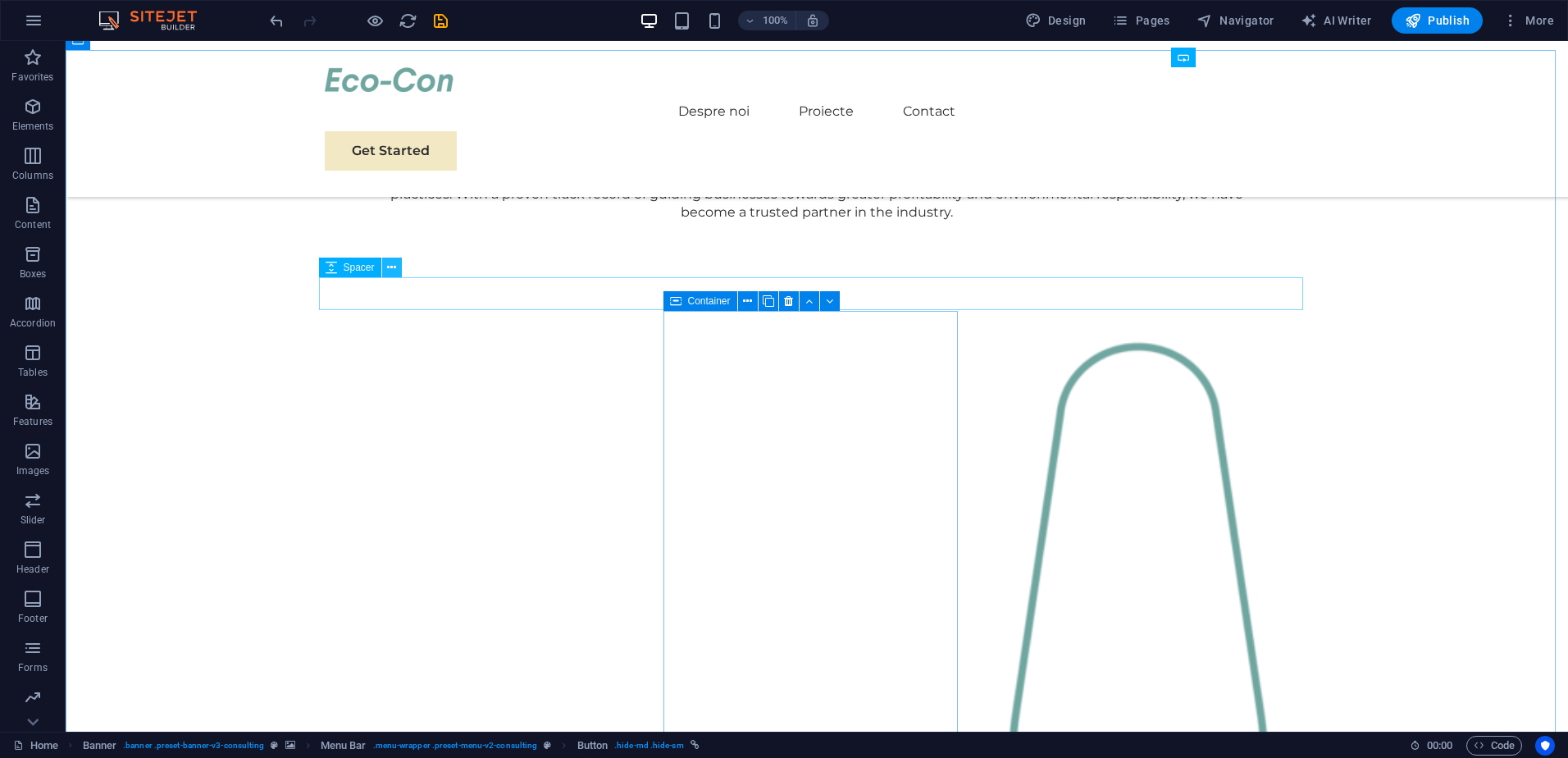
click at [390, 264] on icon at bounding box center [391, 268] width 9 height 17
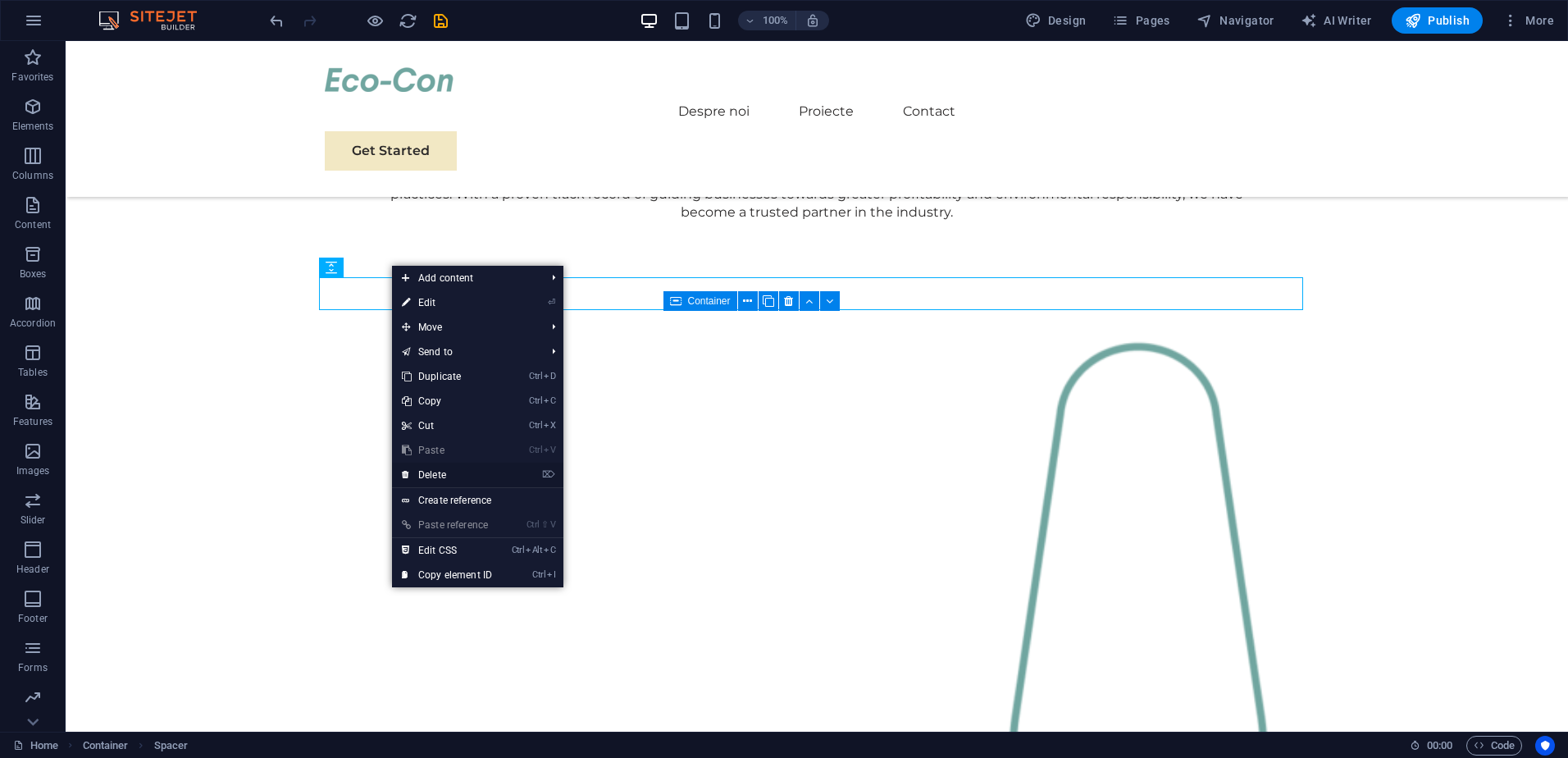
click at [429, 471] on link "⌦ Delete" at bounding box center [447, 474] width 109 height 24
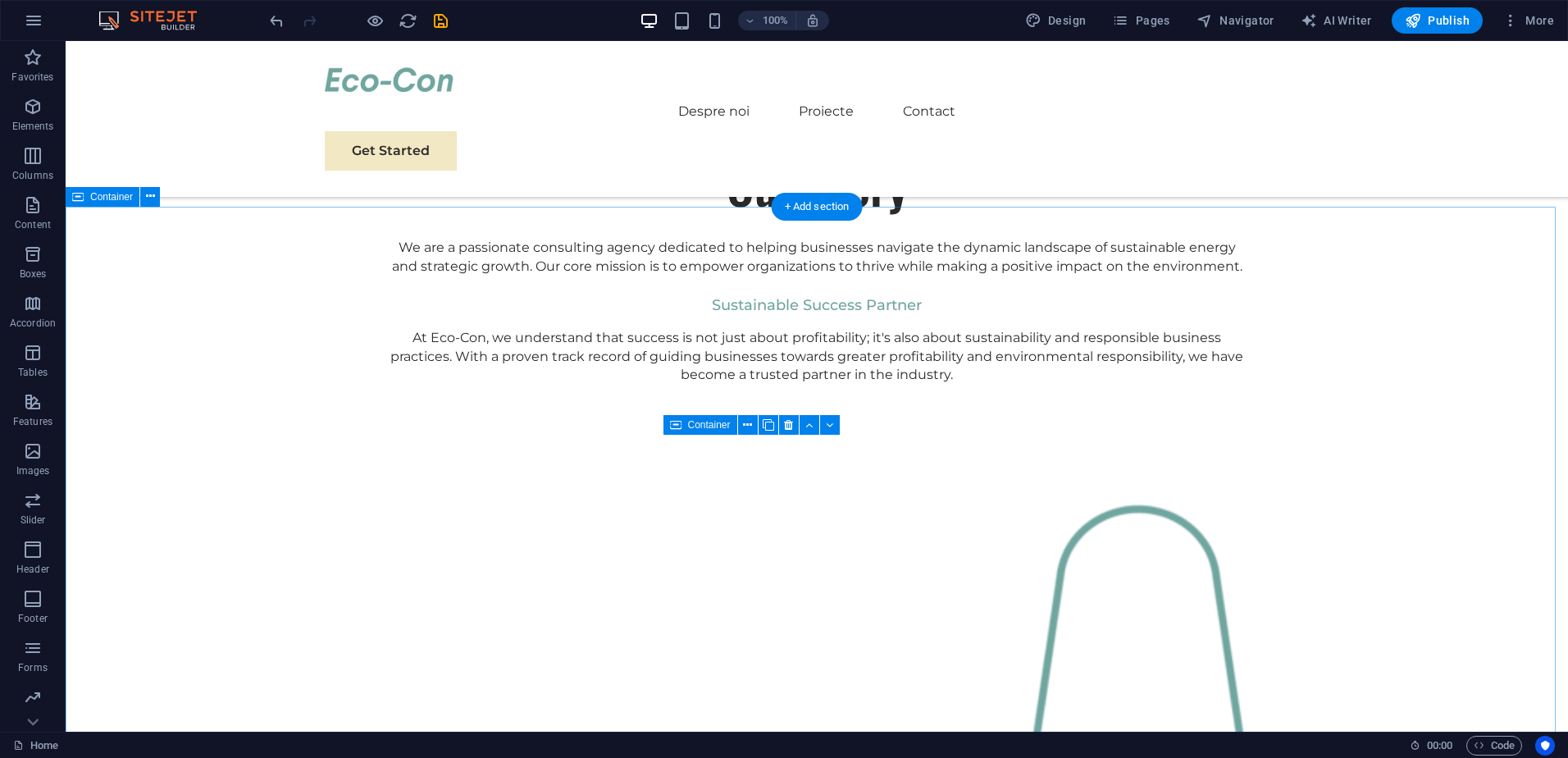
scroll to position [1230, 0]
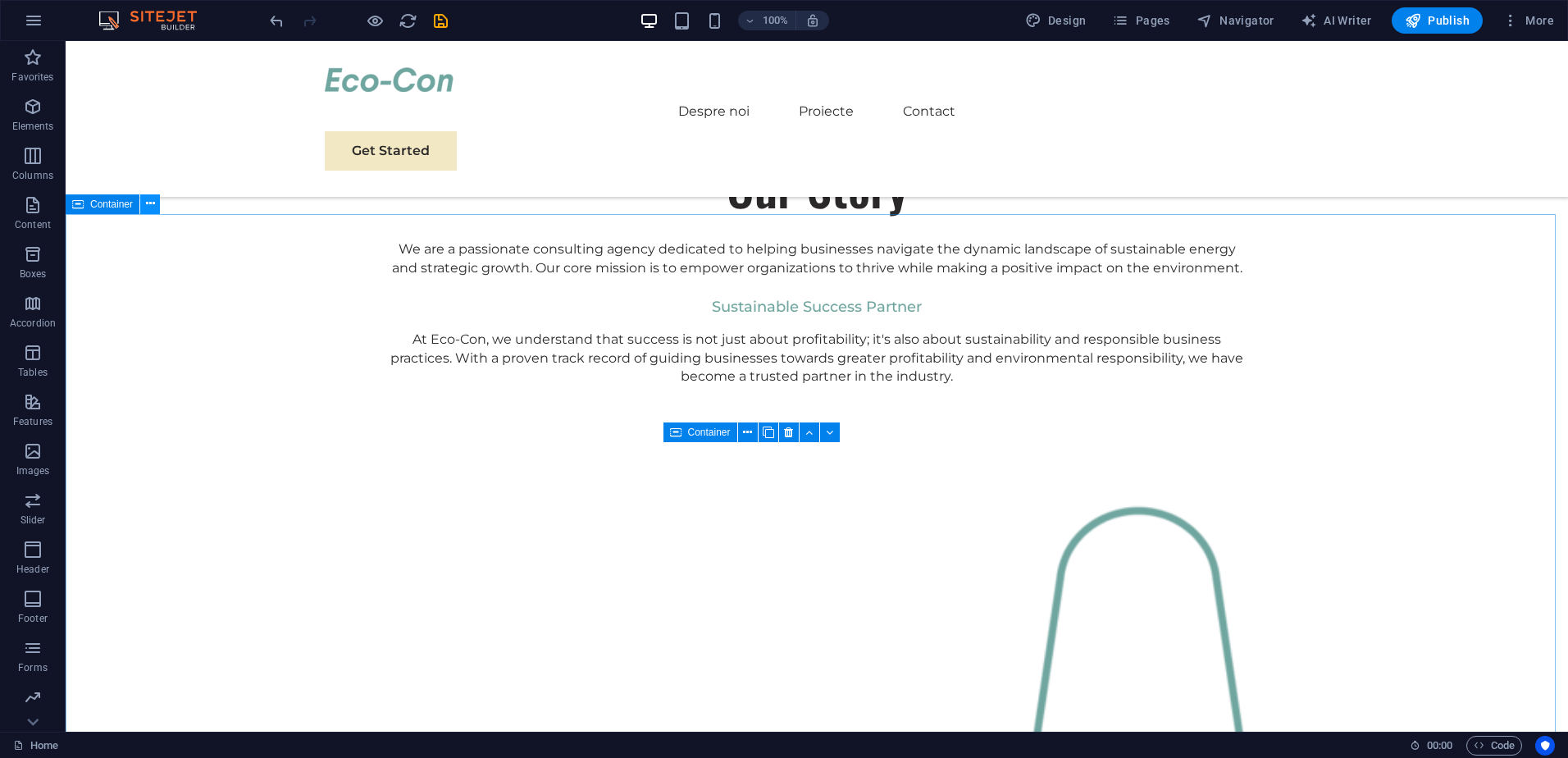
click at [155, 205] on button at bounding box center [150, 205] width 20 height 20
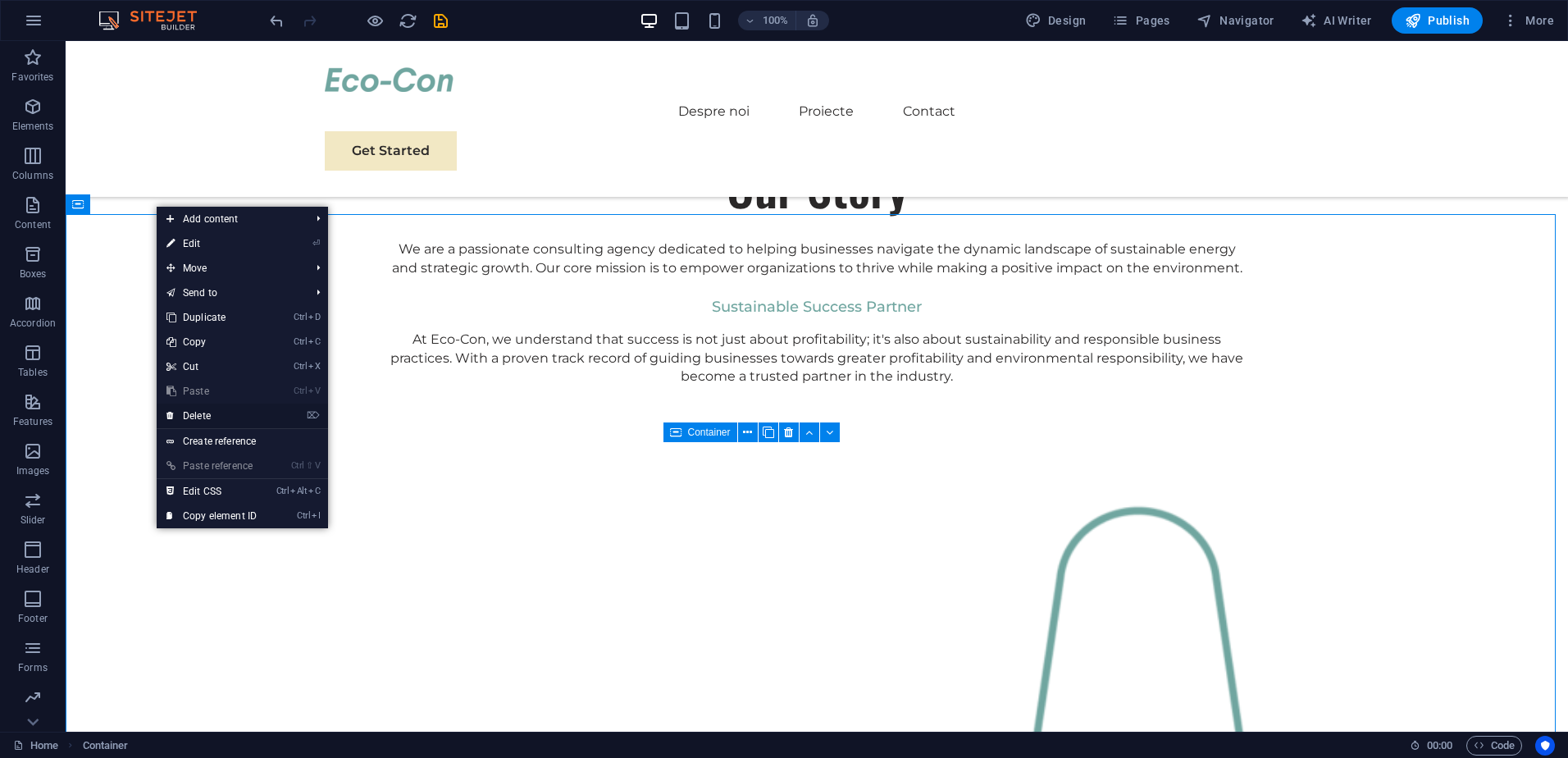
click at [212, 419] on link "⌦ Delete" at bounding box center [211, 415] width 109 height 24
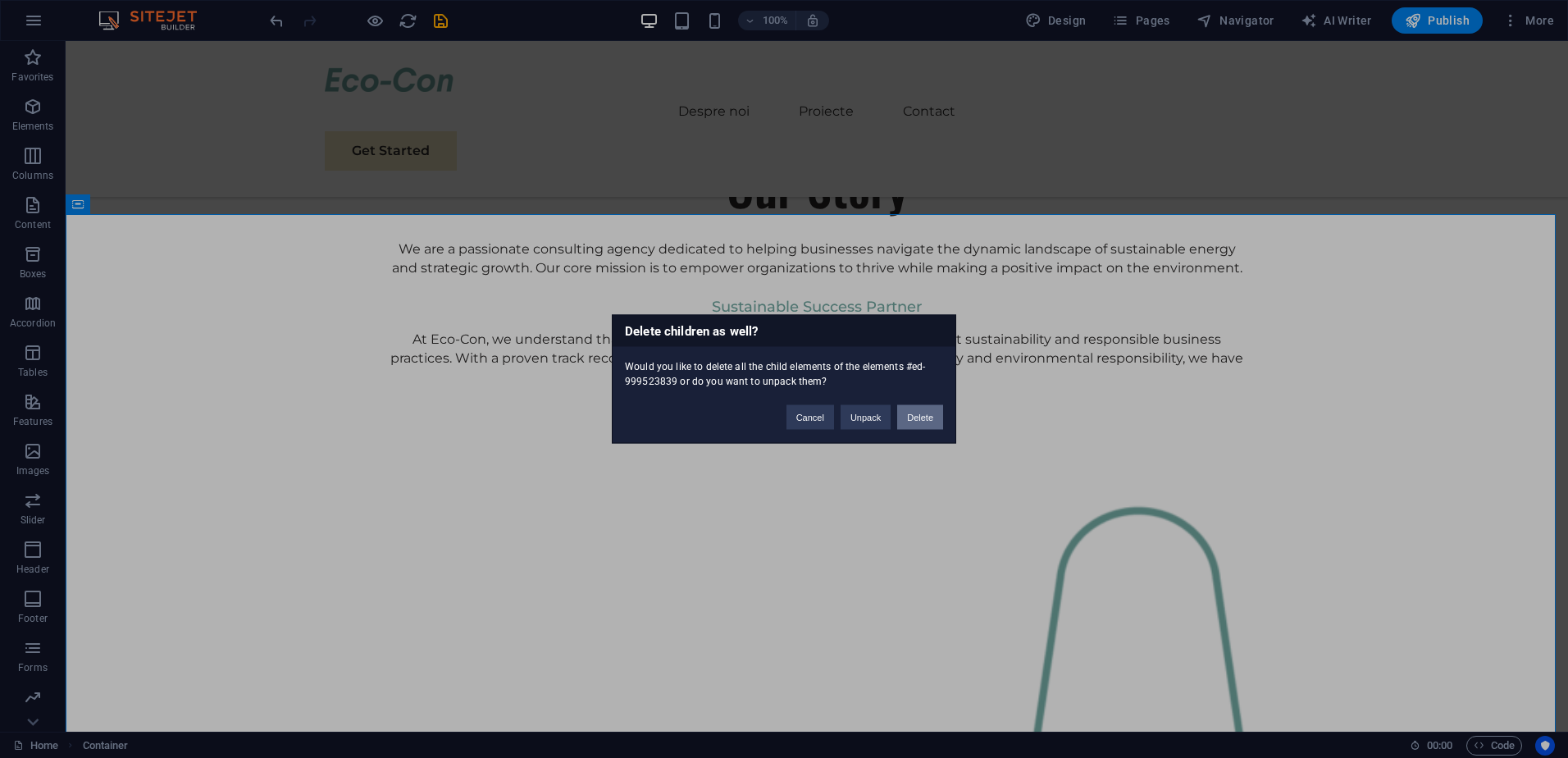
click at [929, 416] on button "Delete" at bounding box center [919, 417] width 46 height 24
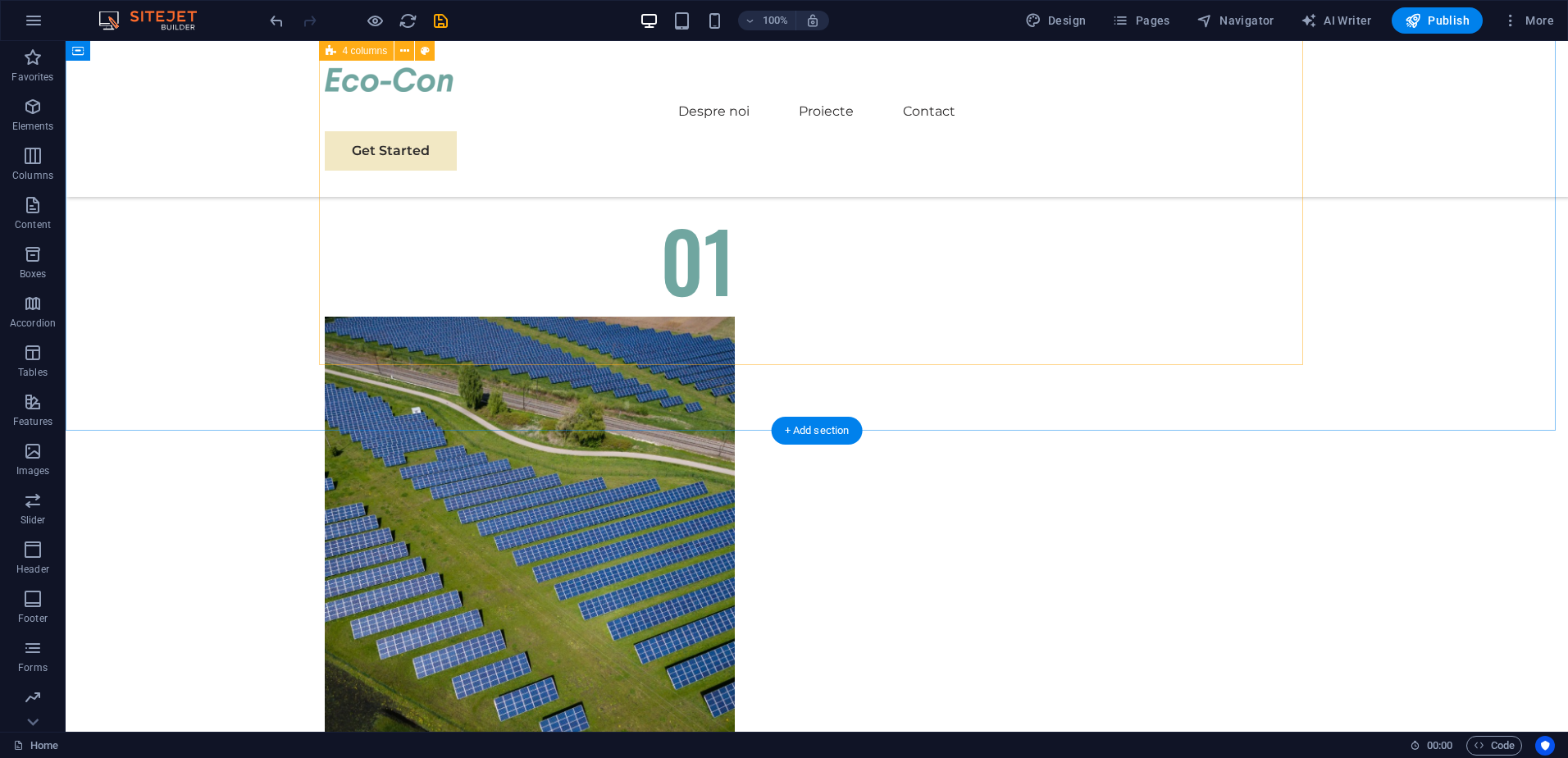
scroll to position [4103, 0]
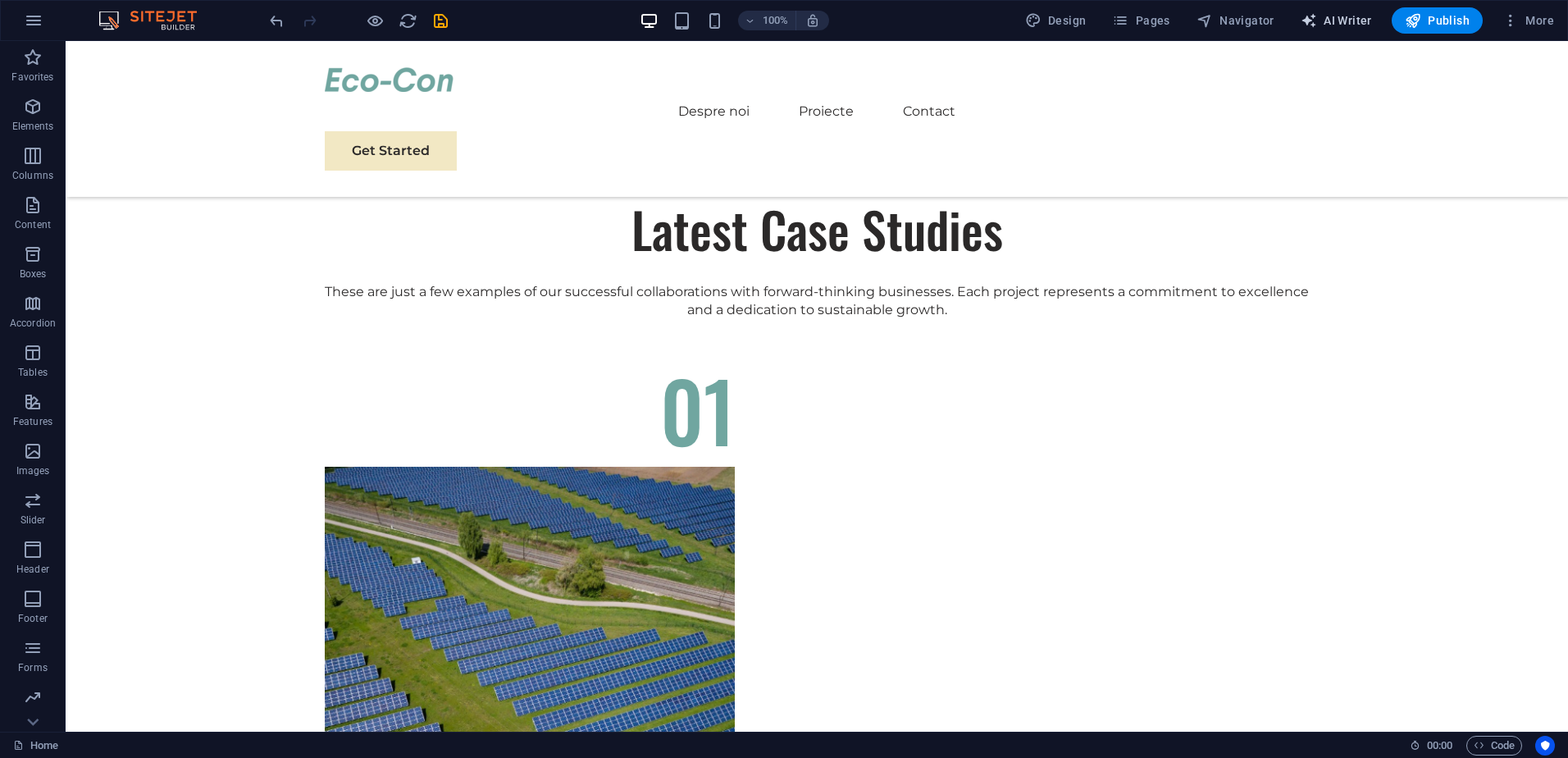
click at [1336, 16] on span "AI Writer" at bounding box center [1336, 21] width 71 height 16
select select "English"
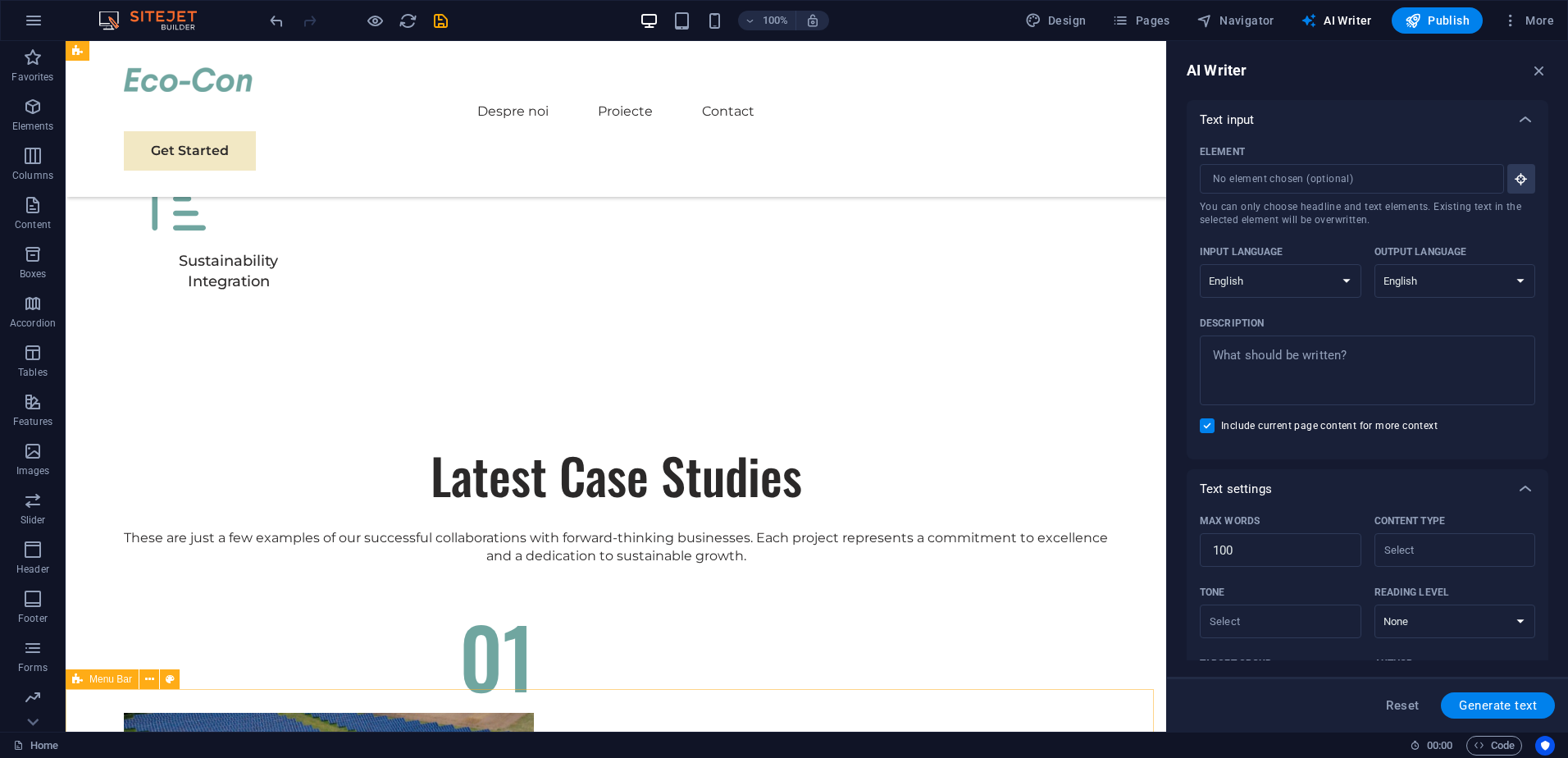
scroll to position [3446, 0]
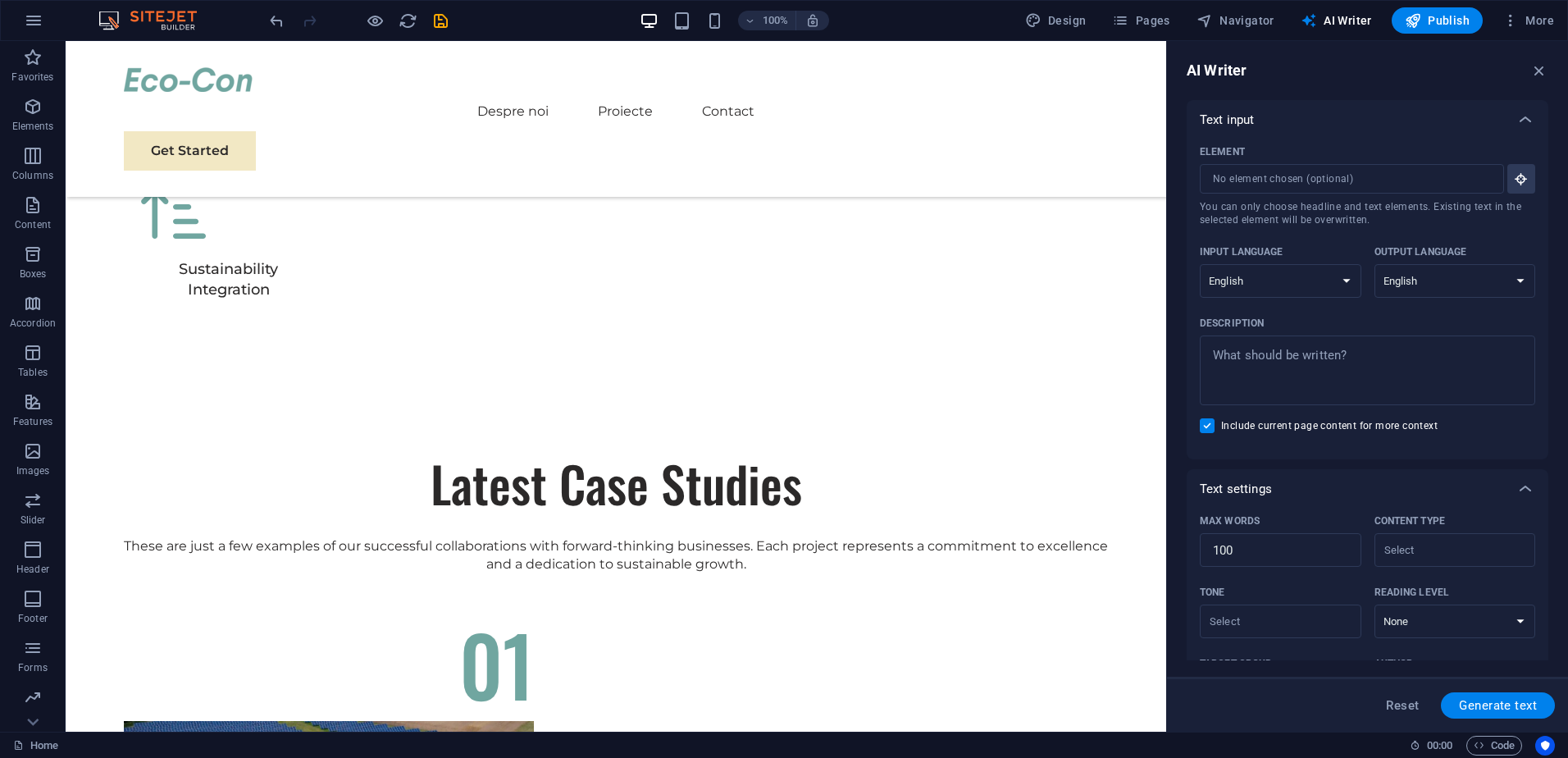
click at [440, 22] on icon "save" at bounding box center [441, 21] width 19 height 19
checkbox input "false"
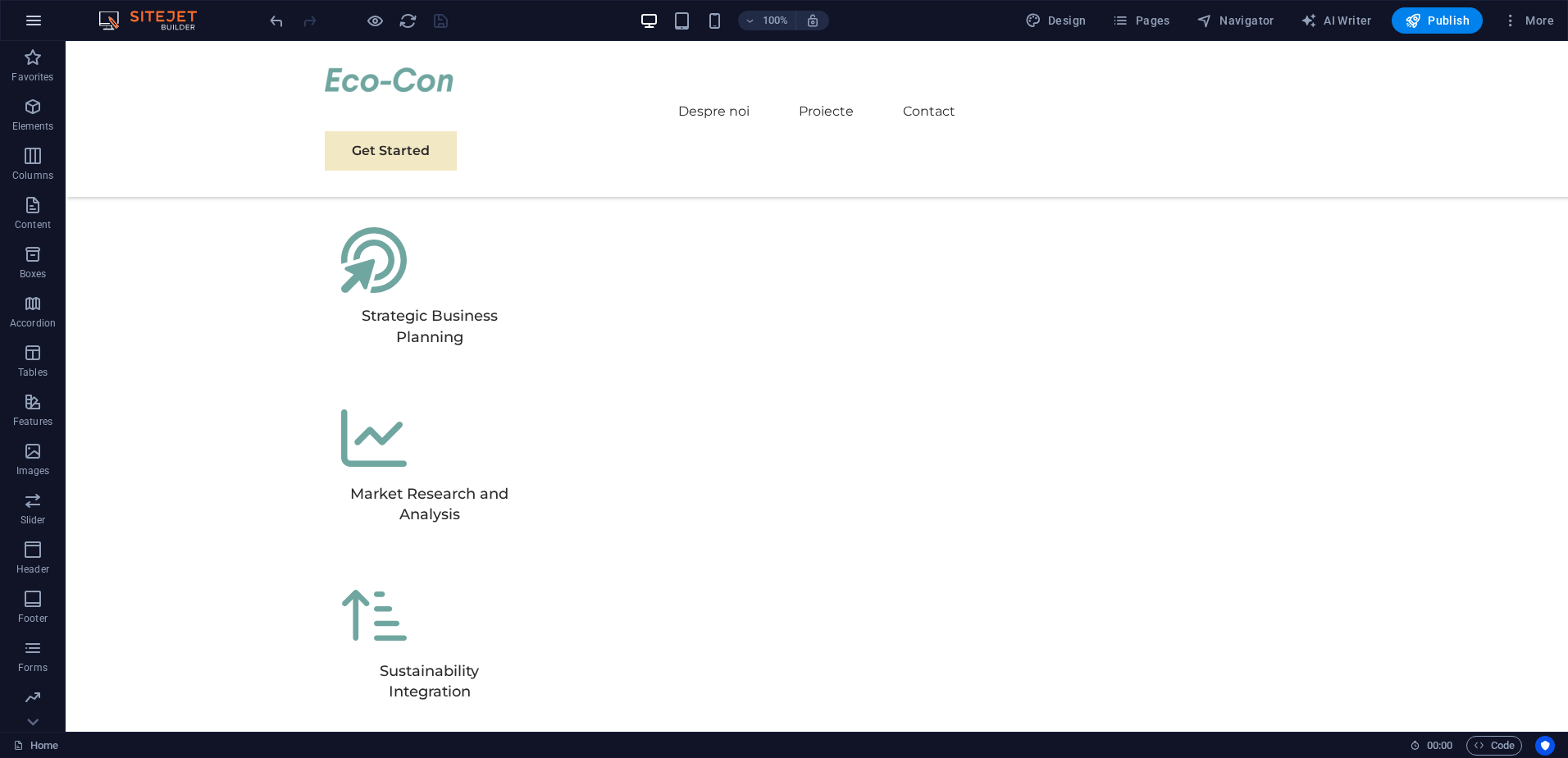
click at [38, 16] on icon "button" at bounding box center [33, 21] width 20 height 20
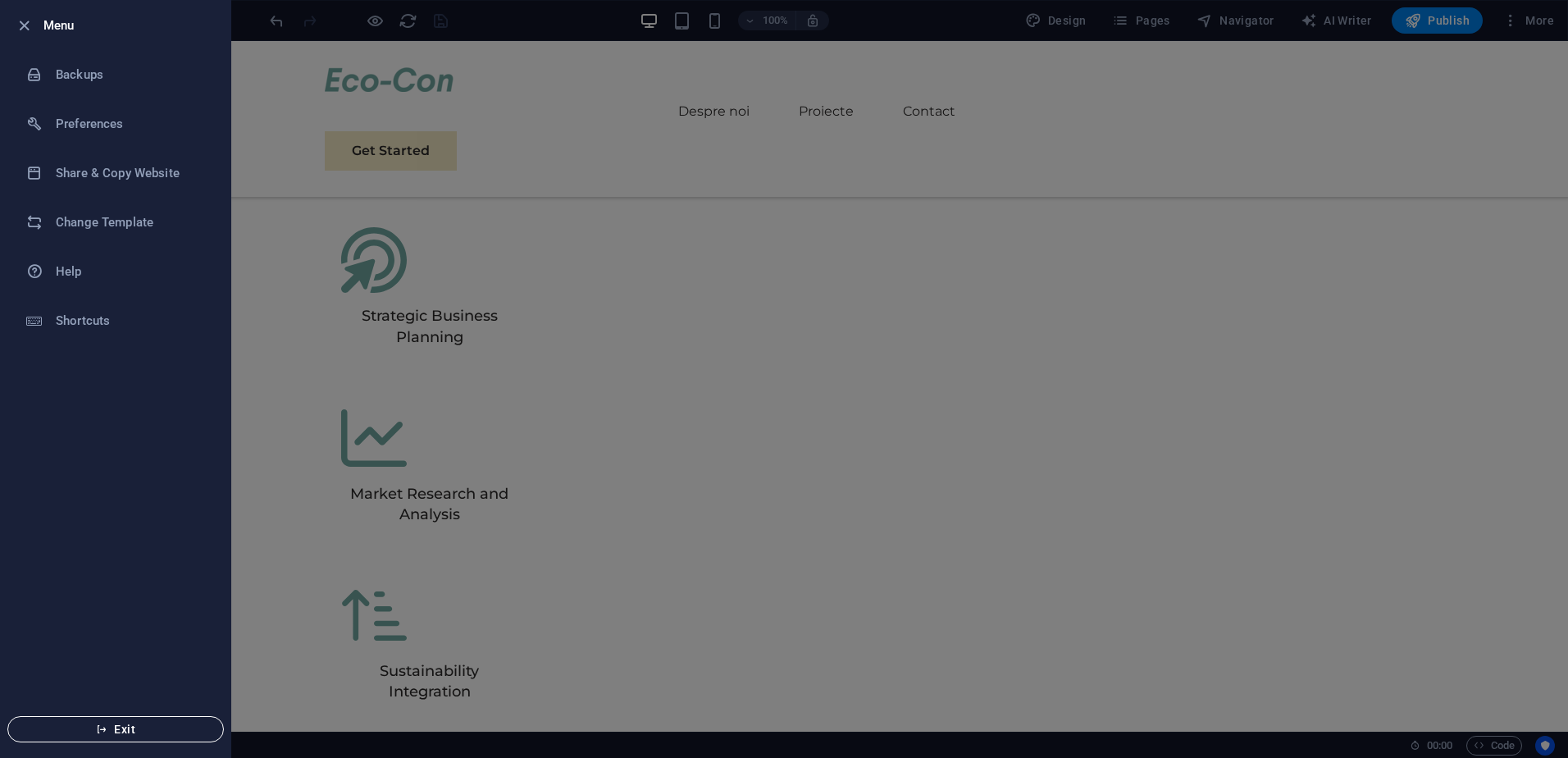
click at [140, 730] on span "Exit" at bounding box center [116, 729] width 188 height 13
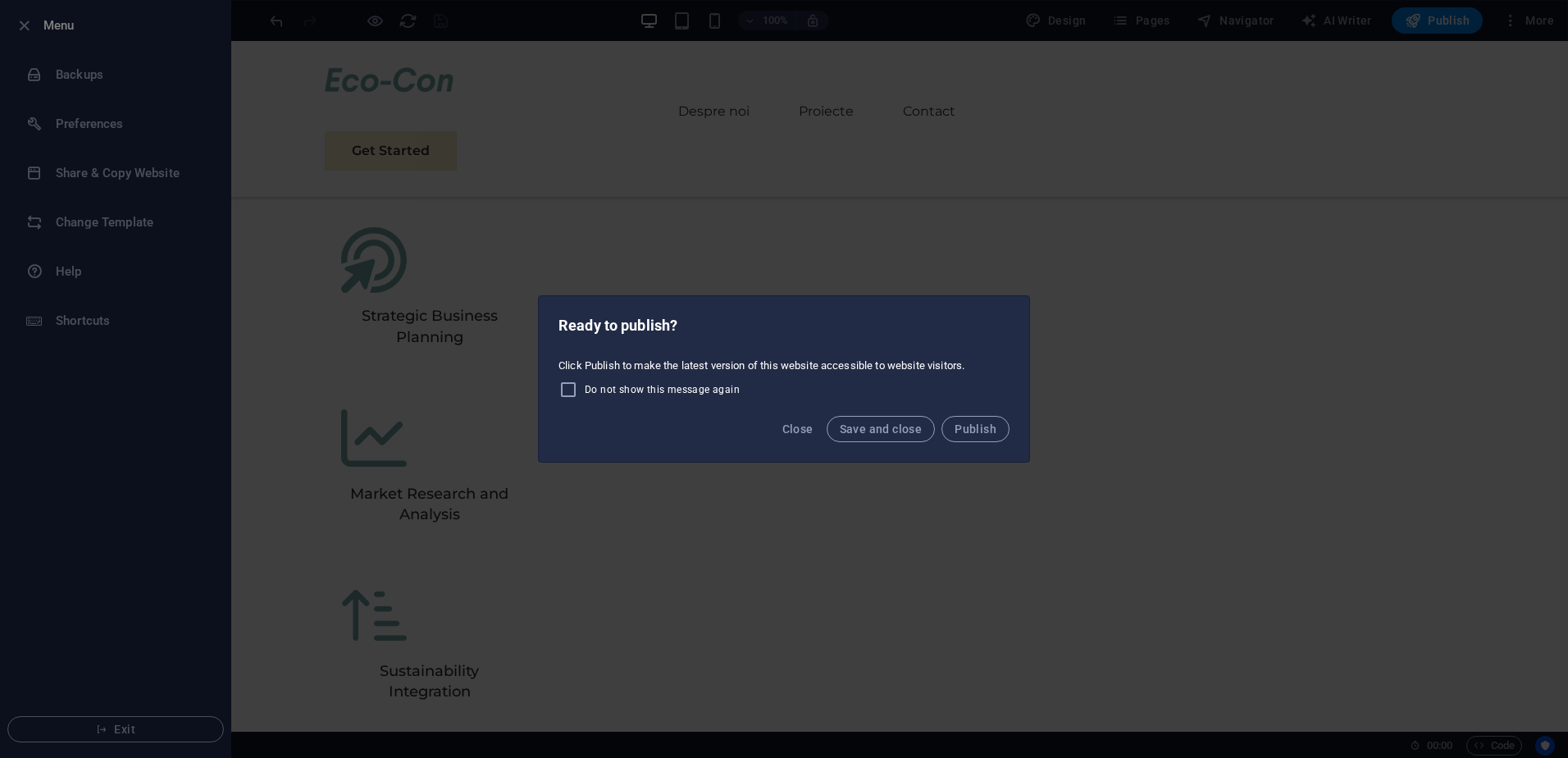
click at [599, 392] on span "Do not show this message again" at bounding box center [661, 390] width 155 height 13
click at [584, 392] on input "Do not show this message again" at bounding box center [571, 390] width 26 height 20
checkbox input "true"
